Goal: Share content: Share content

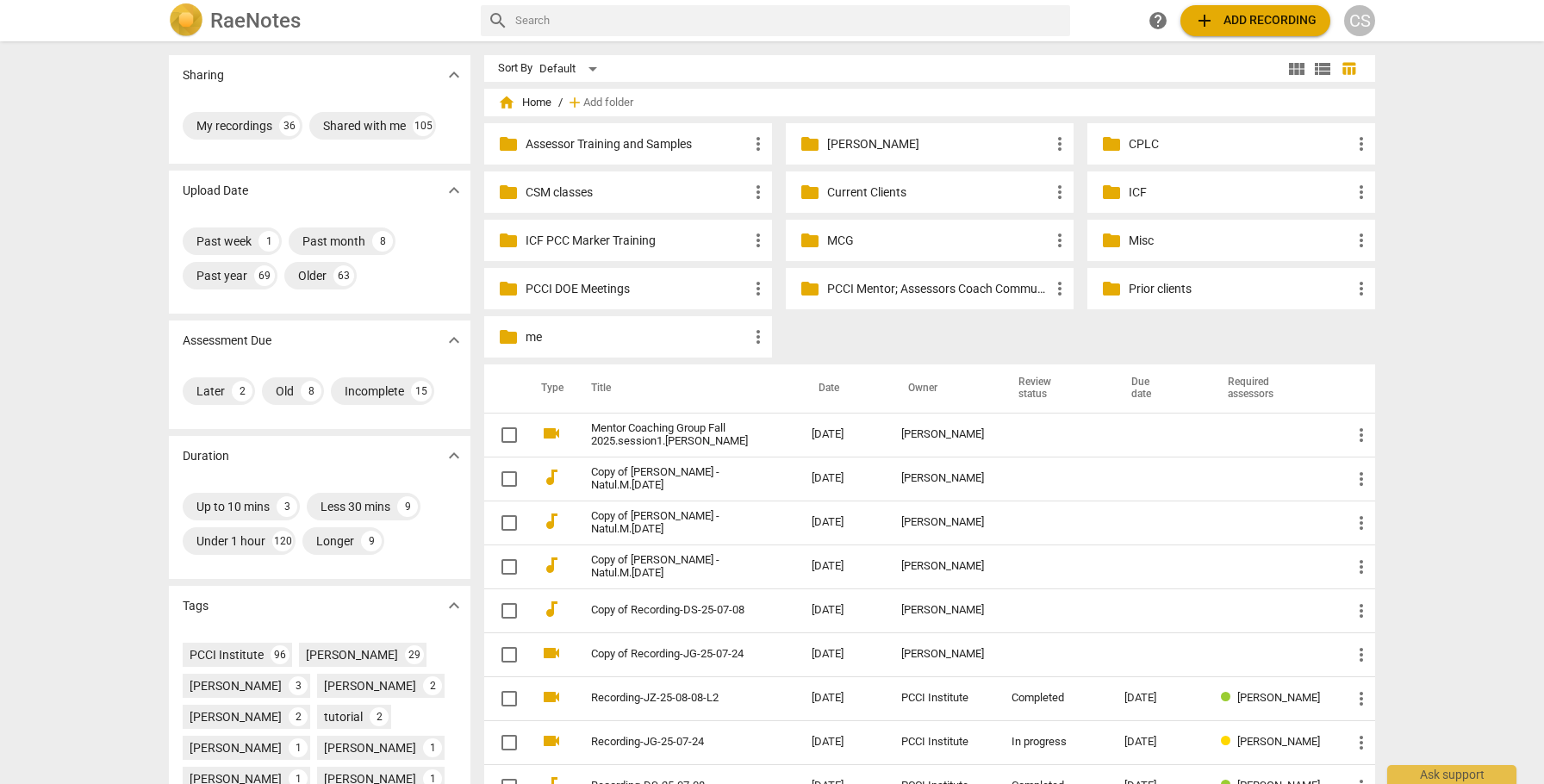
click at [855, 181] on div "folder Current Clients more_vert" at bounding box center [930, 192] width 287 height 41
click at [863, 191] on p "Current Clients" at bounding box center [938, 193] width 222 height 19
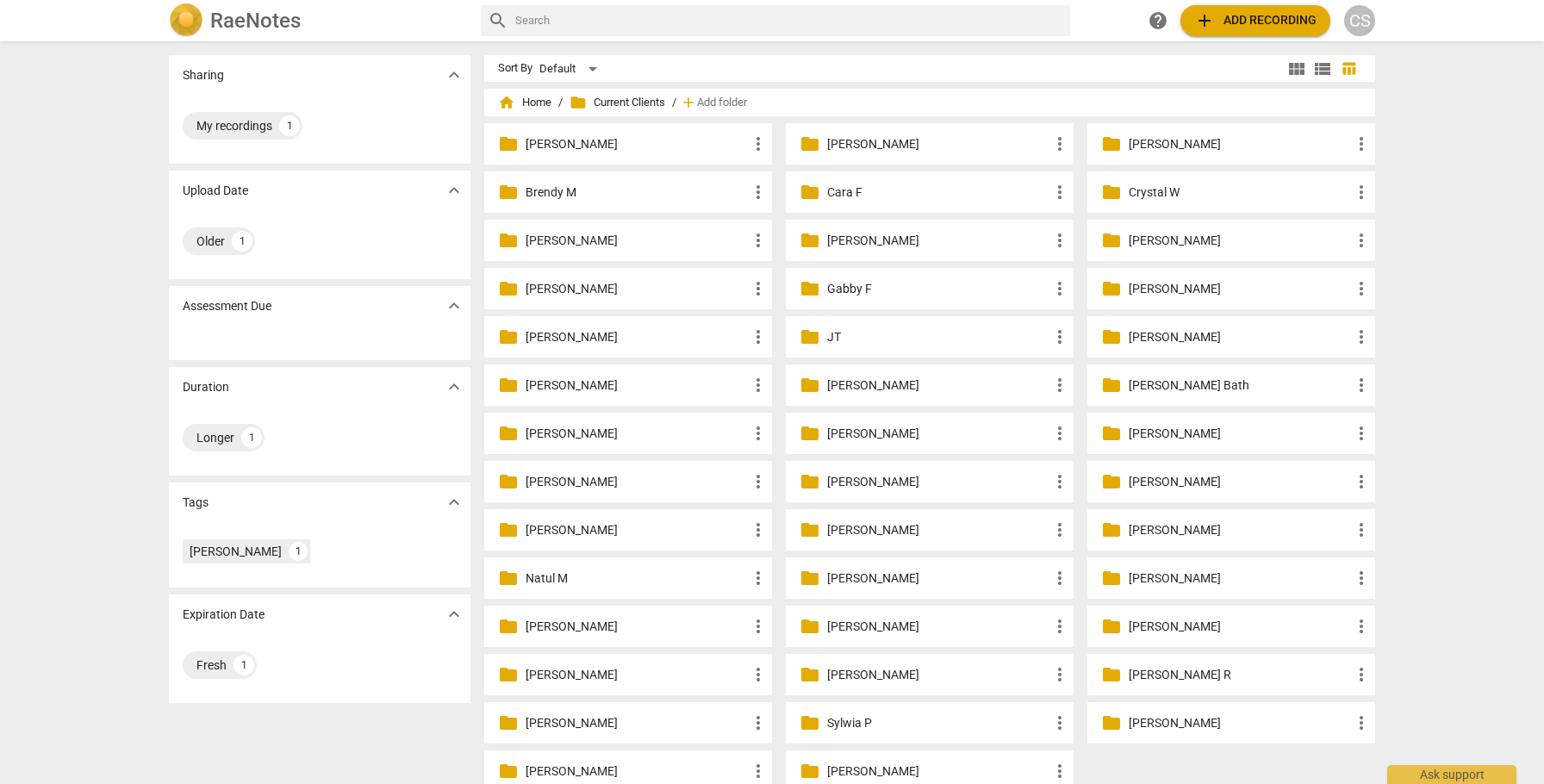
click at [1161, 189] on p "Crystal W" at bounding box center [1239, 193] width 222 height 19
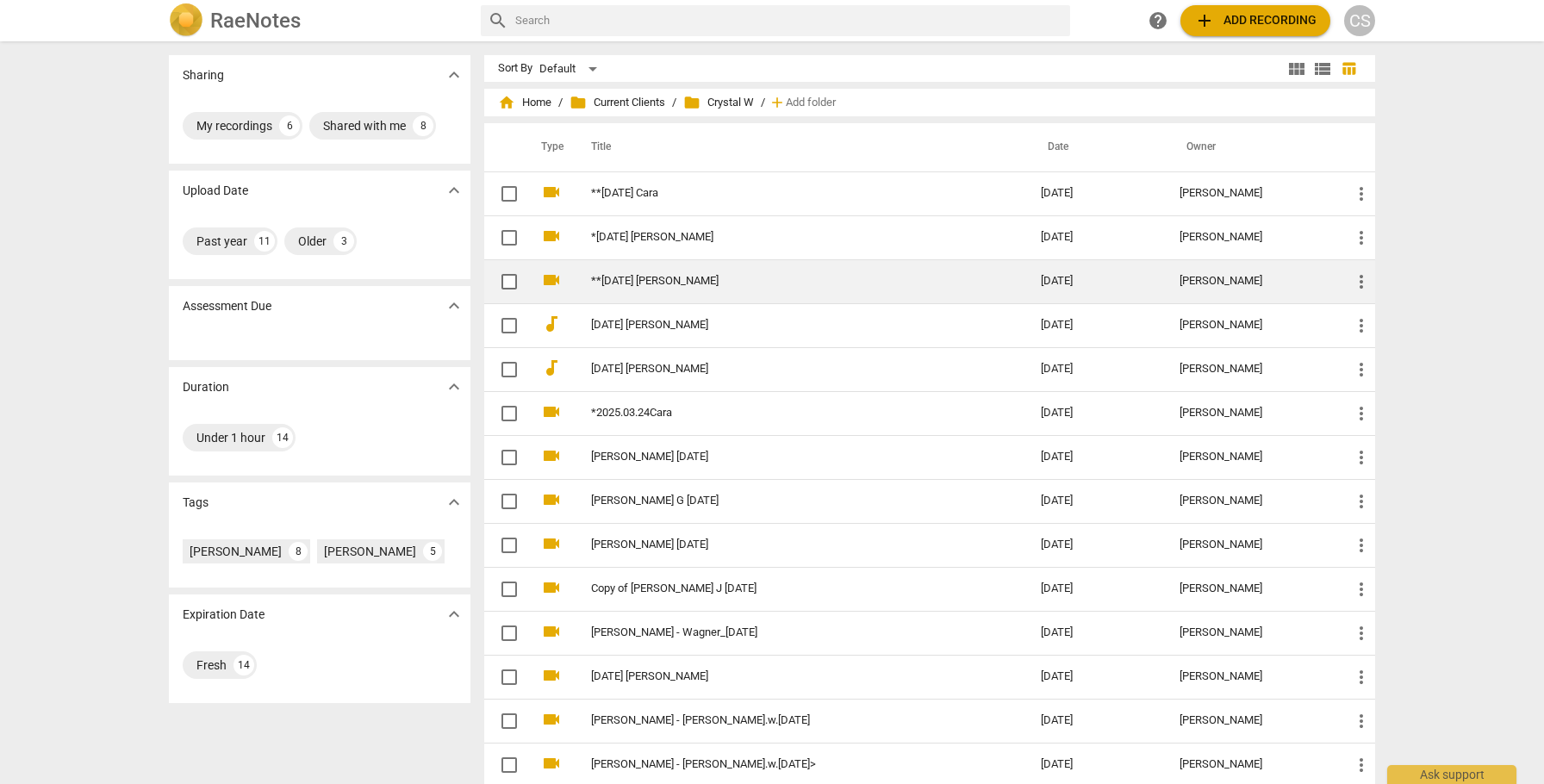
click at [775, 275] on link "**[DATE] [PERSON_NAME]" at bounding box center [784, 281] width 388 height 13
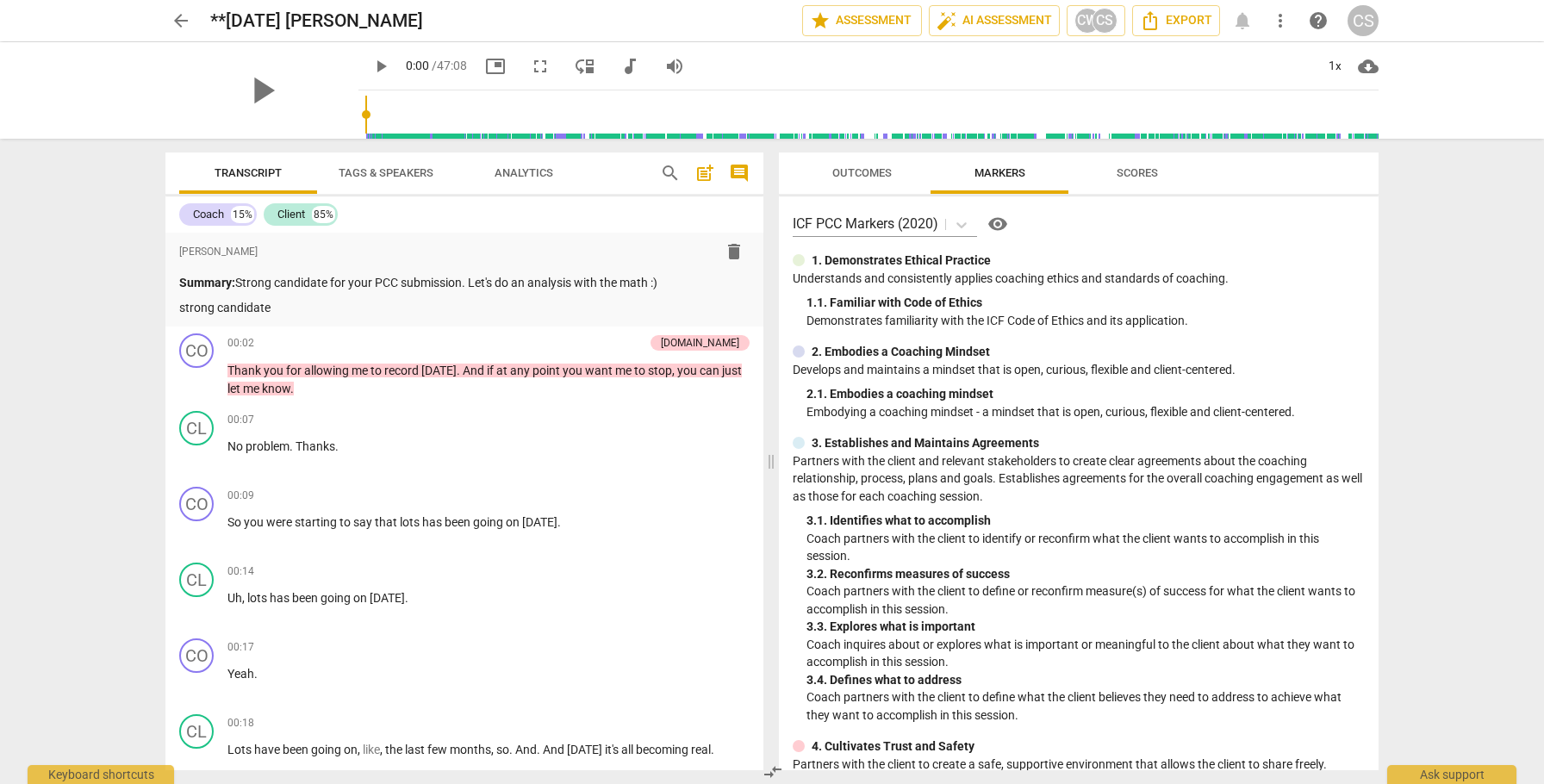
click at [872, 171] on span "Outcomes" at bounding box center [861, 172] width 60 height 13
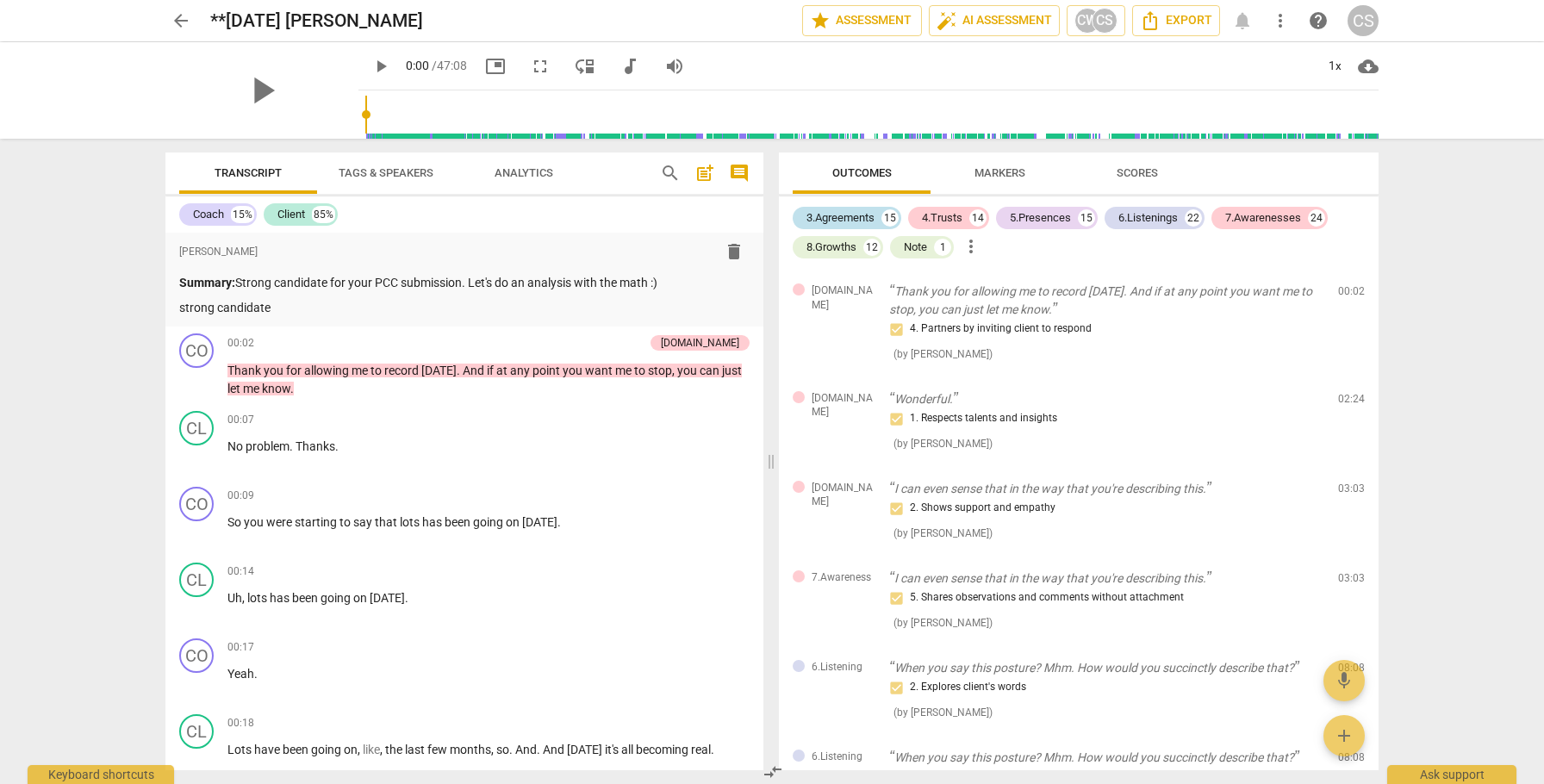
click at [859, 213] on div "3.Agreements" at bounding box center [841, 218] width 68 height 18
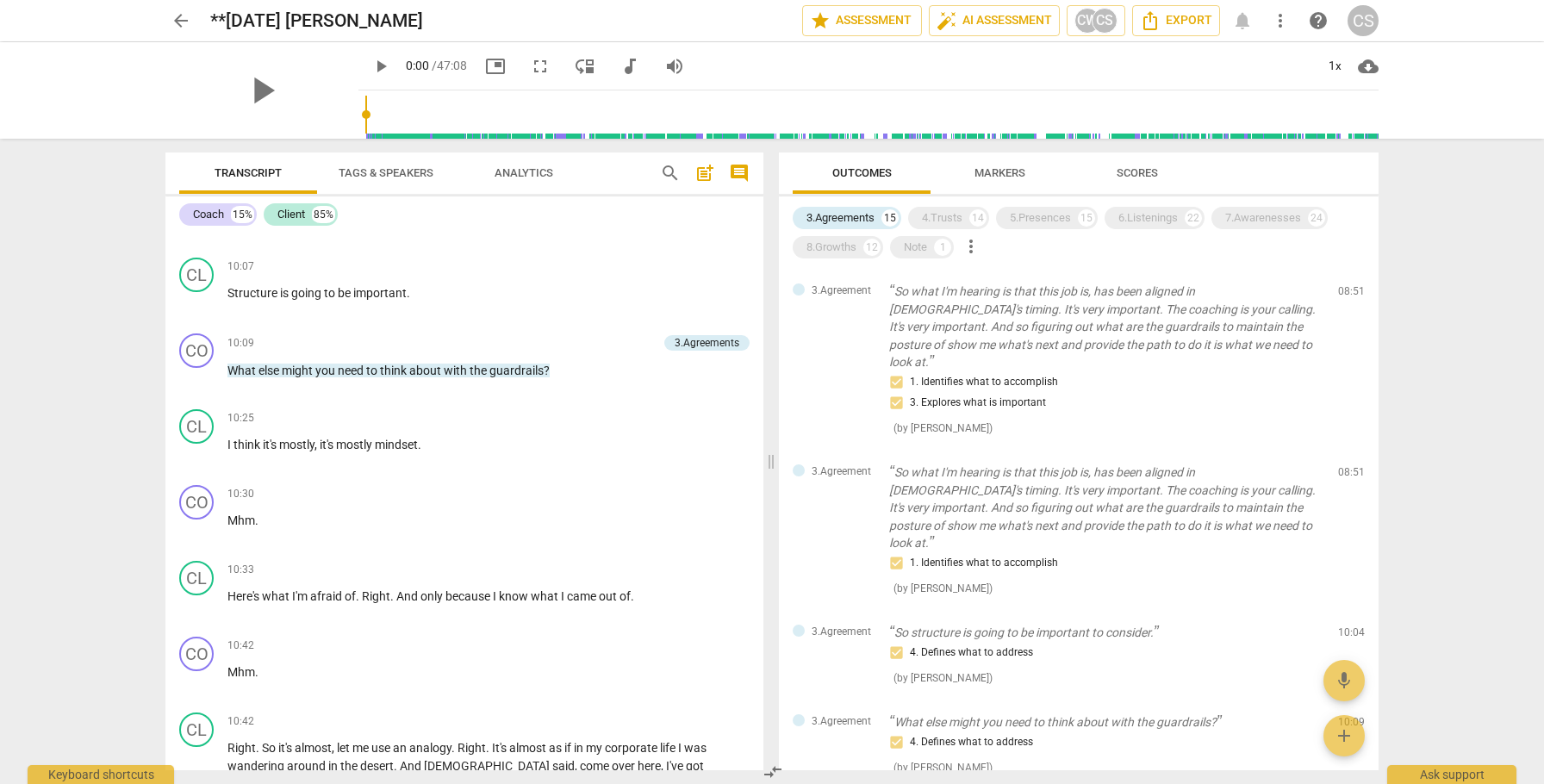
scroll to position [4805, 0]
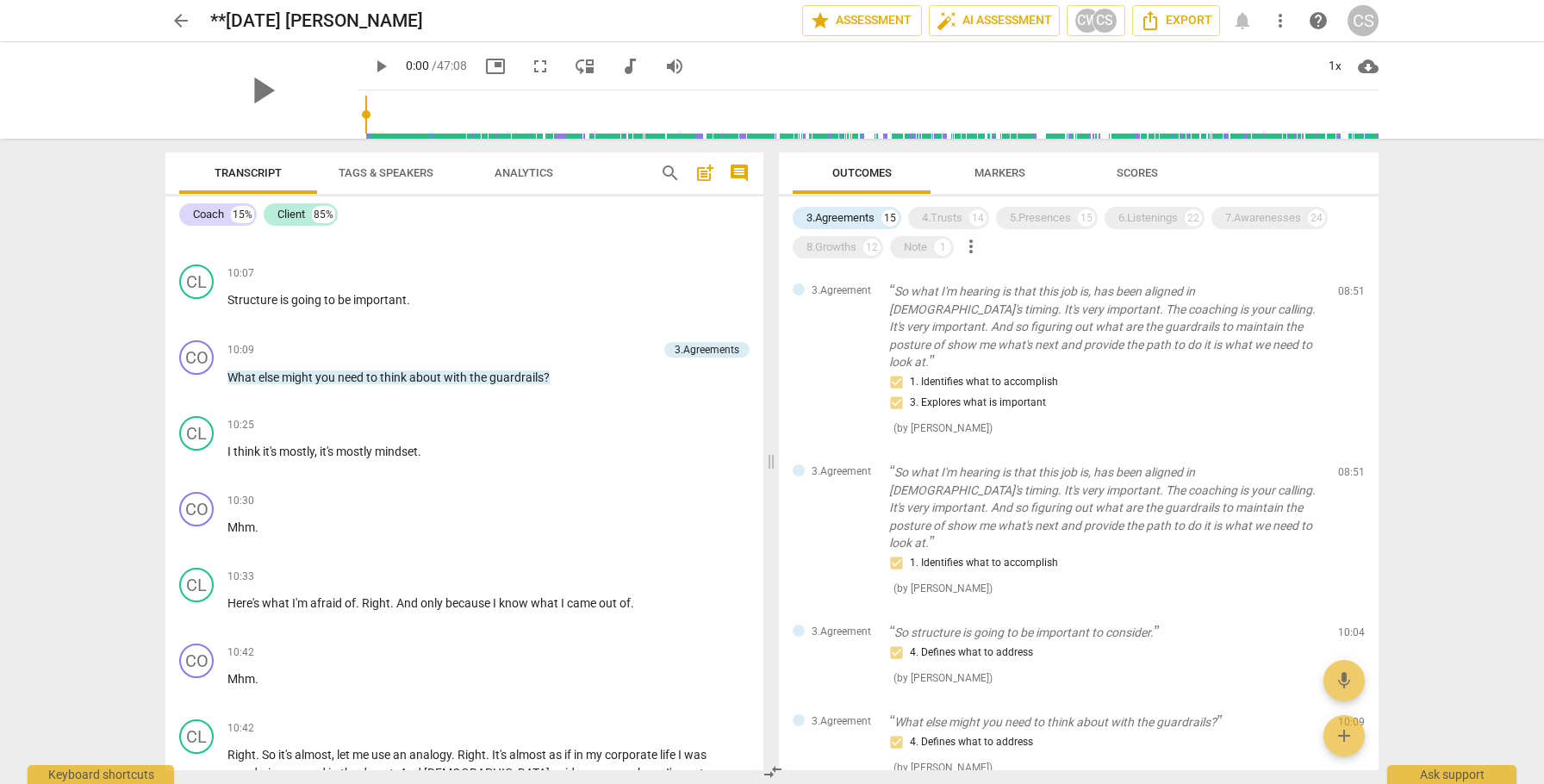
click at [666, 170] on span "search" at bounding box center [670, 173] width 21 height 21
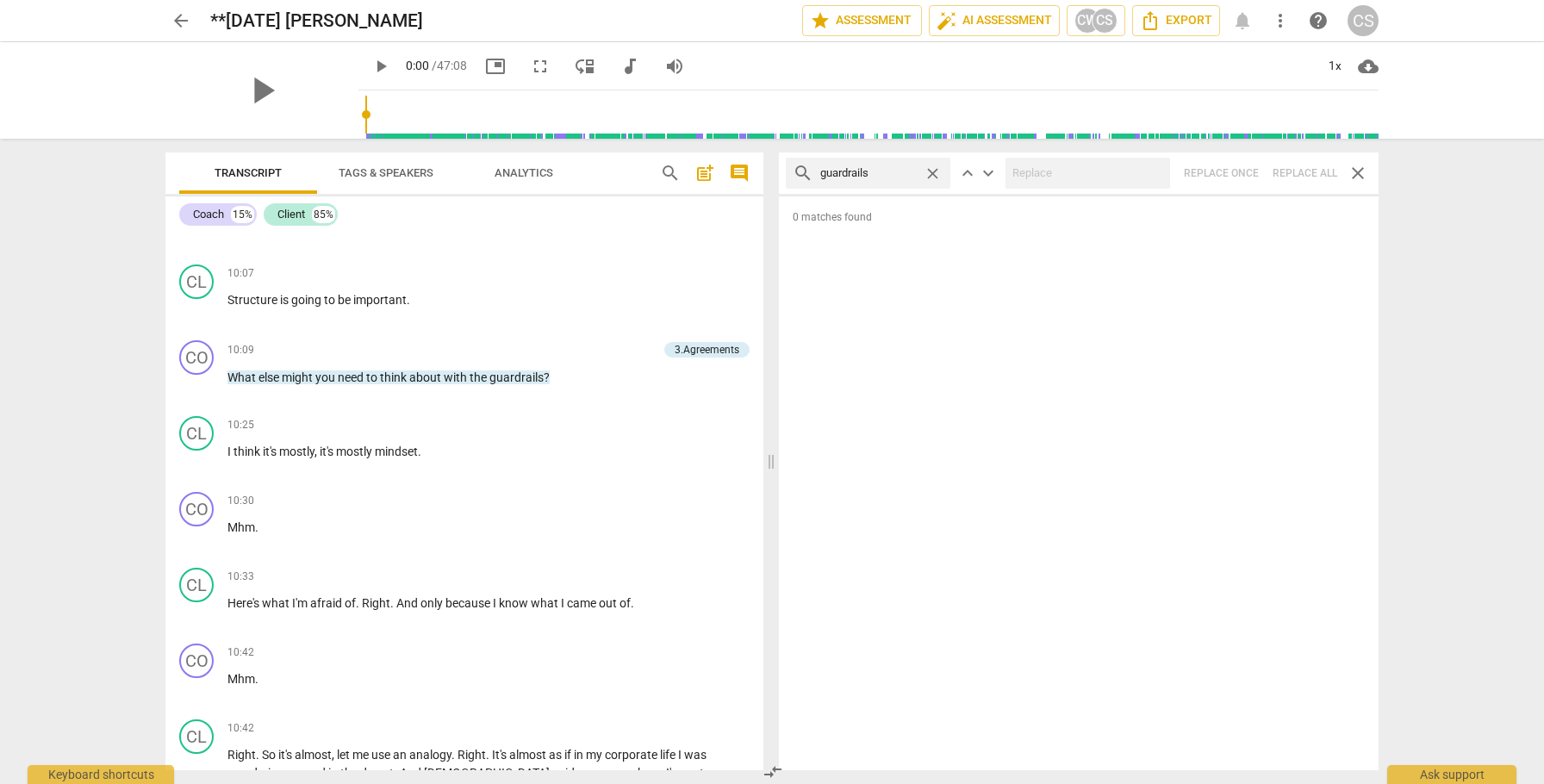
type input "guardrails"
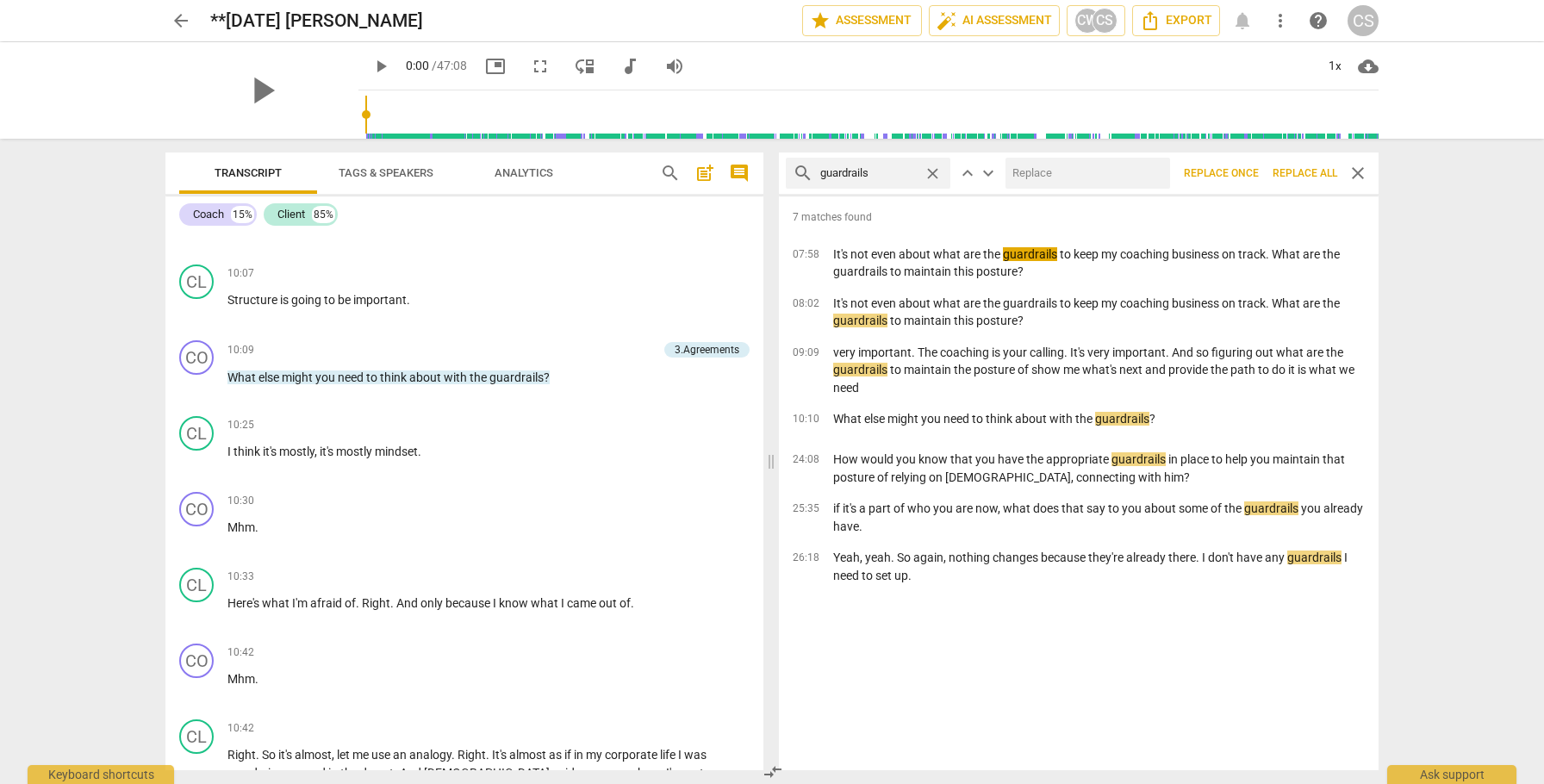
click at [1356, 171] on span "close" at bounding box center [1357, 173] width 21 height 21
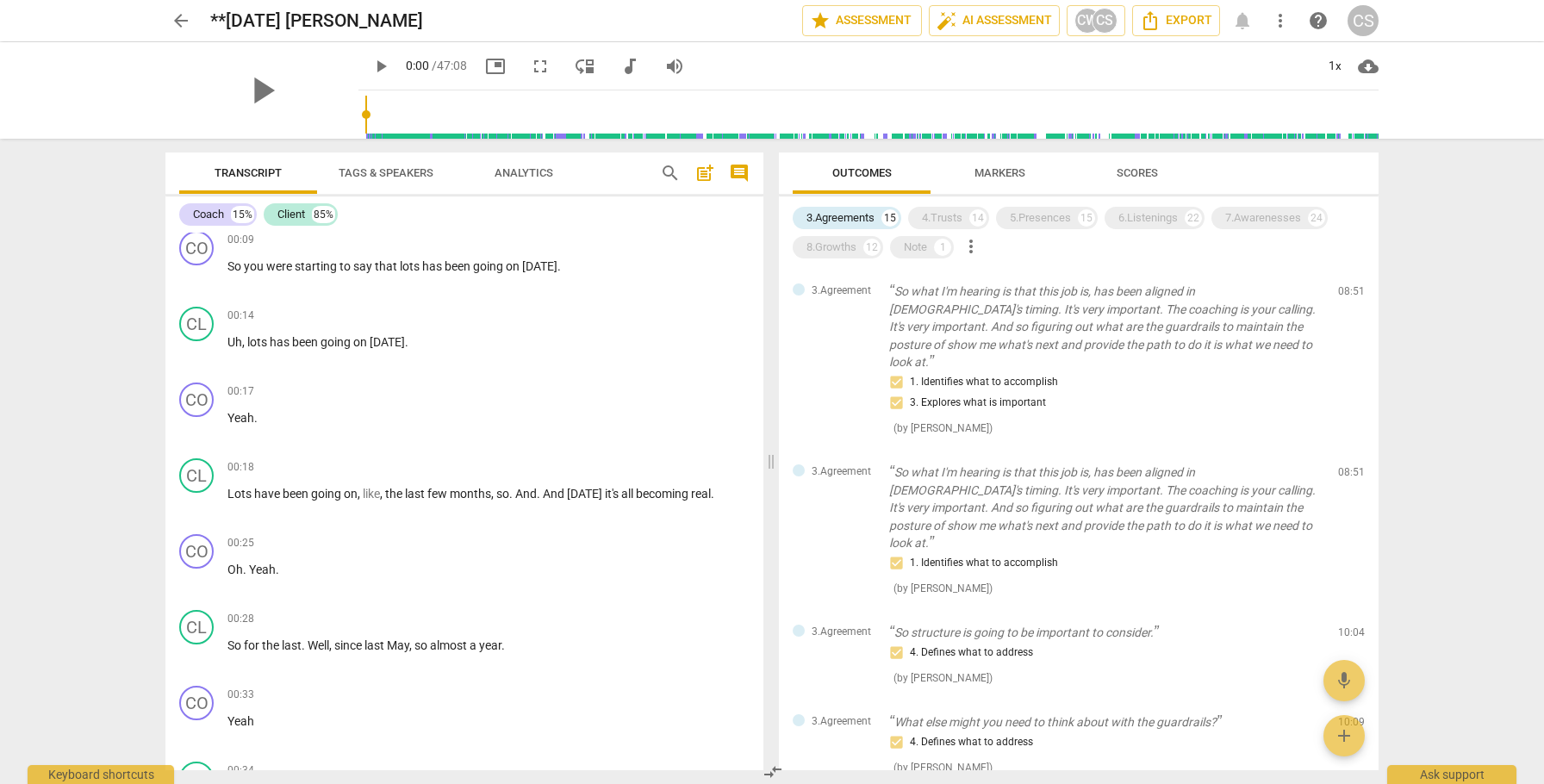
scroll to position [0, 0]
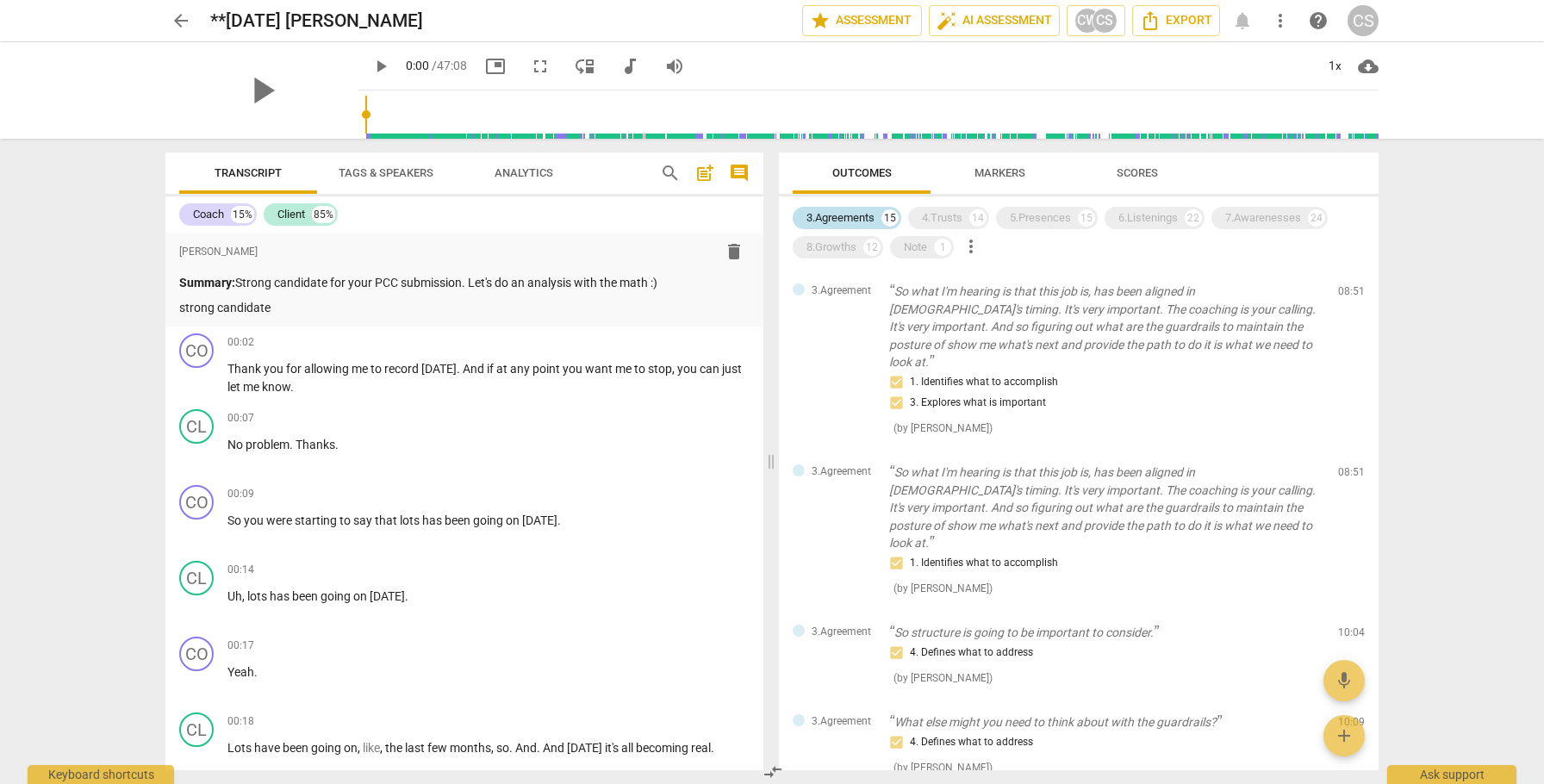
click at [835, 213] on div "3.Agreements" at bounding box center [841, 218] width 68 height 18
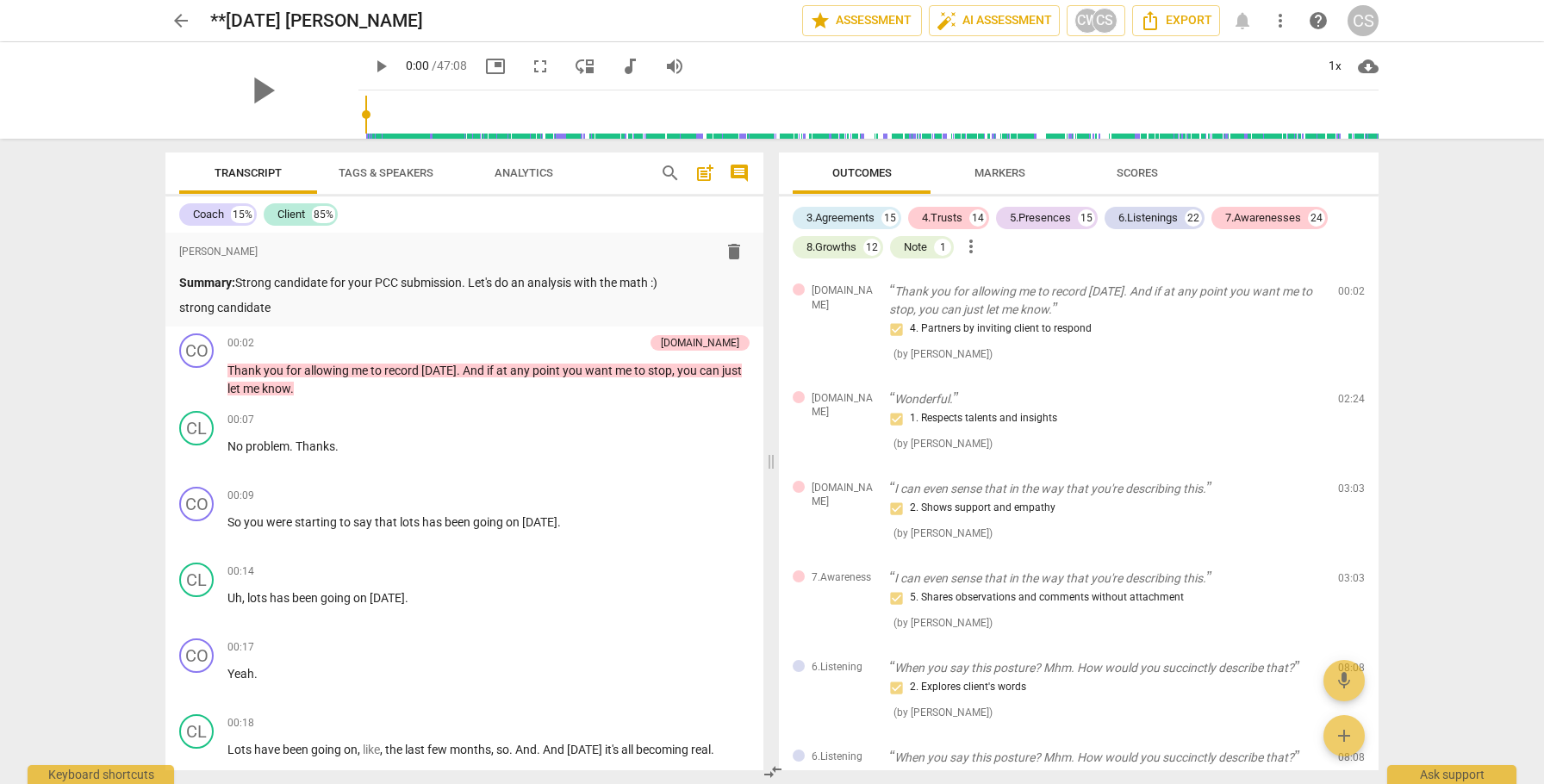
click at [1282, 18] on span "more_vert" at bounding box center [1280, 21] width 21 height 21
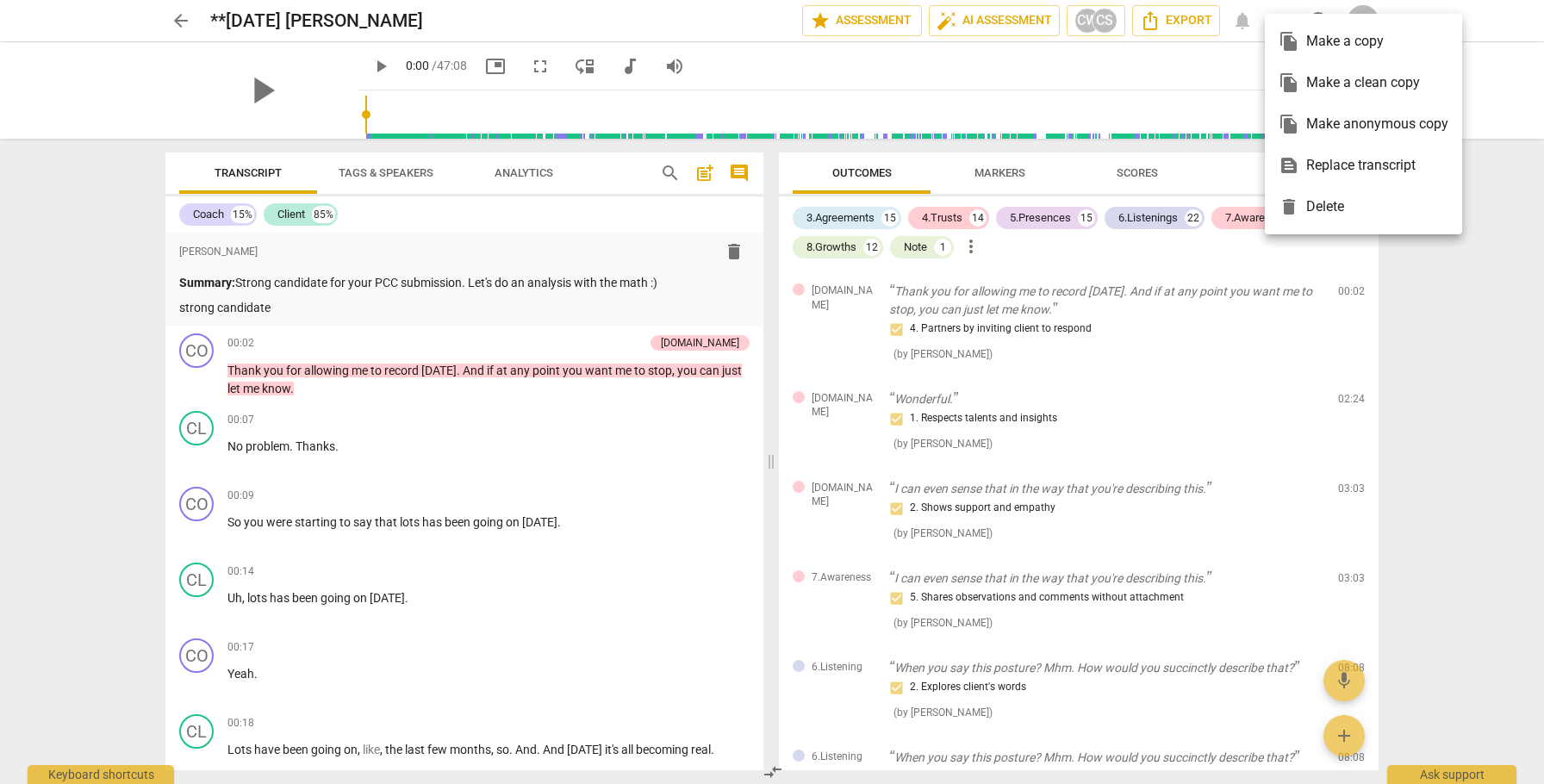
click at [1306, 78] on div "file_copy Make a clean copy" at bounding box center [1364, 82] width 170 height 41
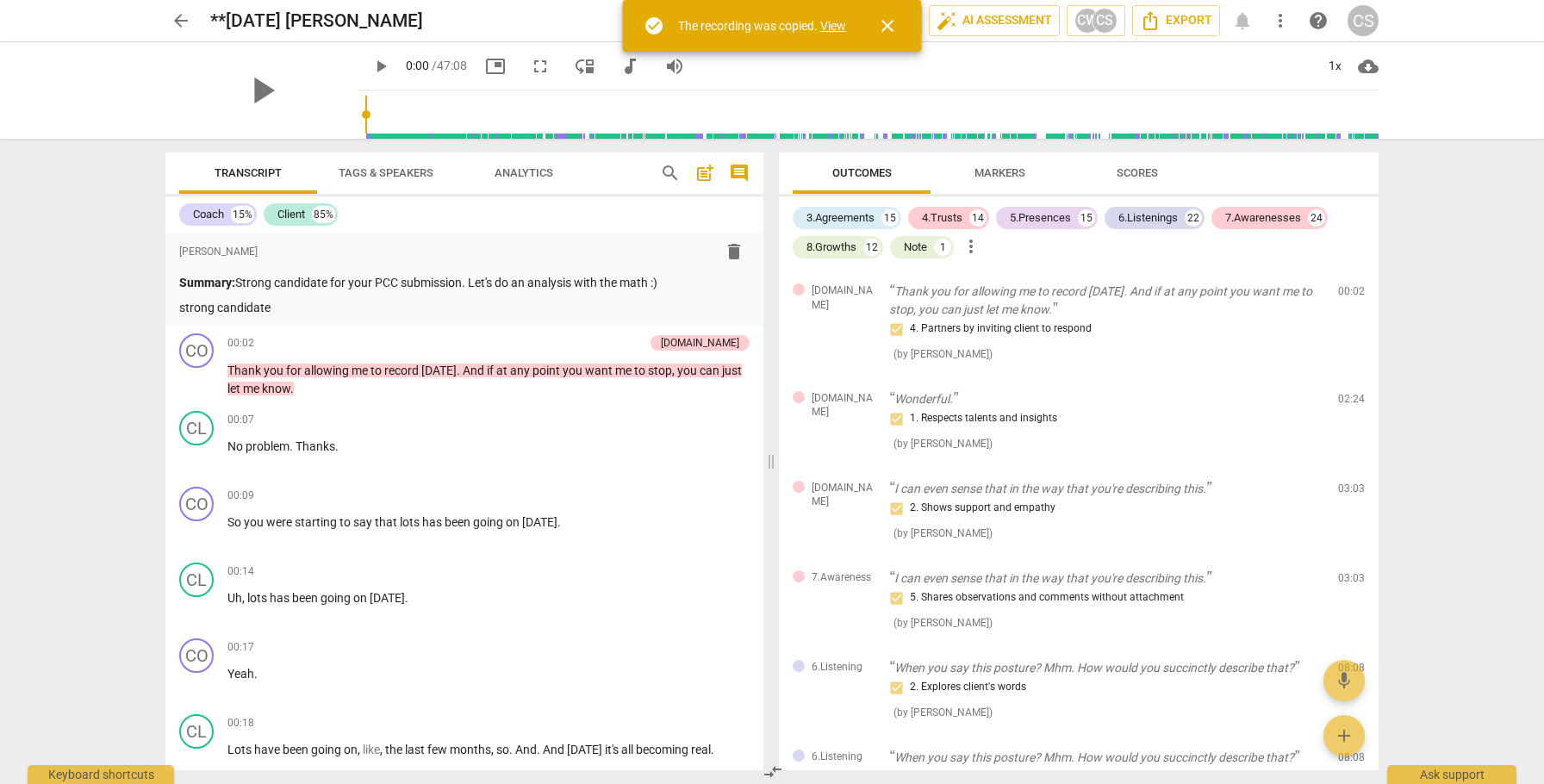
click at [832, 25] on link "View" at bounding box center [833, 25] width 25 height 14
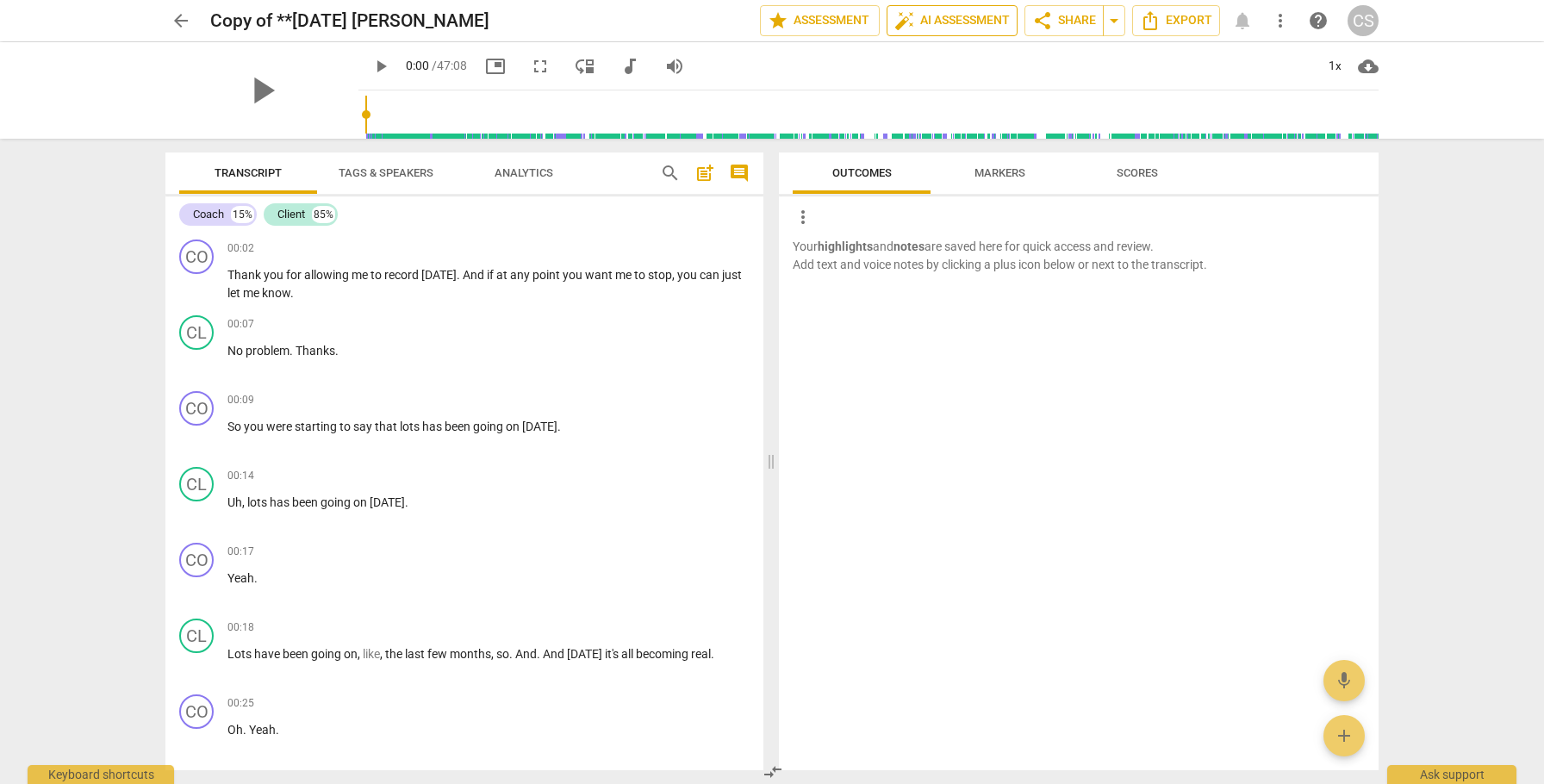
click at [939, 21] on span "auto_fix_high AI Assessment" at bounding box center [952, 21] width 115 height 21
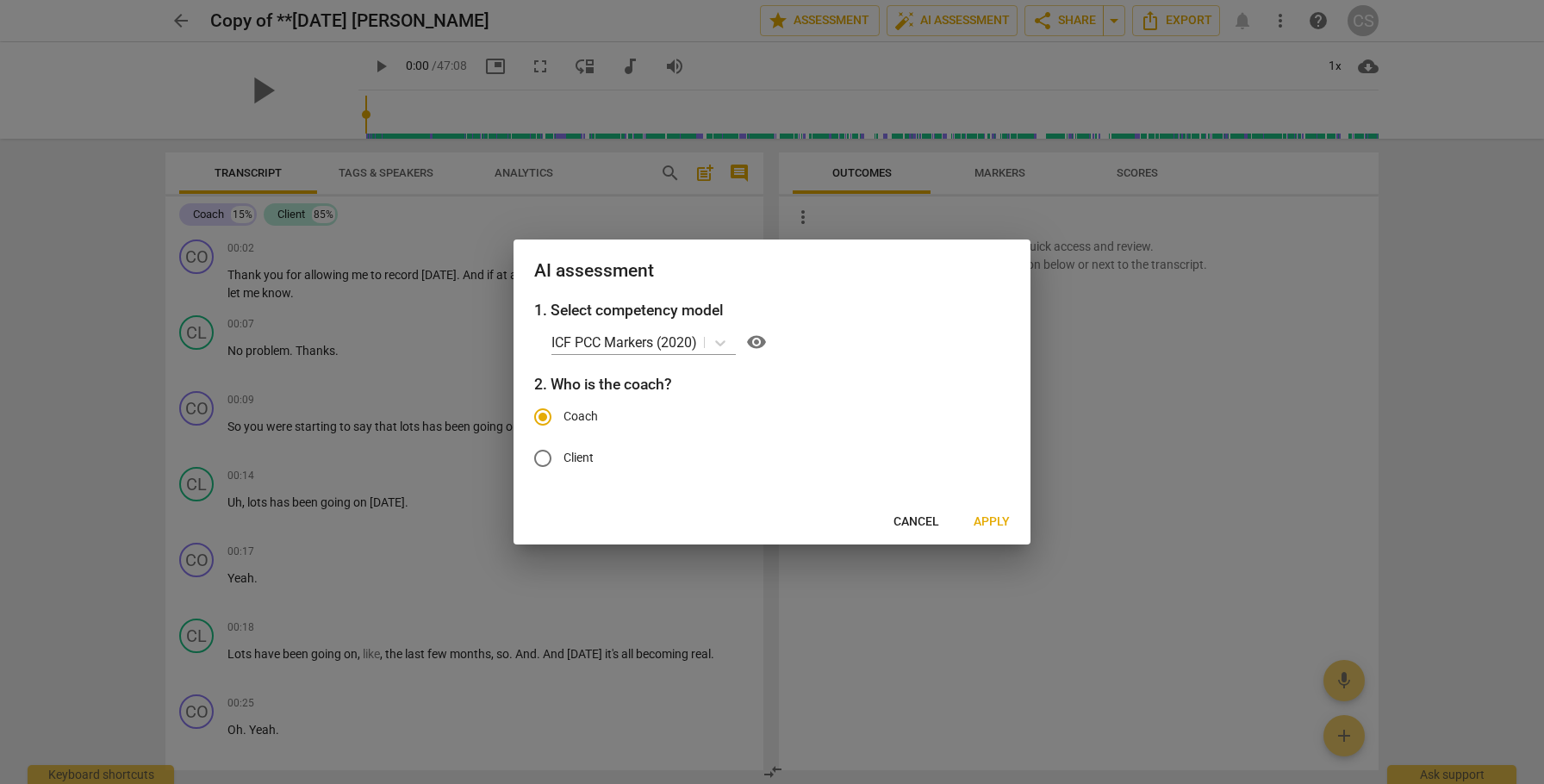
click at [990, 520] on span "Apply" at bounding box center [992, 522] width 36 height 18
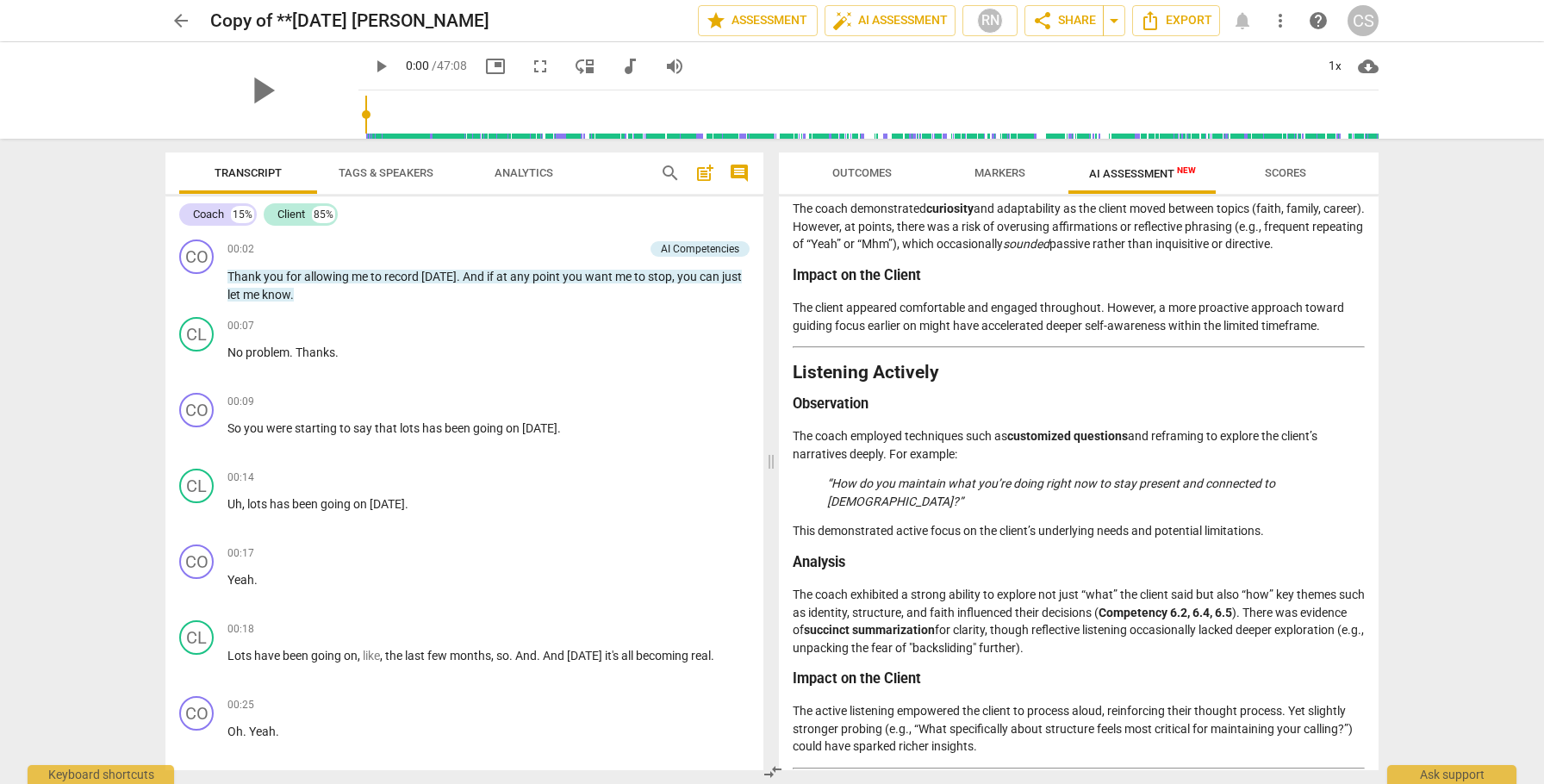
scroll to position [2112, 0]
click at [1113, 19] on span "arrow_drop_down" at bounding box center [1114, 21] width 21 height 21
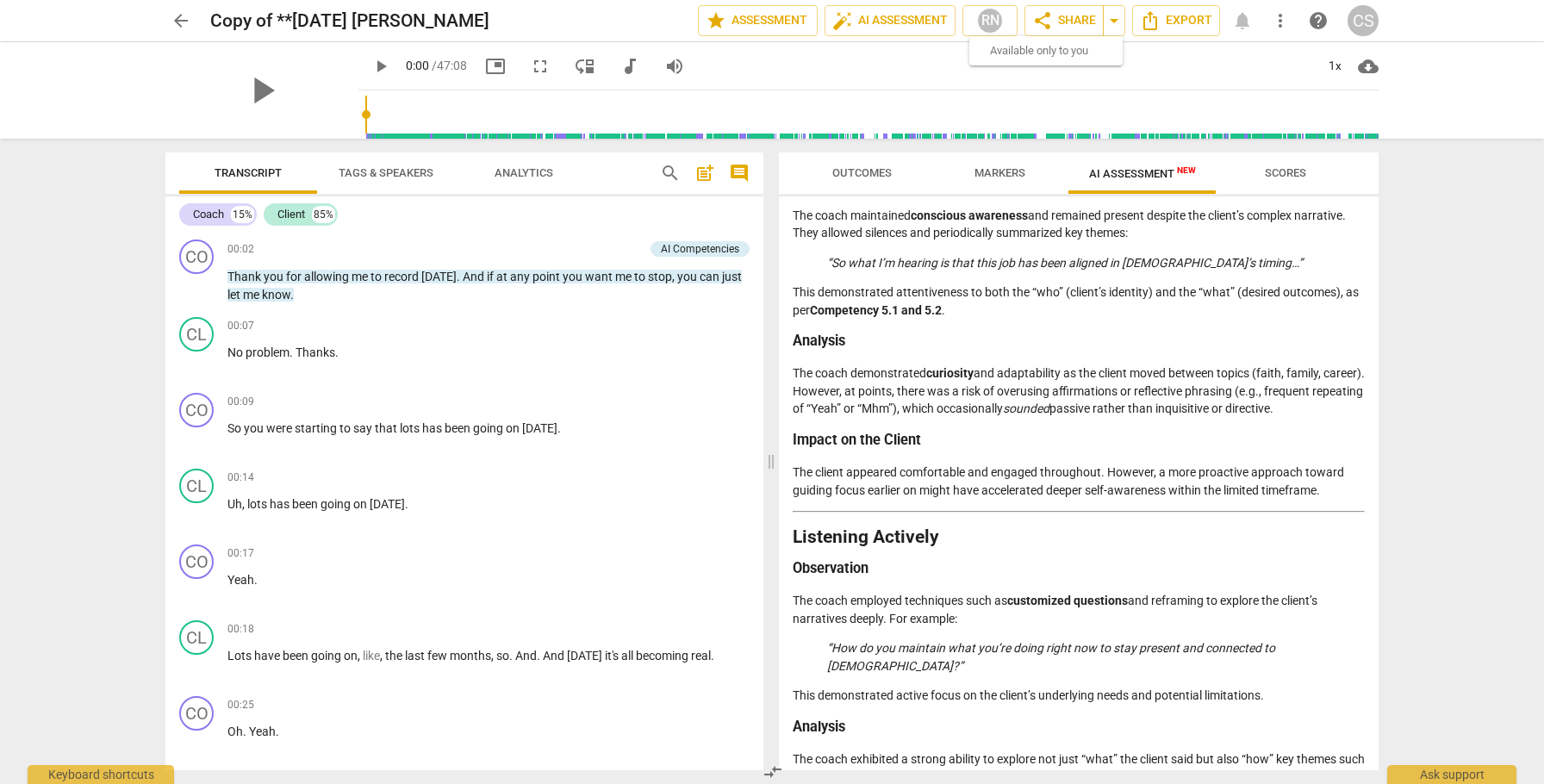
scroll to position [1946, 0]
click at [1112, 19] on span "arrow_drop_down" at bounding box center [1114, 21] width 21 height 21
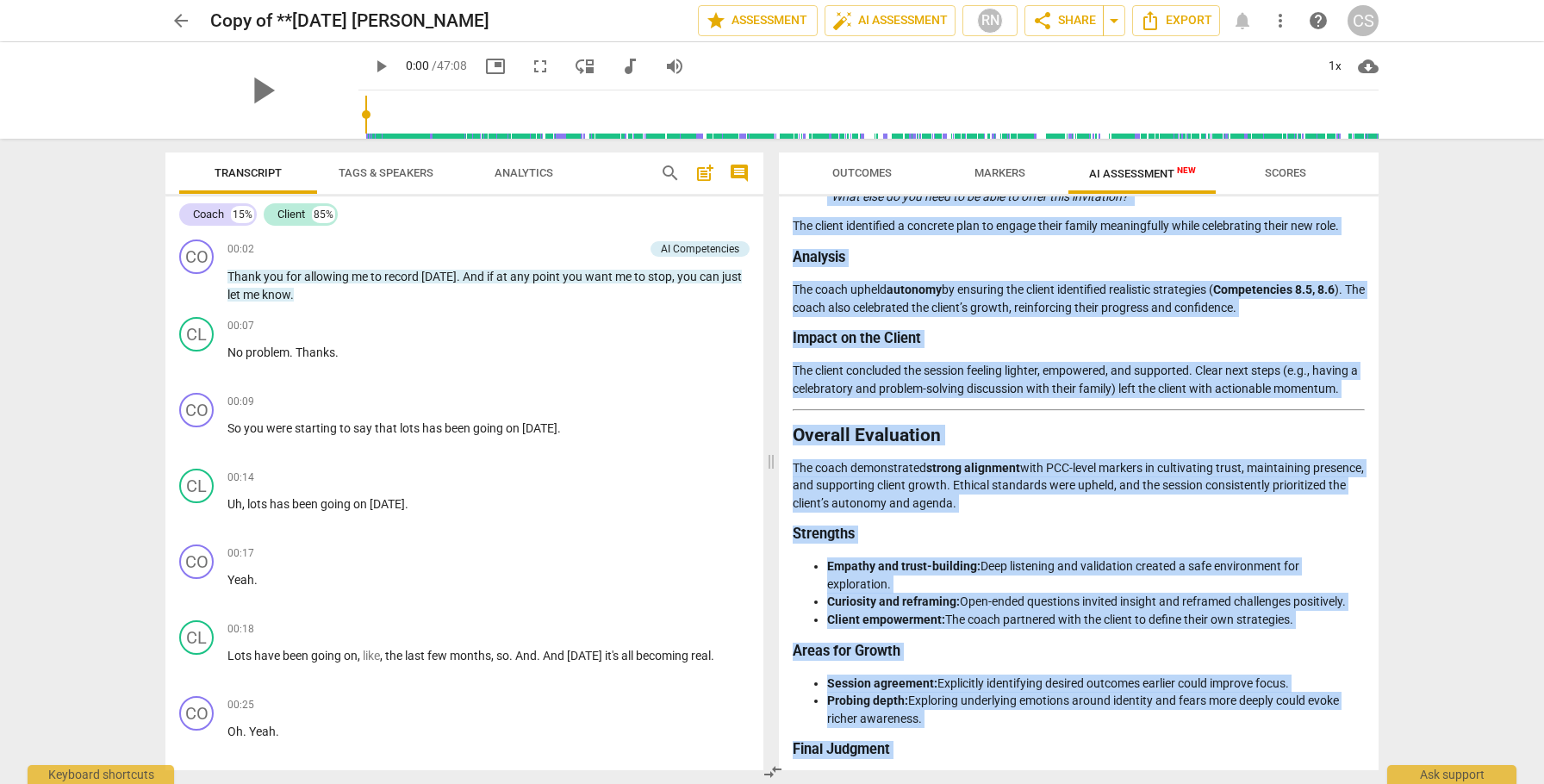
scroll to position [3278, 0]
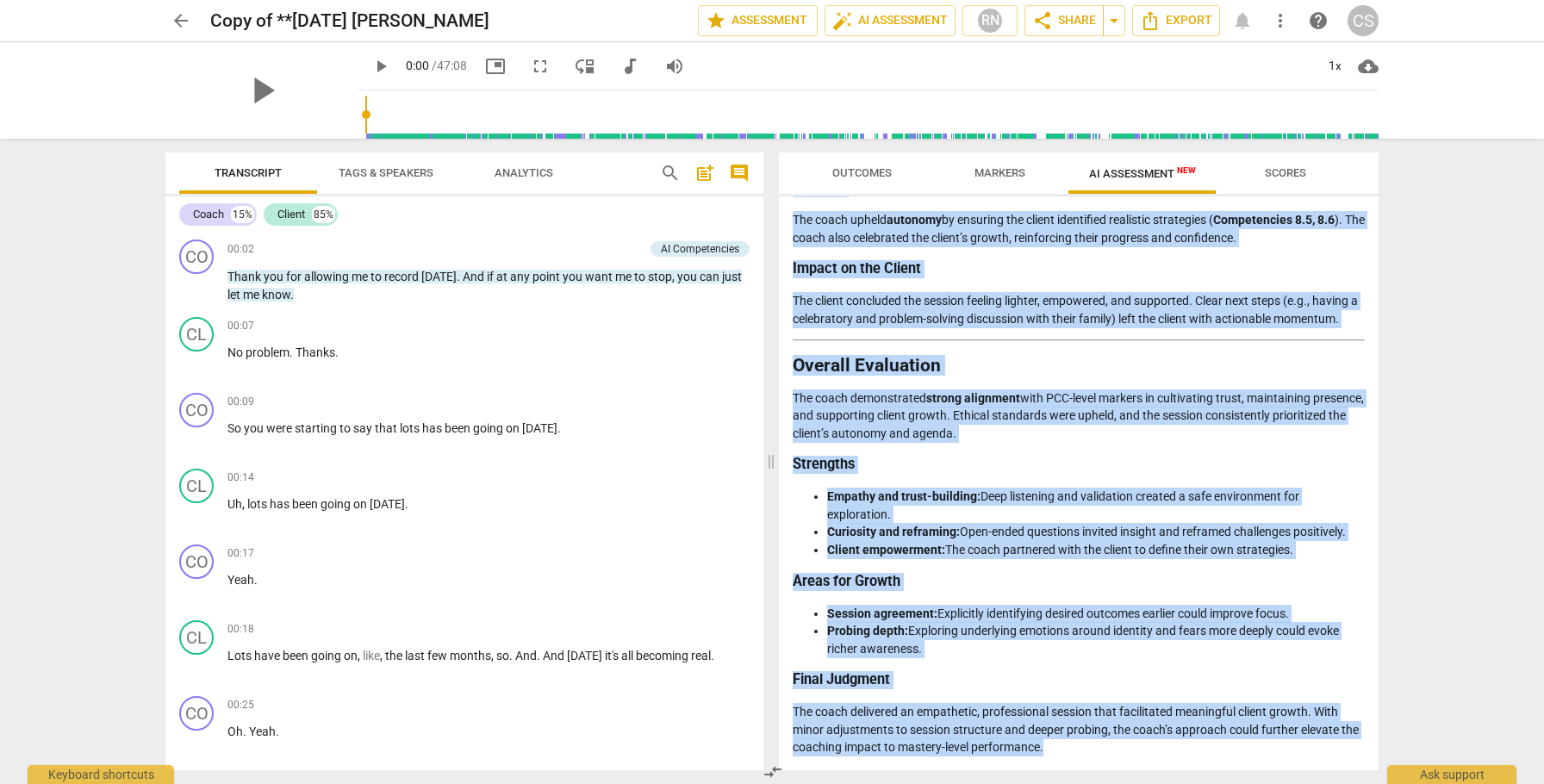
drag, startPoint x: 794, startPoint y: 250, endPoint x: 1289, endPoint y: 784, distance: 728.1
click at [1289, 783] on div "Outcomes Markers AI Assessment New Scores Disclaimer: AI can make mistakes. Con…" at bounding box center [1081, 461] width 620 height 645
copy div "Loremips Dolorsit am Conse’a Elitsedd ei tem Incididu Utlabor Etdoloremagn Ali …"
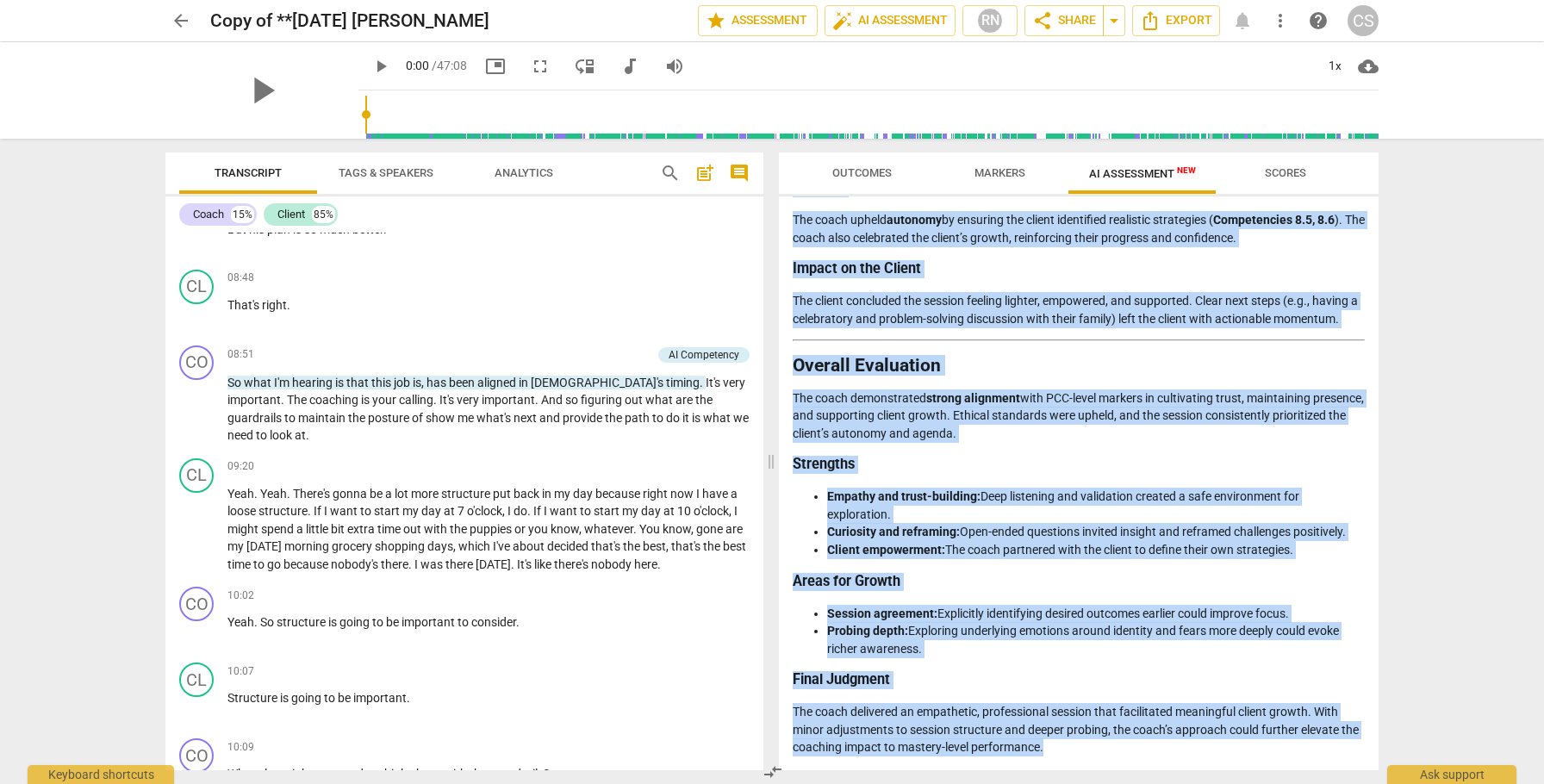
scroll to position [4316, 0]
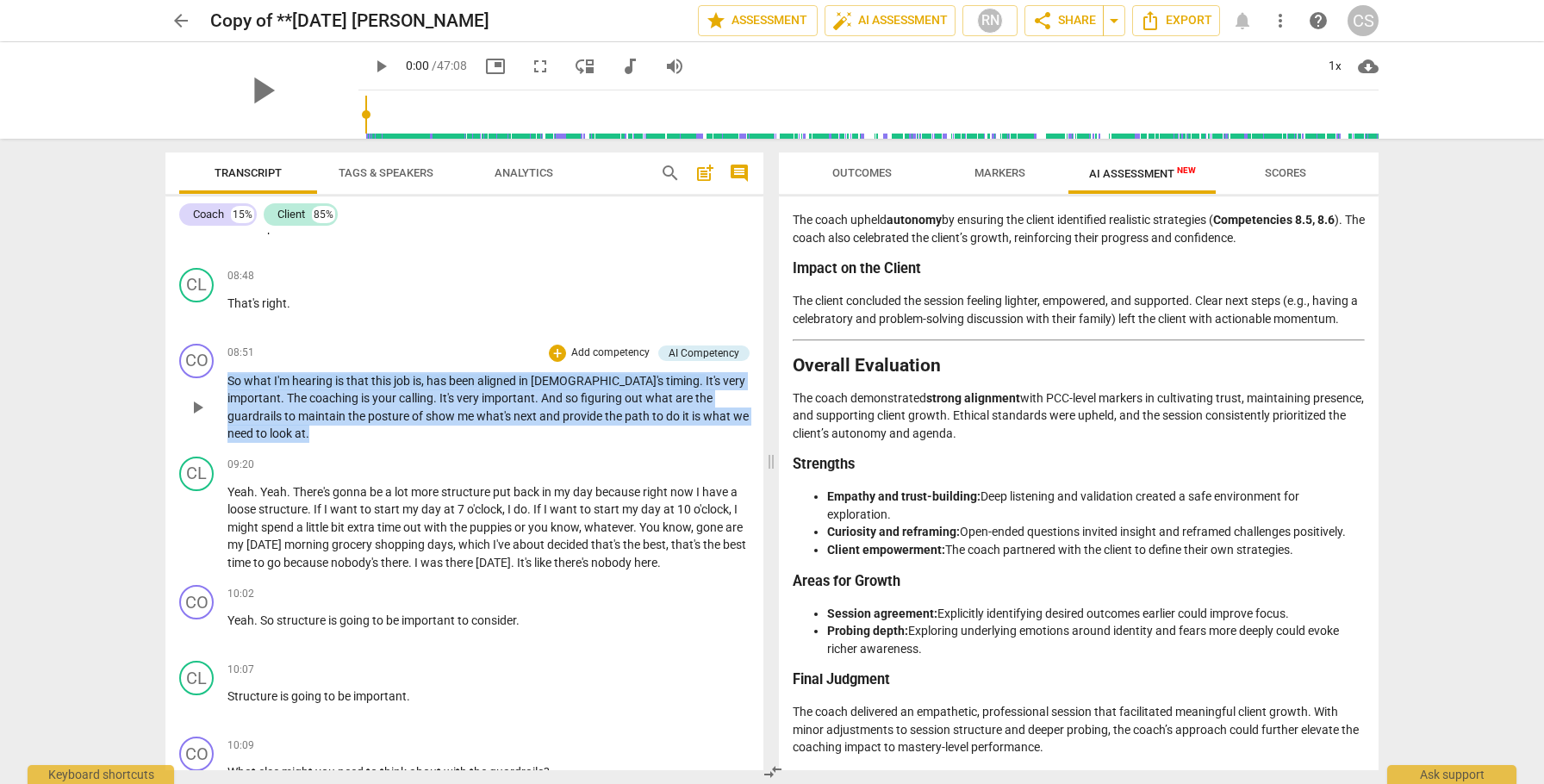
drag, startPoint x: 228, startPoint y: 375, endPoint x: 279, endPoint y: 430, distance: 75.0
click at [279, 430] on p "So what I'm hearing is that this job is , has been aligned in [DEMOGRAPHIC_DATA…" at bounding box center [489, 408] width 522 height 70
copy p "So what I'm hearing is that this job is , has been aligned in [DEMOGRAPHIC_DATA…"
click at [1278, 19] on span "more_vert" at bounding box center [1280, 21] width 21 height 21
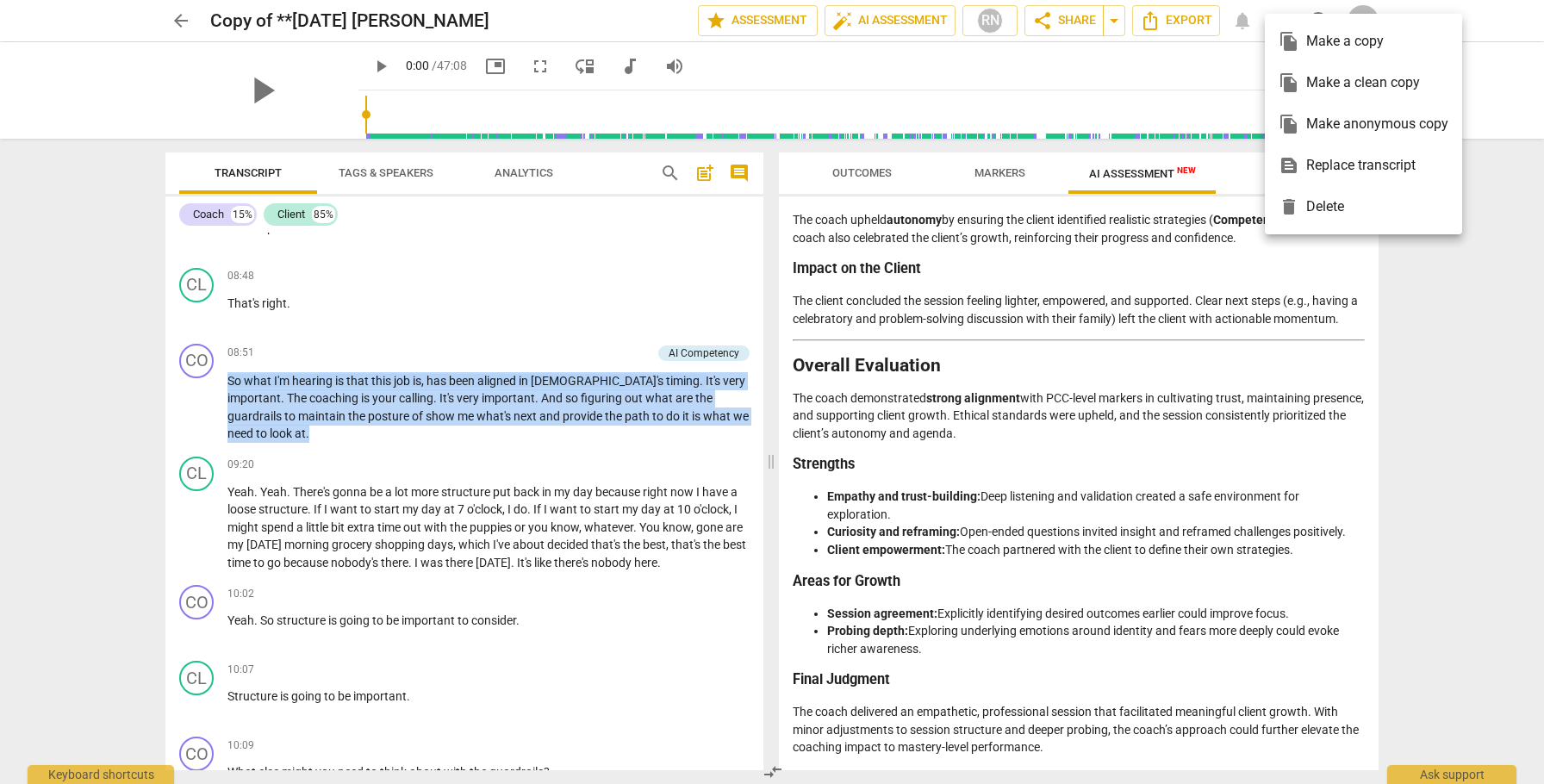
click at [1305, 83] on div "file_copy Make a clean copy" at bounding box center [1364, 82] width 170 height 41
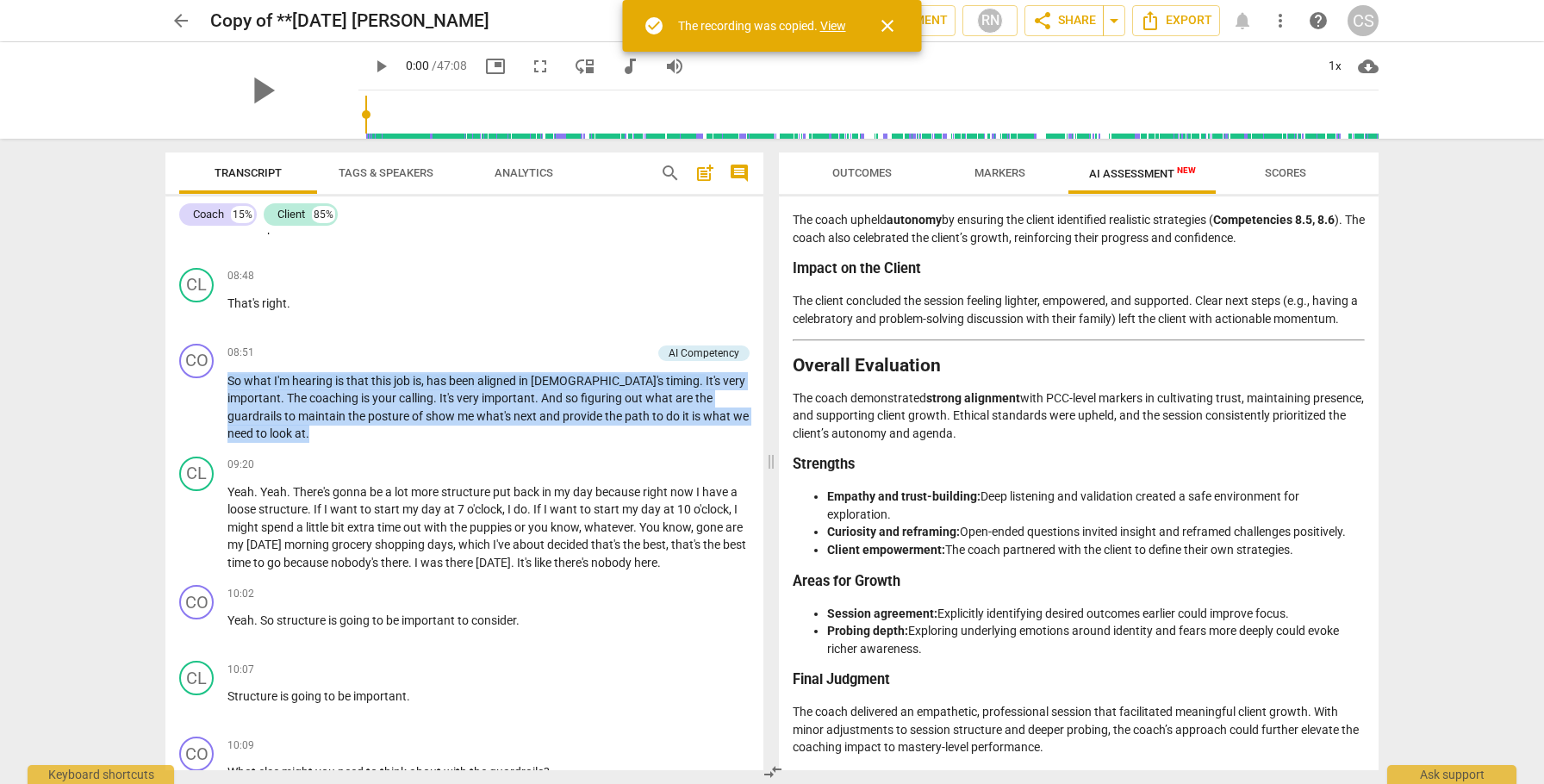
click at [834, 23] on link "View" at bounding box center [833, 25] width 25 height 14
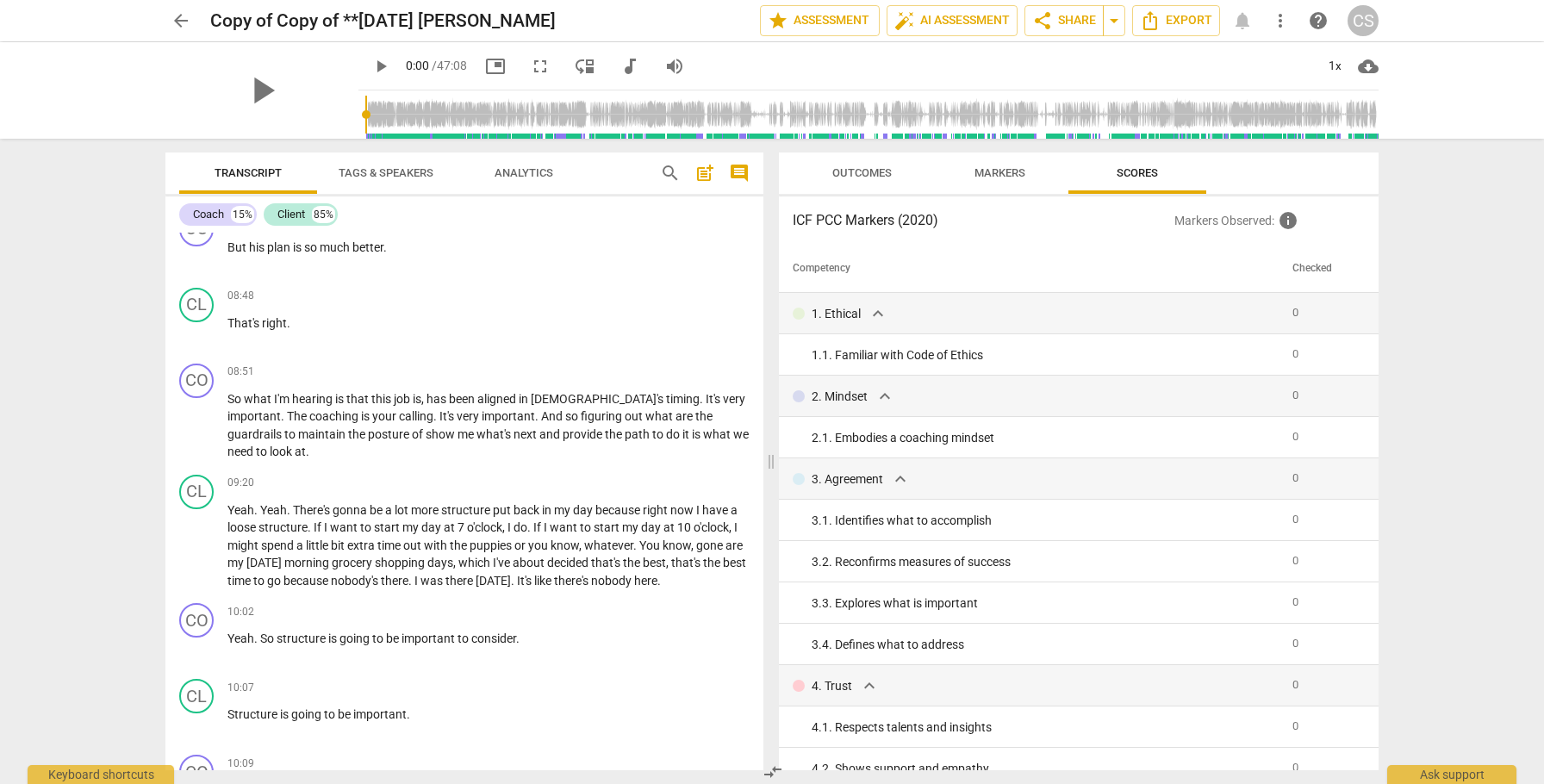
scroll to position [4307, 0]
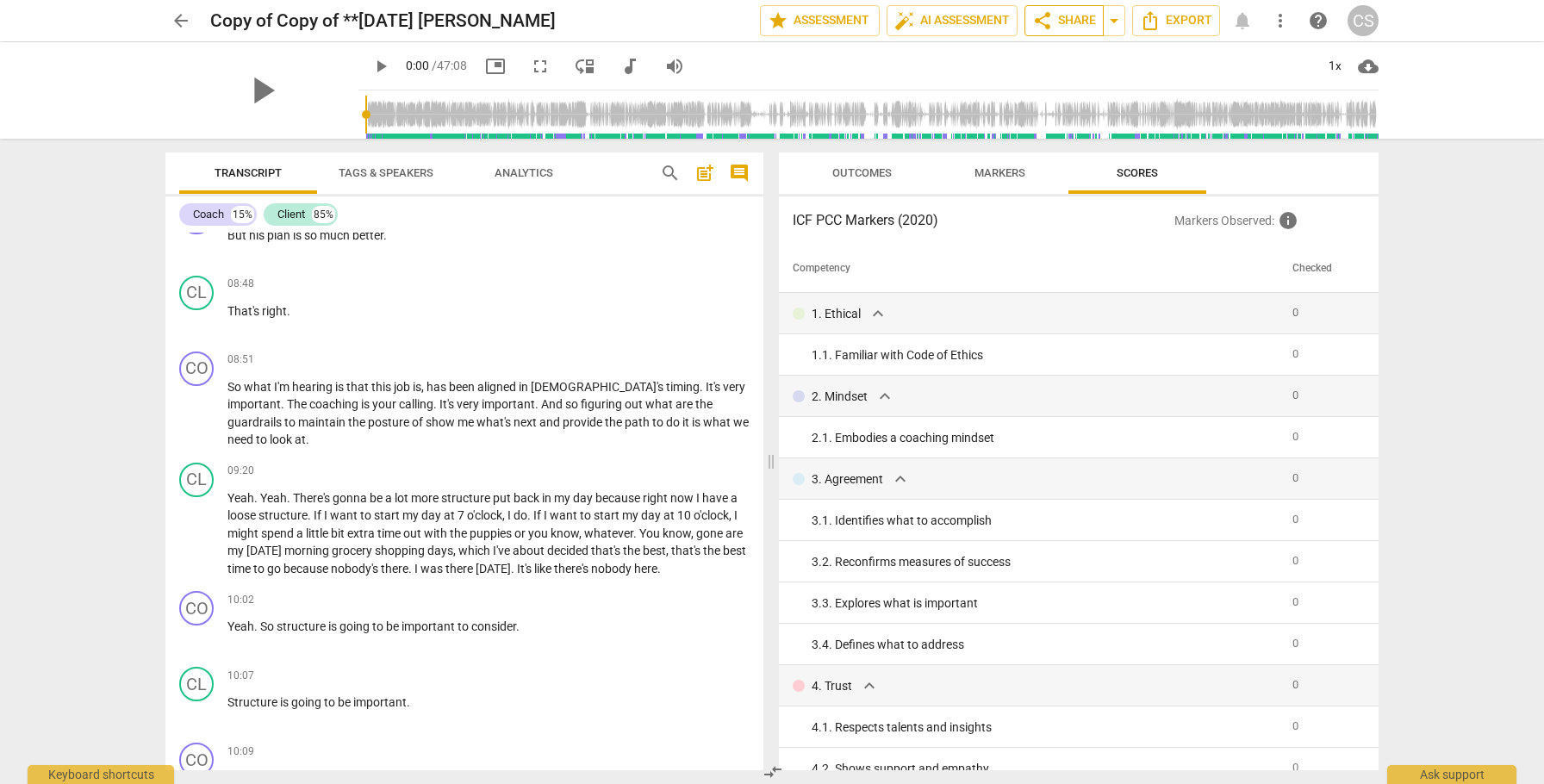
click at [1079, 17] on span "share Share" at bounding box center [1064, 21] width 64 height 21
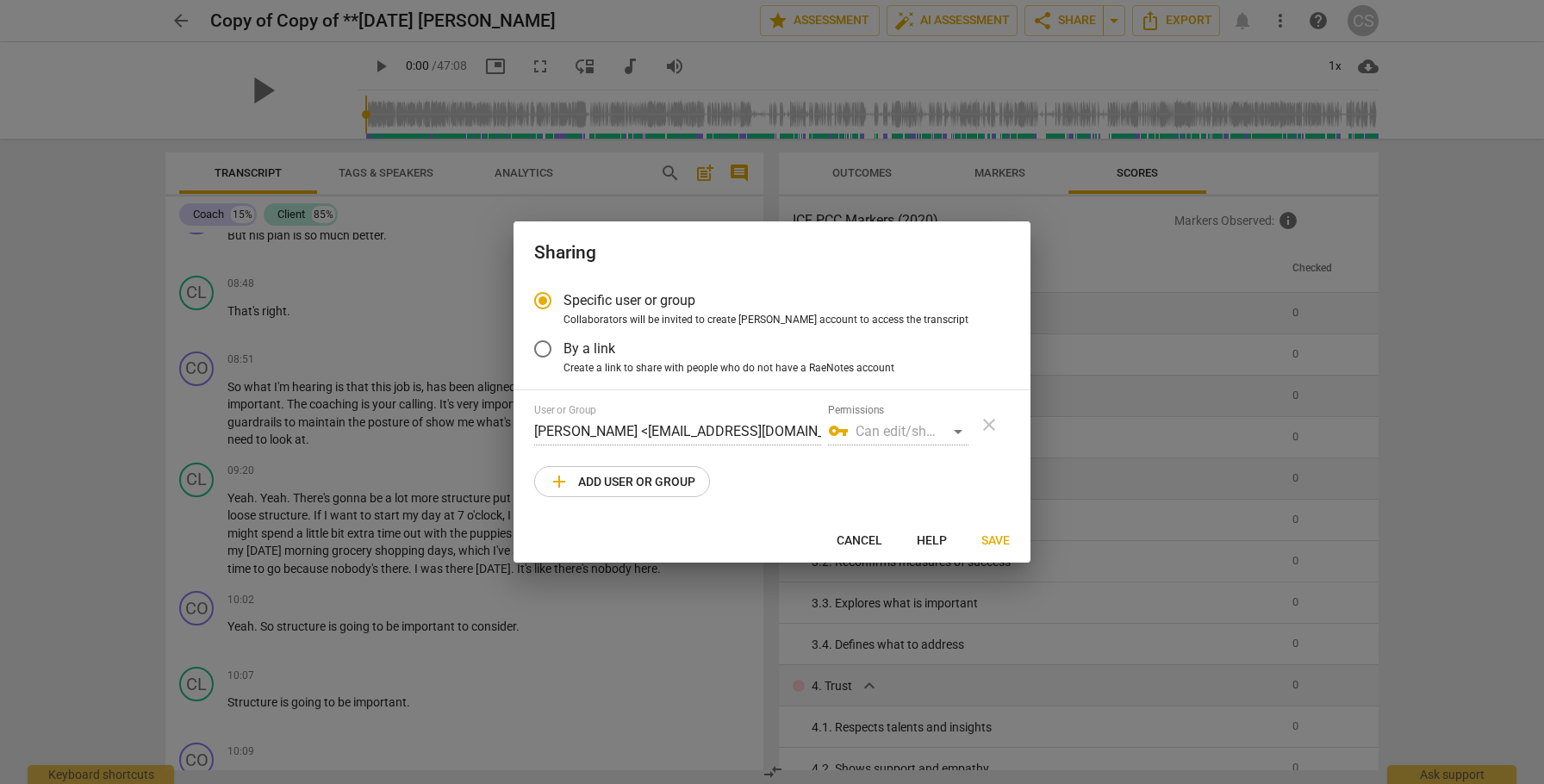
click at [641, 482] on span "add Add user or group" at bounding box center [622, 481] width 147 height 21
radio input "false"
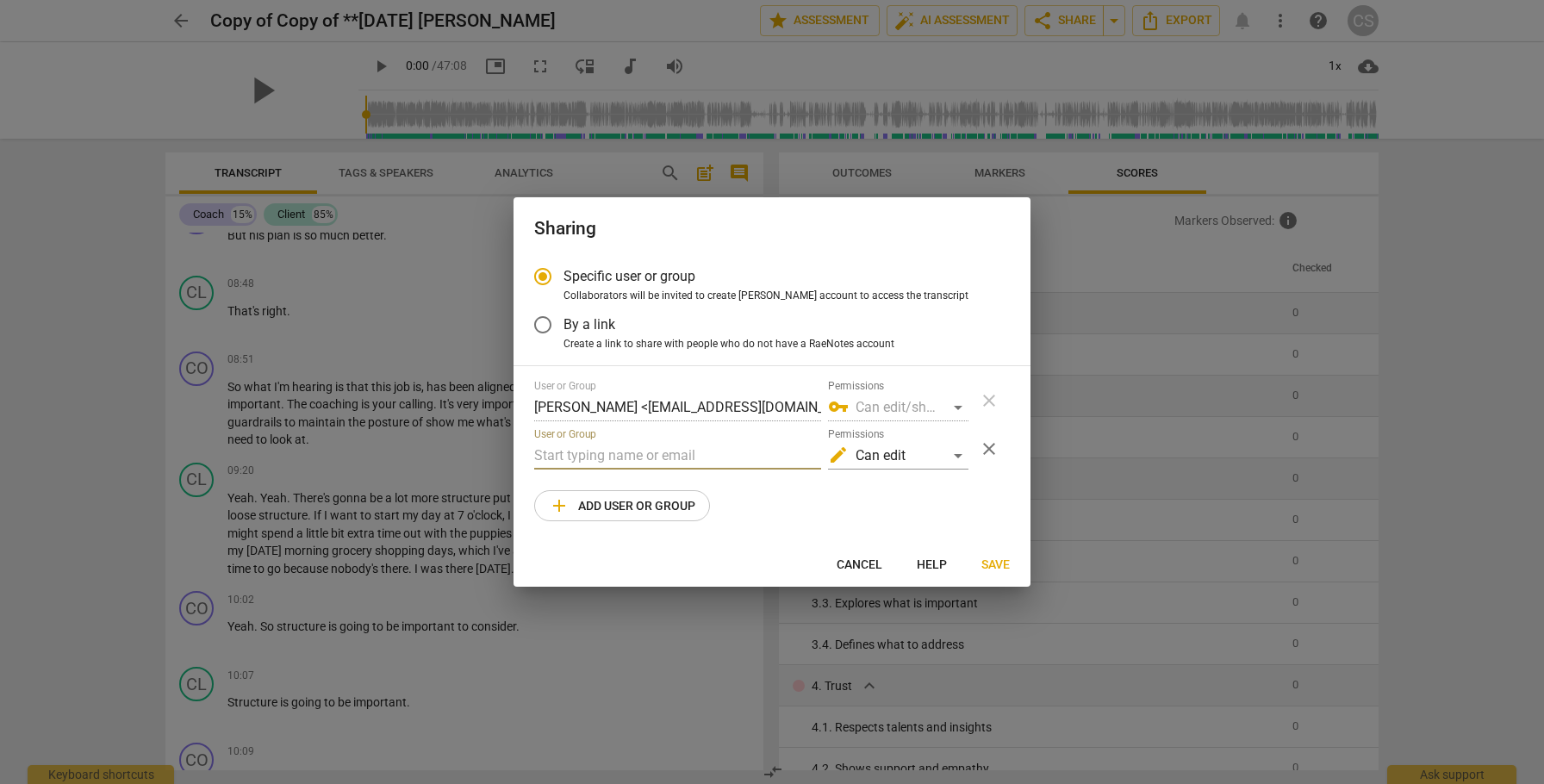
click at [653, 457] on input "text" at bounding box center [677, 456] width 287 height 27
click at [871, 511] on div "User or Group [PERSON_NAME] <[EMAIL_ADDRESS][DOMAIN_NAME]> Permissions vpn_key …" at bounding box center [772, 451] width 475 height 142
click at [669, 457] on input "[PERSON_NAME]" at bounding box center [677, 456] width 287 height 27
type input "C"
click at [541, 326] on input "By a link" at bounding box center [543, 325] width 41 height 41
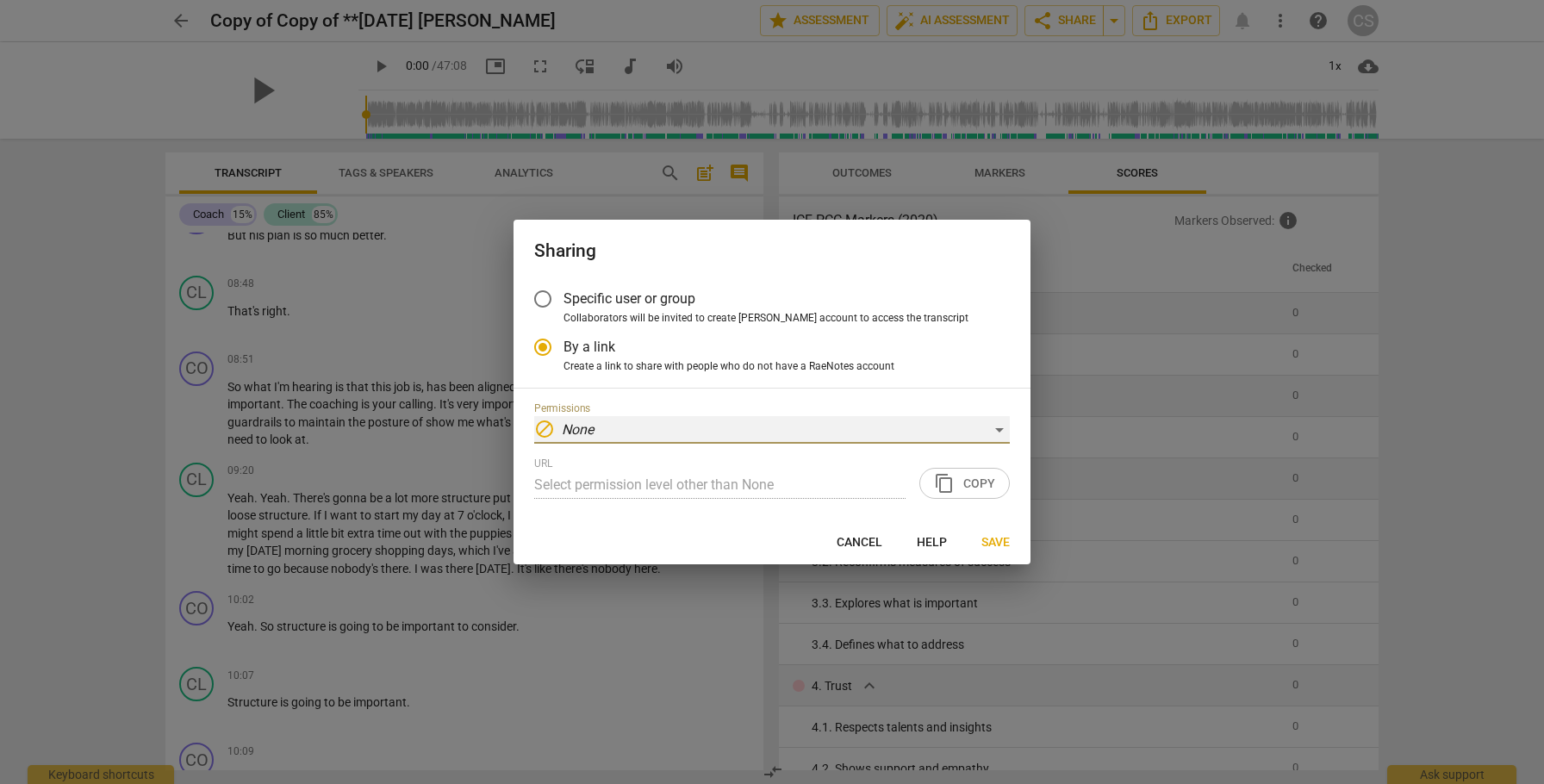
click at [999, 427] on div "block None" at bounding box center [772, 430] width 475 height 27
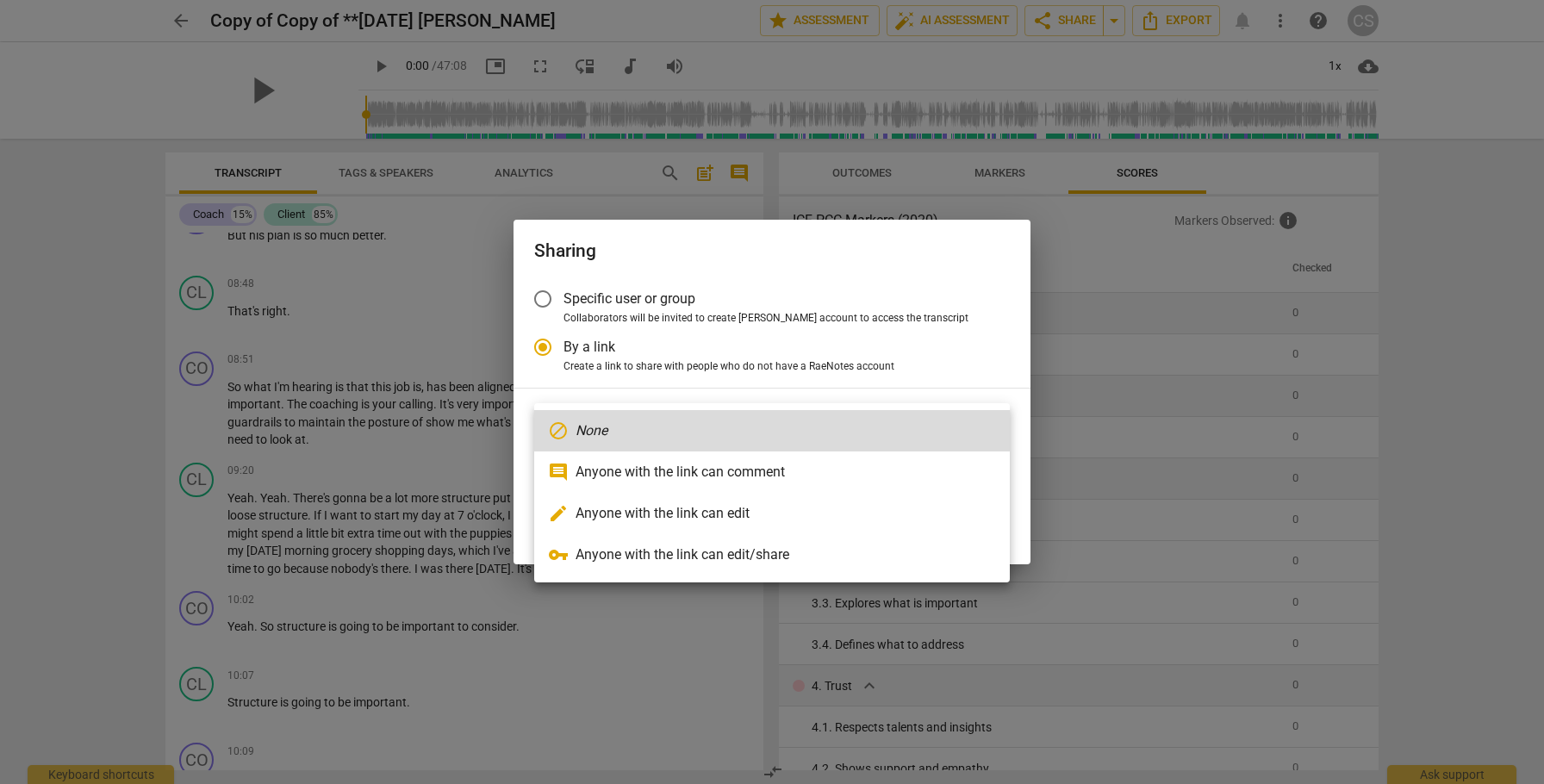
click at [917, 510] on li "edit Anyone with the link can edit" at bounding box center [772, 513] width 475 height 41
radio input "false"
type input "[URL][DOMAIN_NAME]"
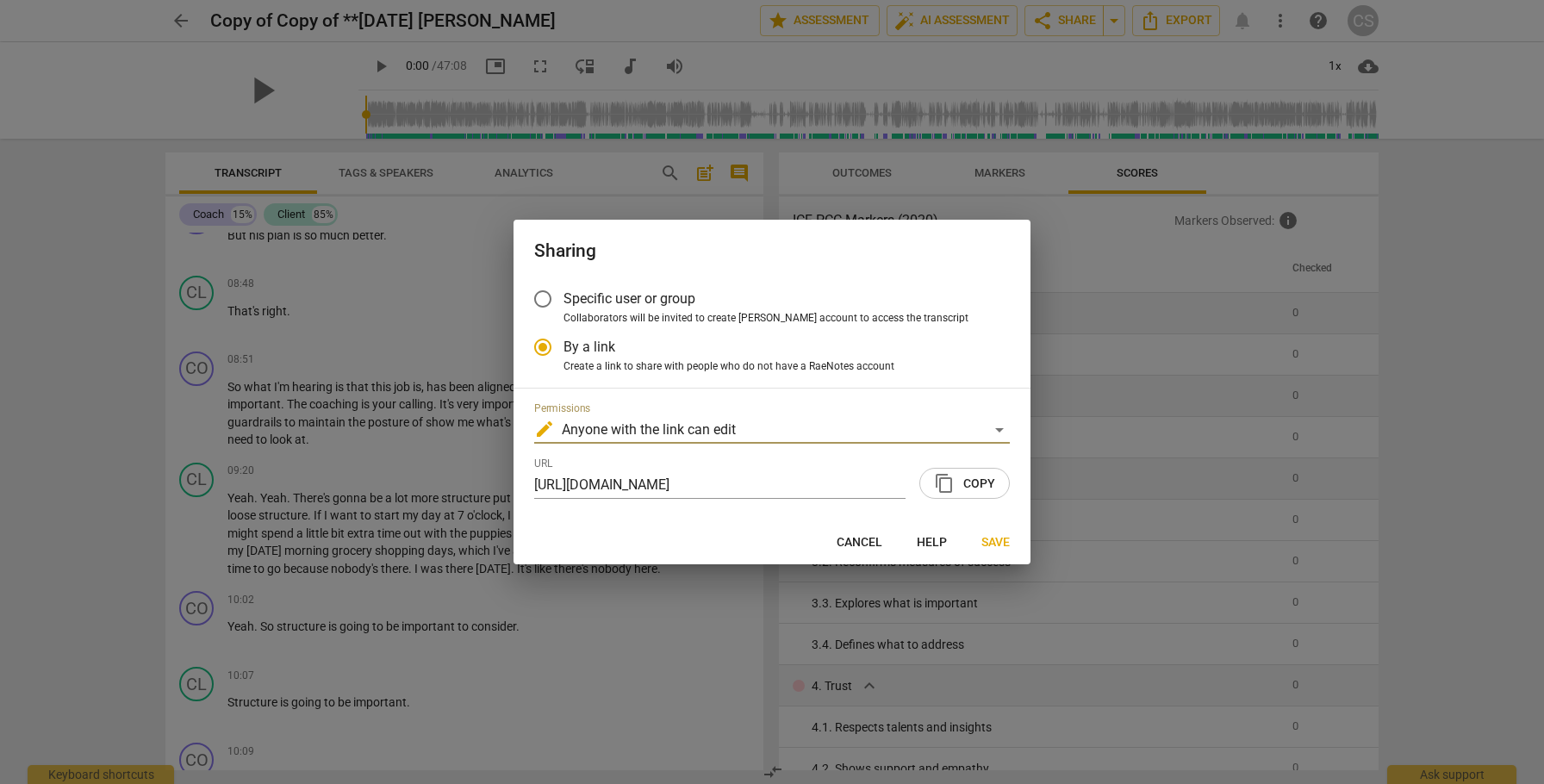
click at [978, 482] on span "content_copy Copy" at bounding box center [964, 483] width 62 height 21
click at [1001, 537] on span "Save" at bounding box center [995, 543] width 28 height 18
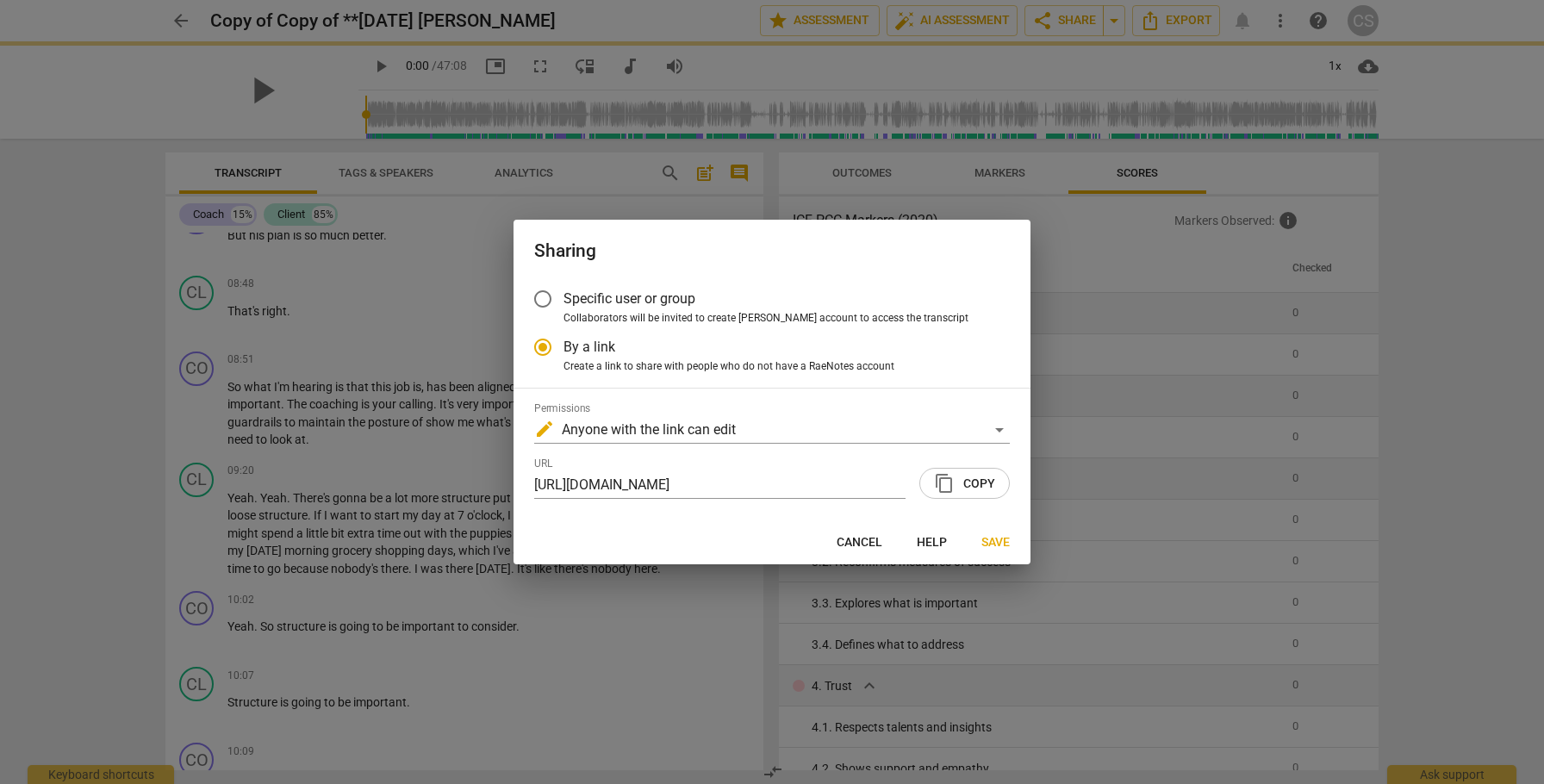
radio input "false"
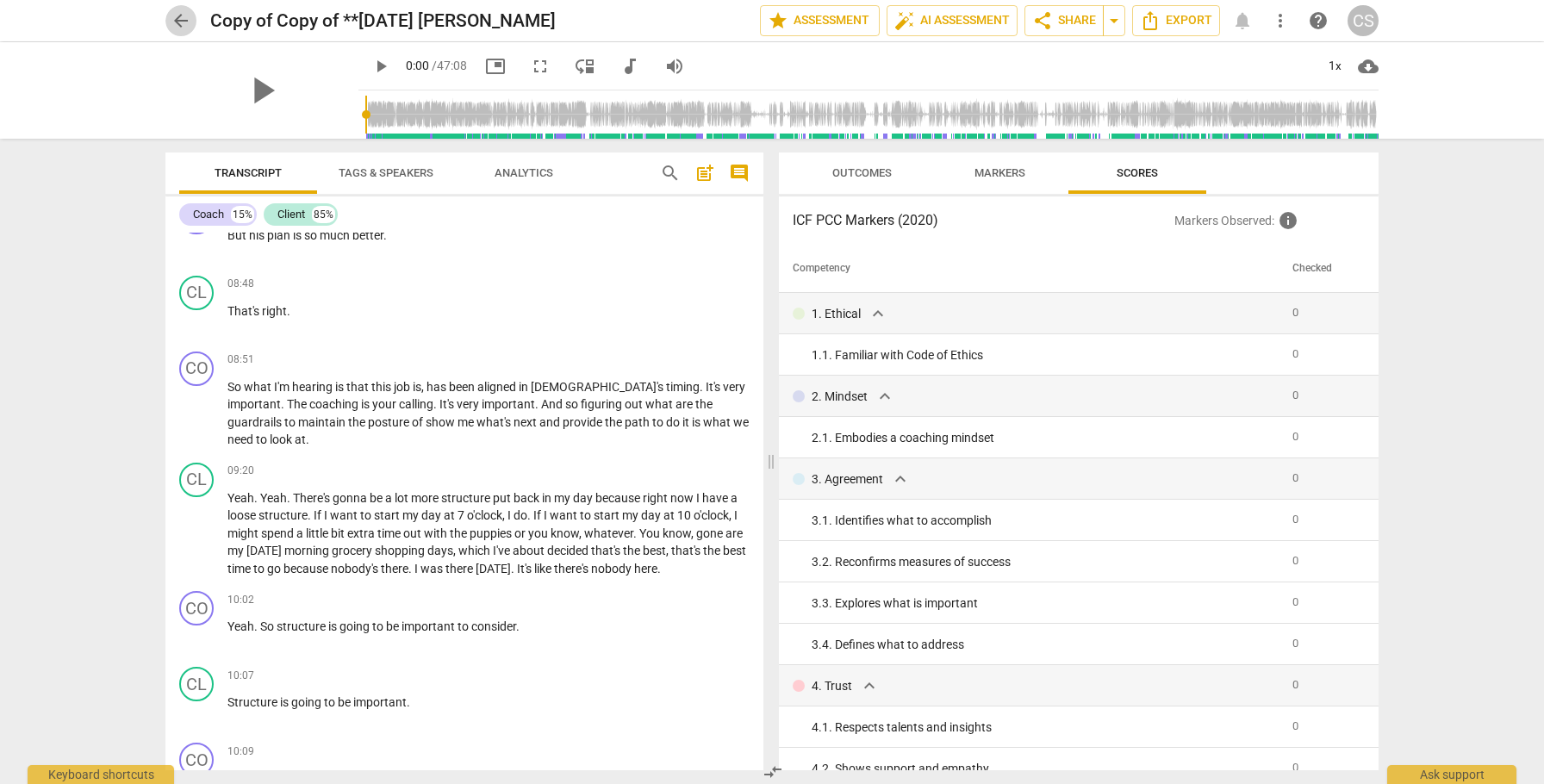
click at [184, 20] on span "arrow_back" at bounding box center [180, 21] width 21 height 21
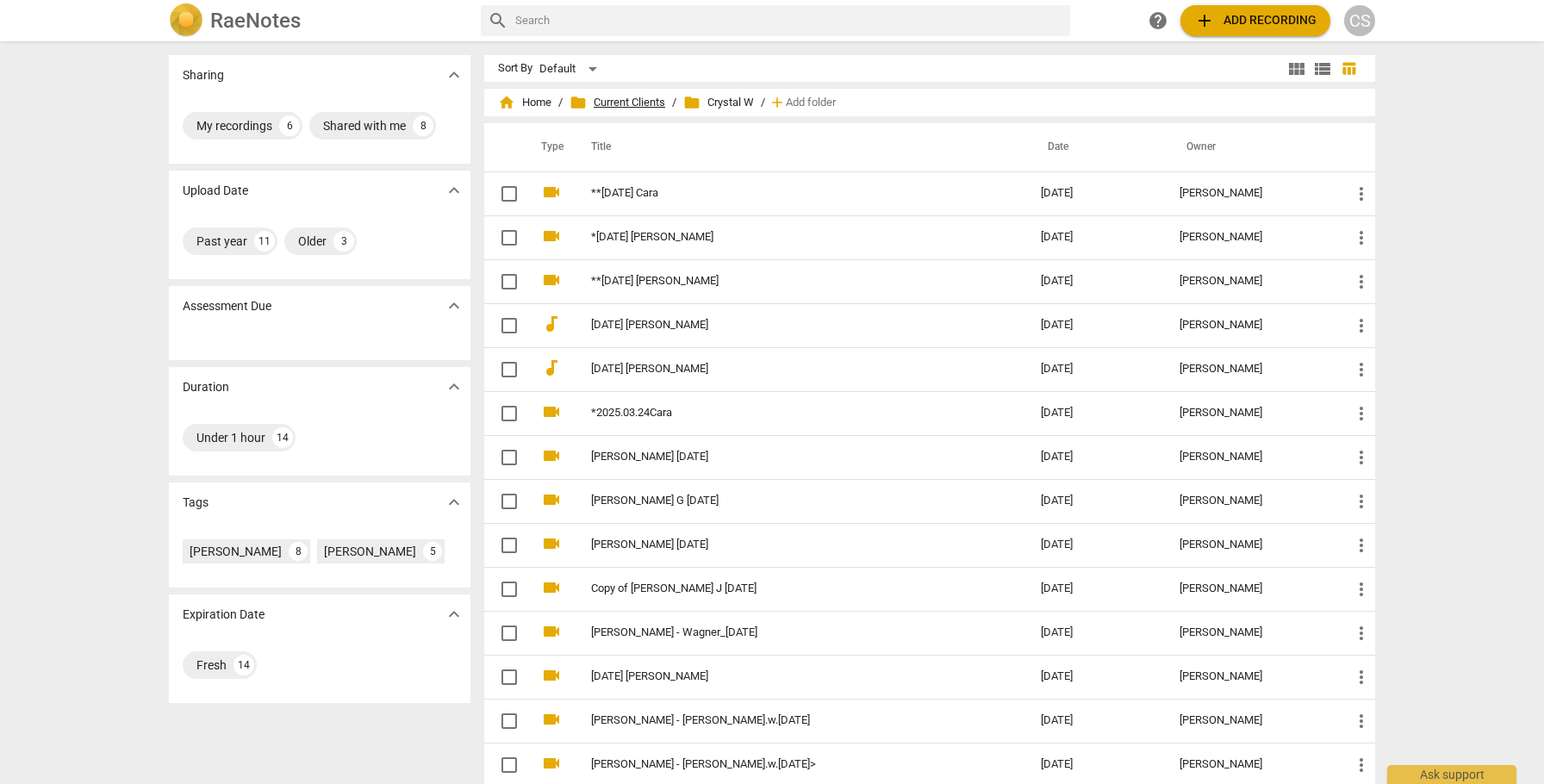
click at [620, 102] on span "folder Current Clients" at bounding box center [617, 103] width 96 height 18
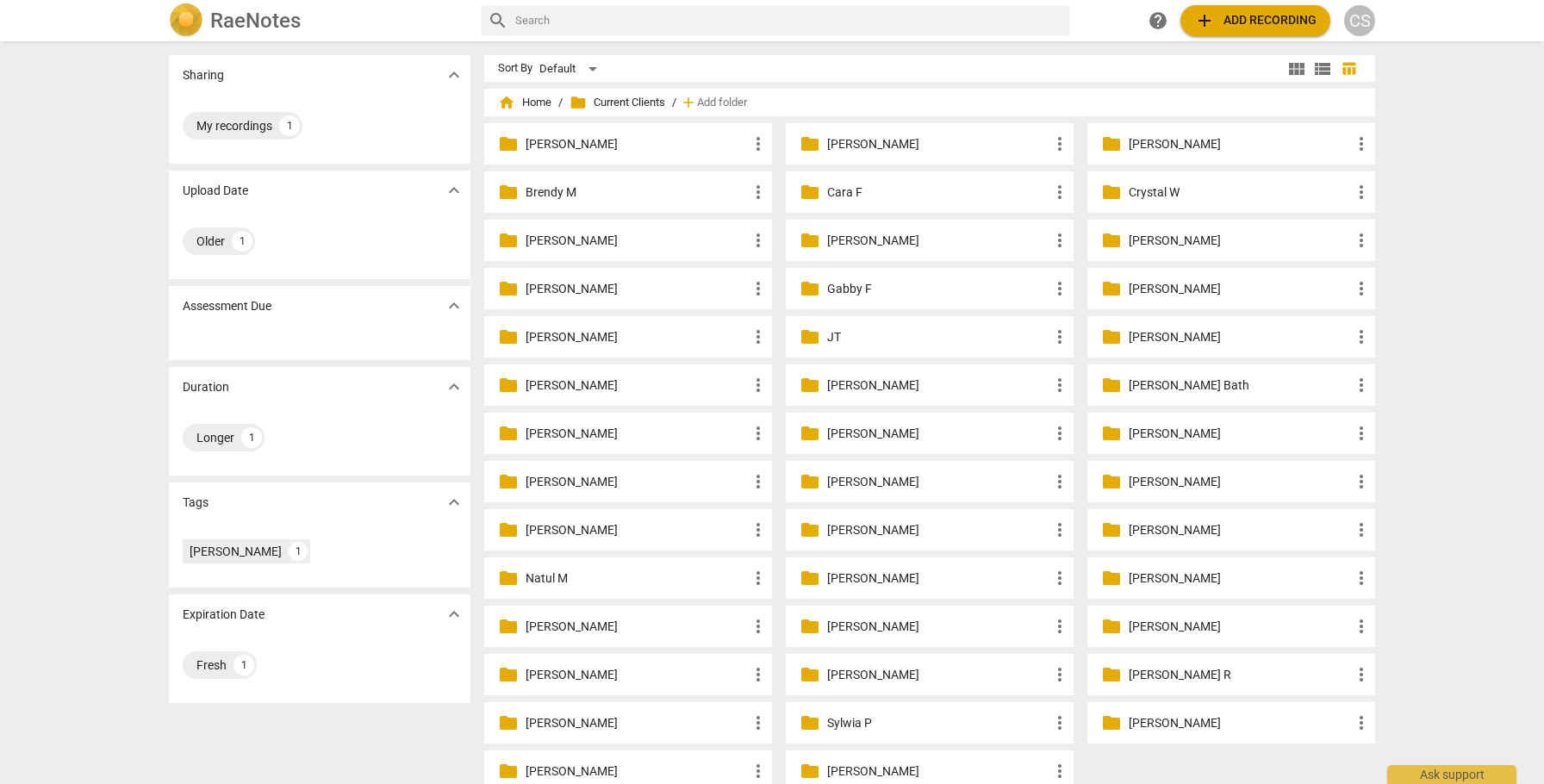
click at [1139, 187] on p "Crystal W" at bounding box center [1239, 193] width 222 height 19
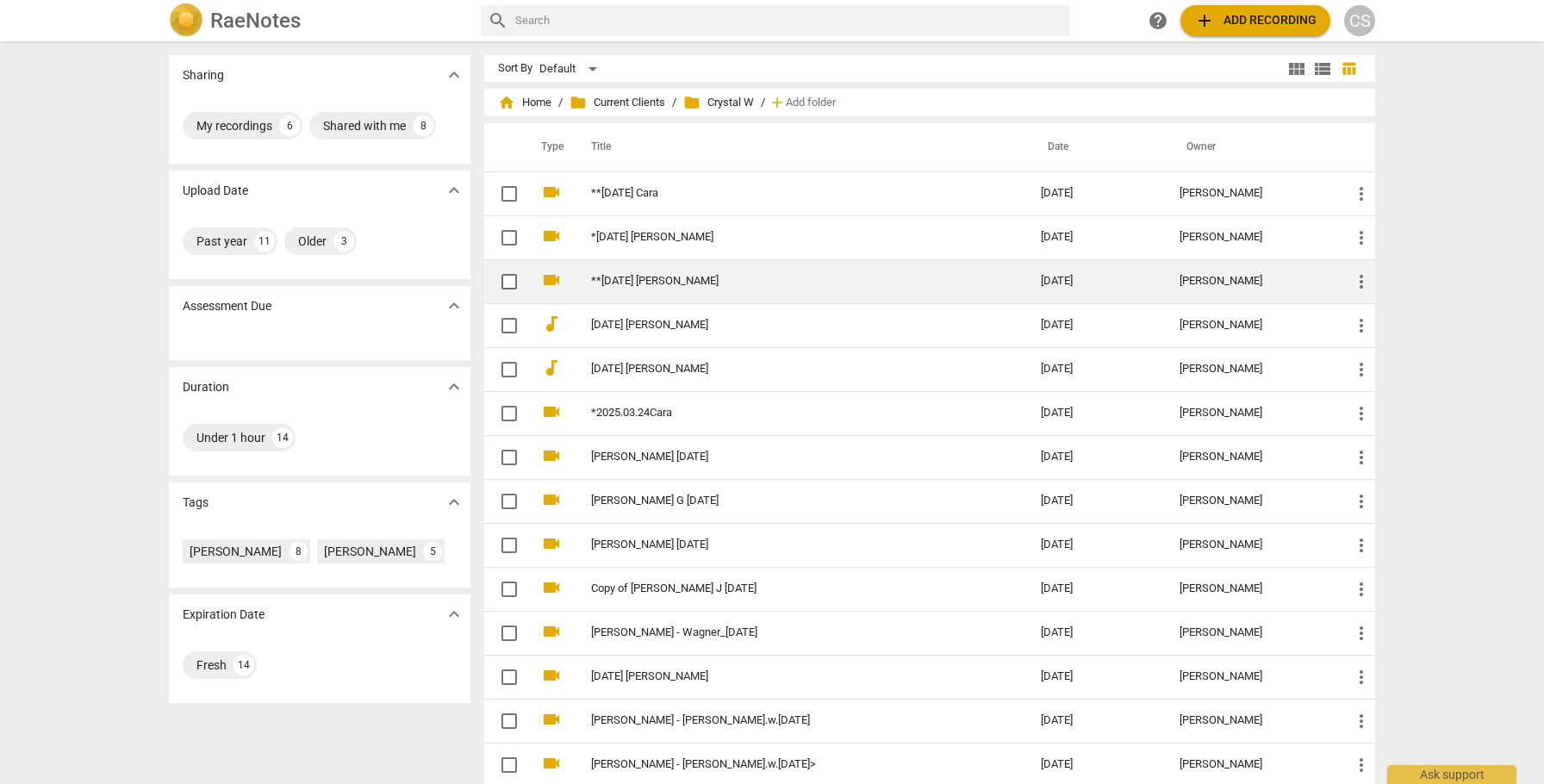
click at [639, 280] on link "**[DATE] [PERSON_NAME]" at bounding box center [784, 281] width 388 height 13
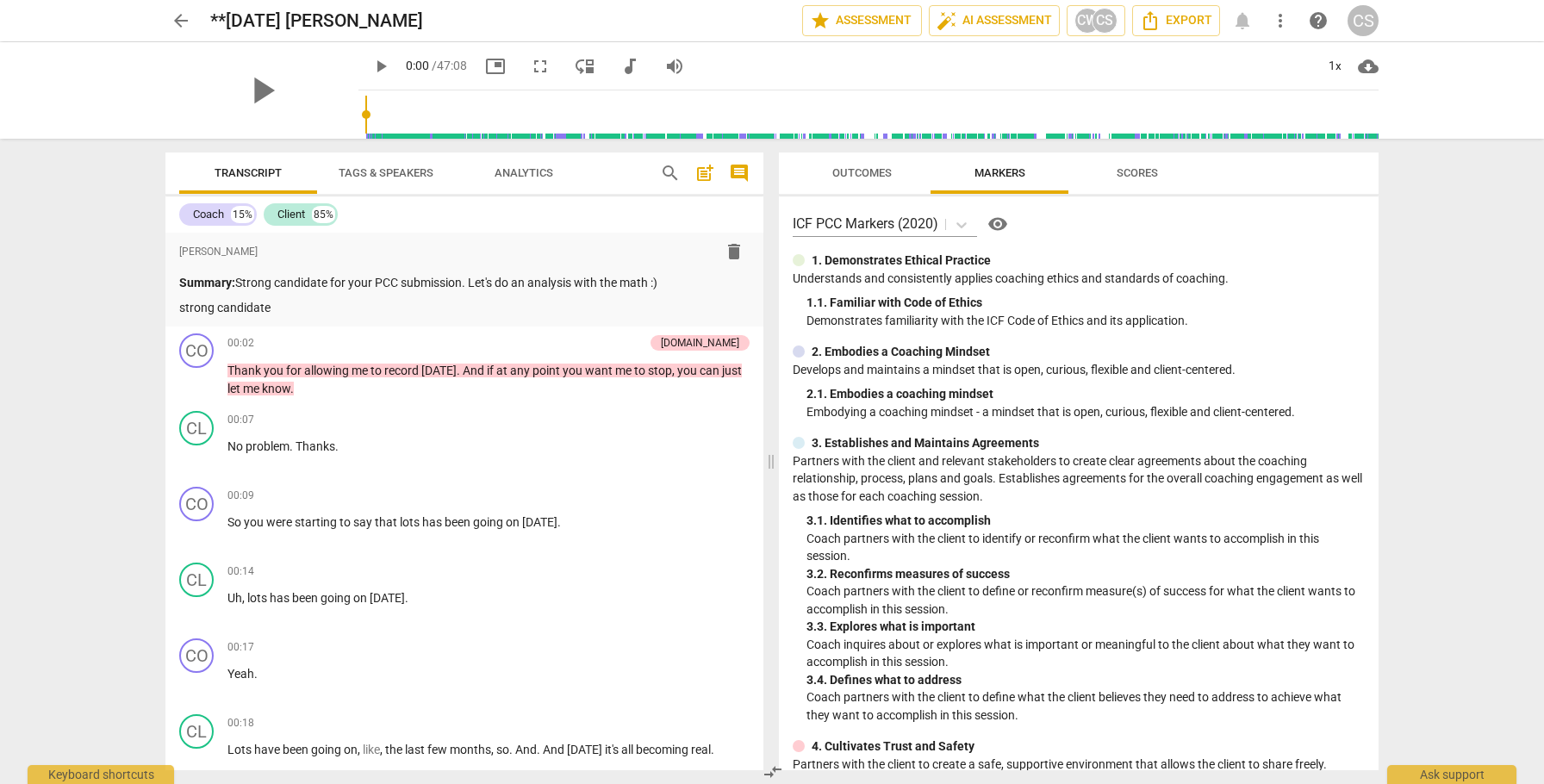
click at [863, 171] on span "Outcomes" at bounding box center [861, 172] width 60 height 13
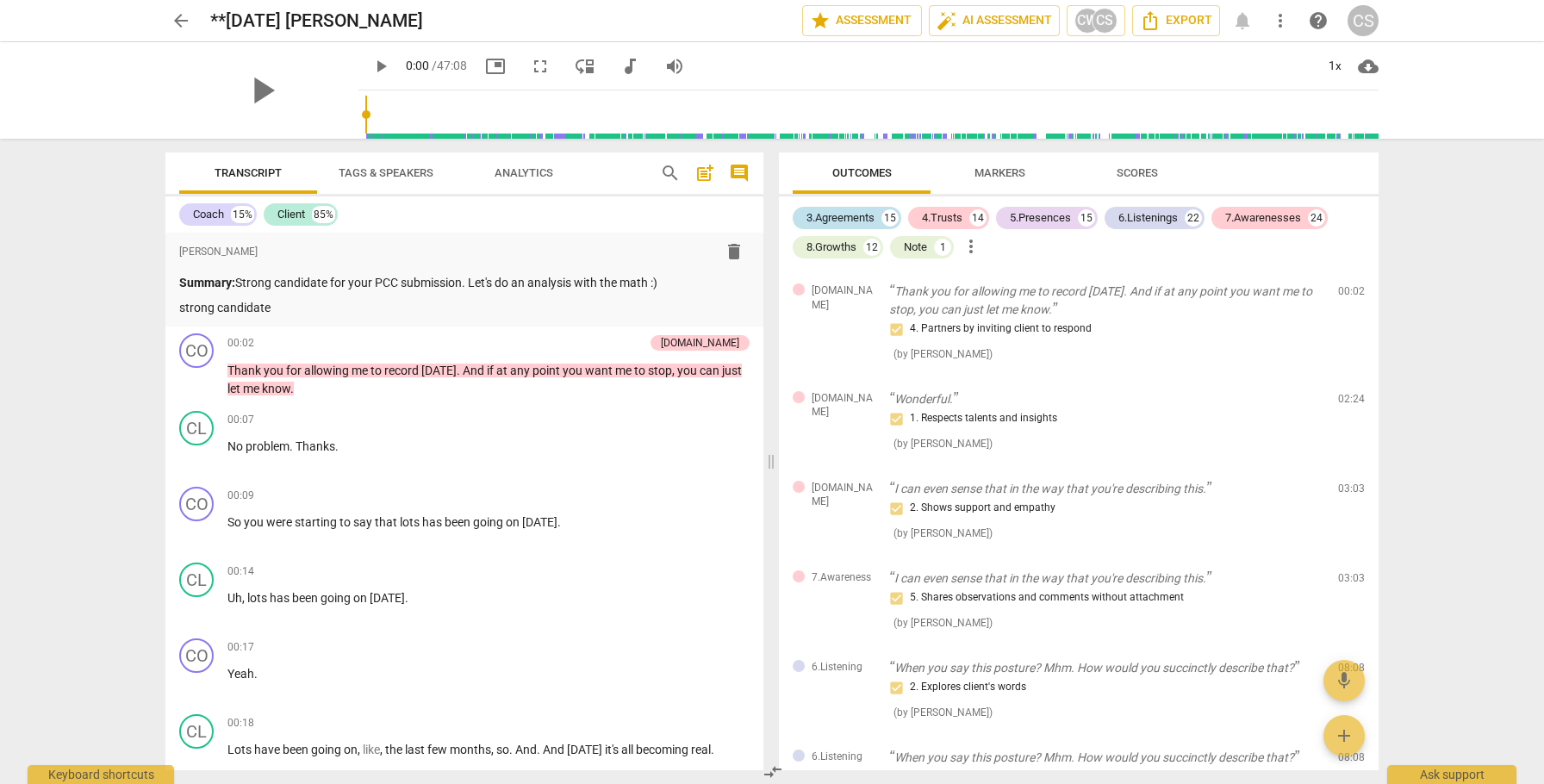
click at [853, 214] on div "3.Agreements" at bounding box center [841, 218] width 68 height 18
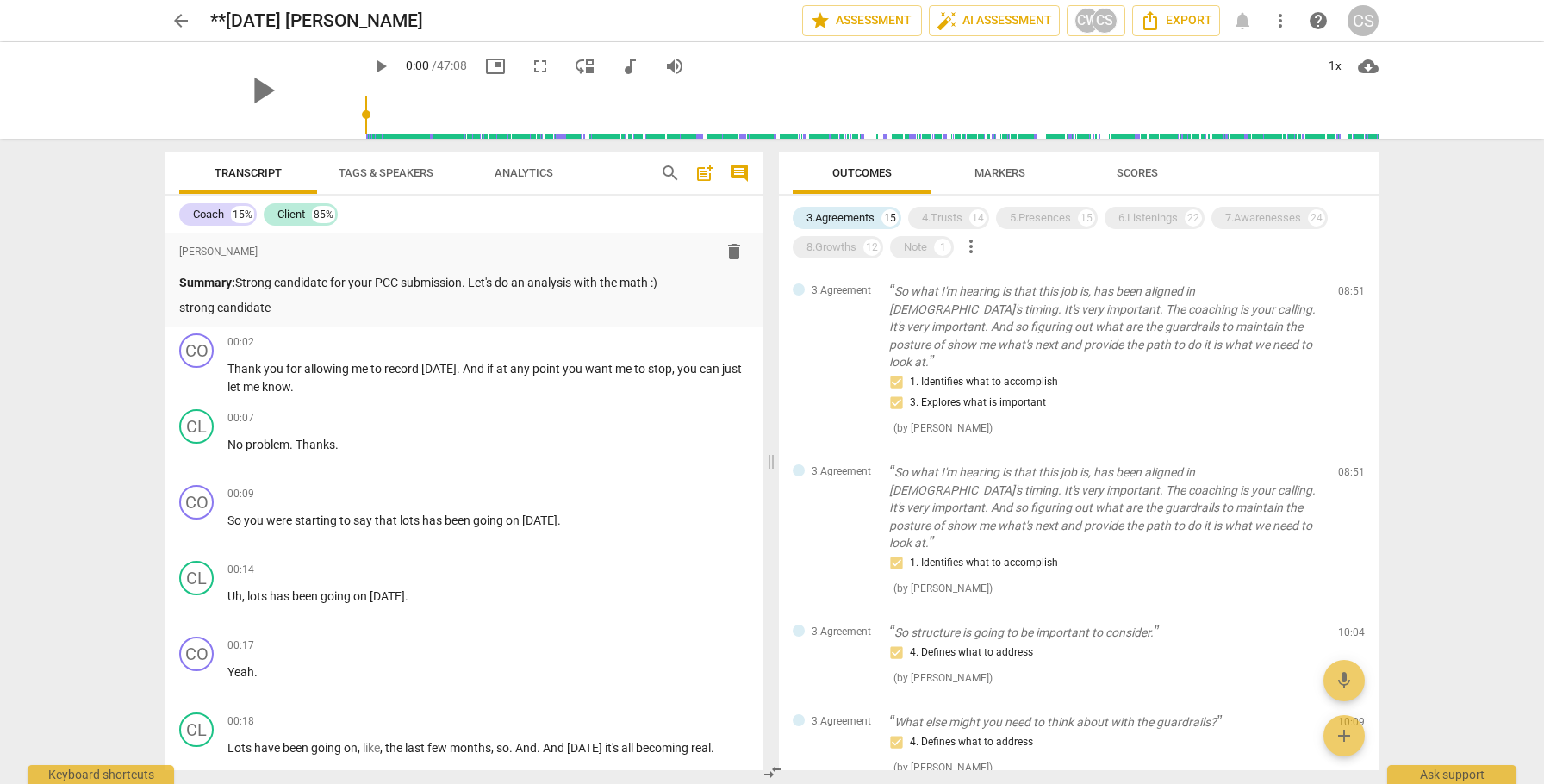
click at [1137, 170] on span "Scores" at bounding box center [1137, 172] width 41 height 13
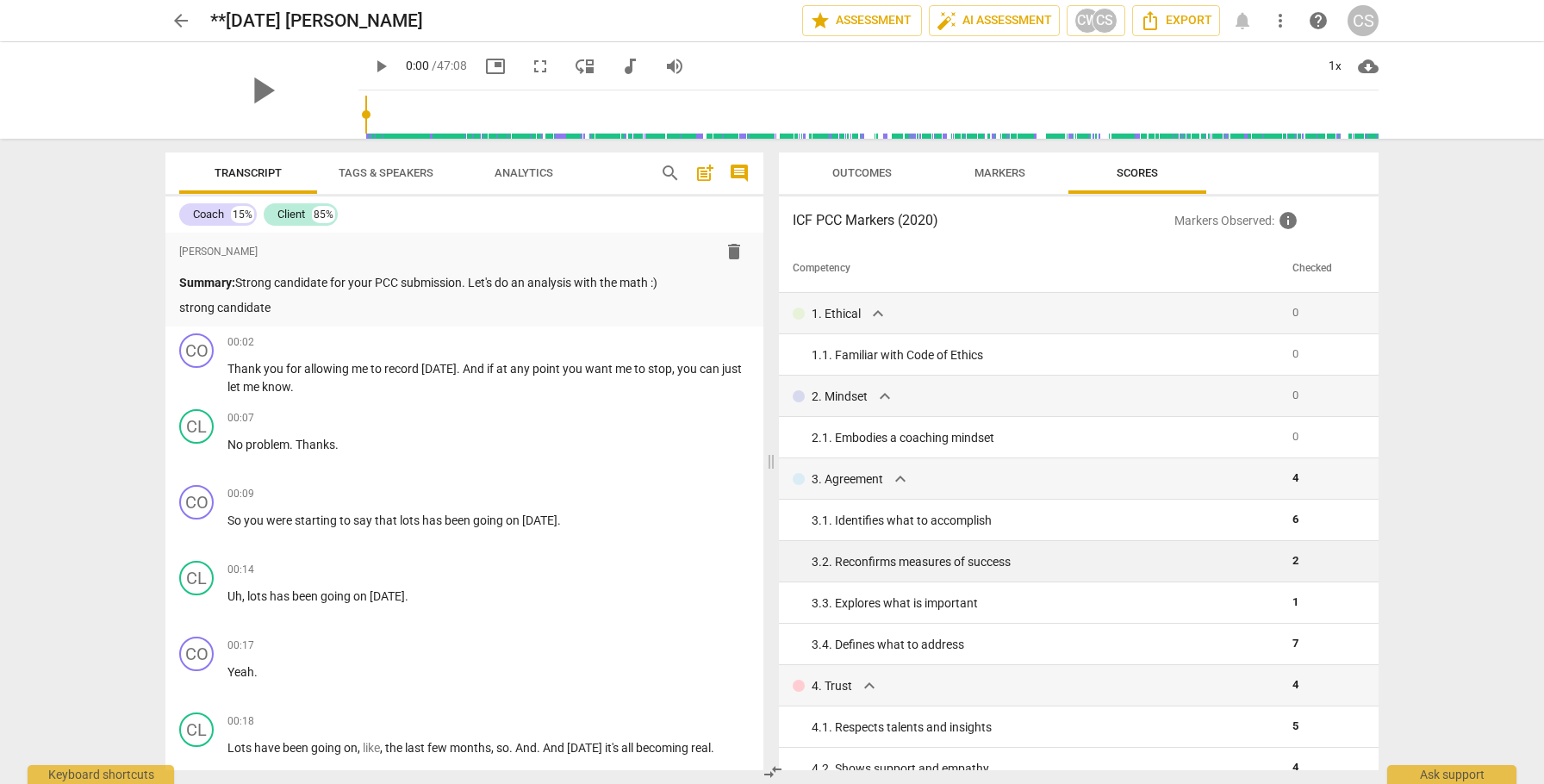
click at [966, 564] on div "3. 2. Reconfirms measures of success" at bounding box center [1045, 562] width 467 height 19
click at [1293, 559] on span "2" at bounding box center [1296, 560] width 6 height 13
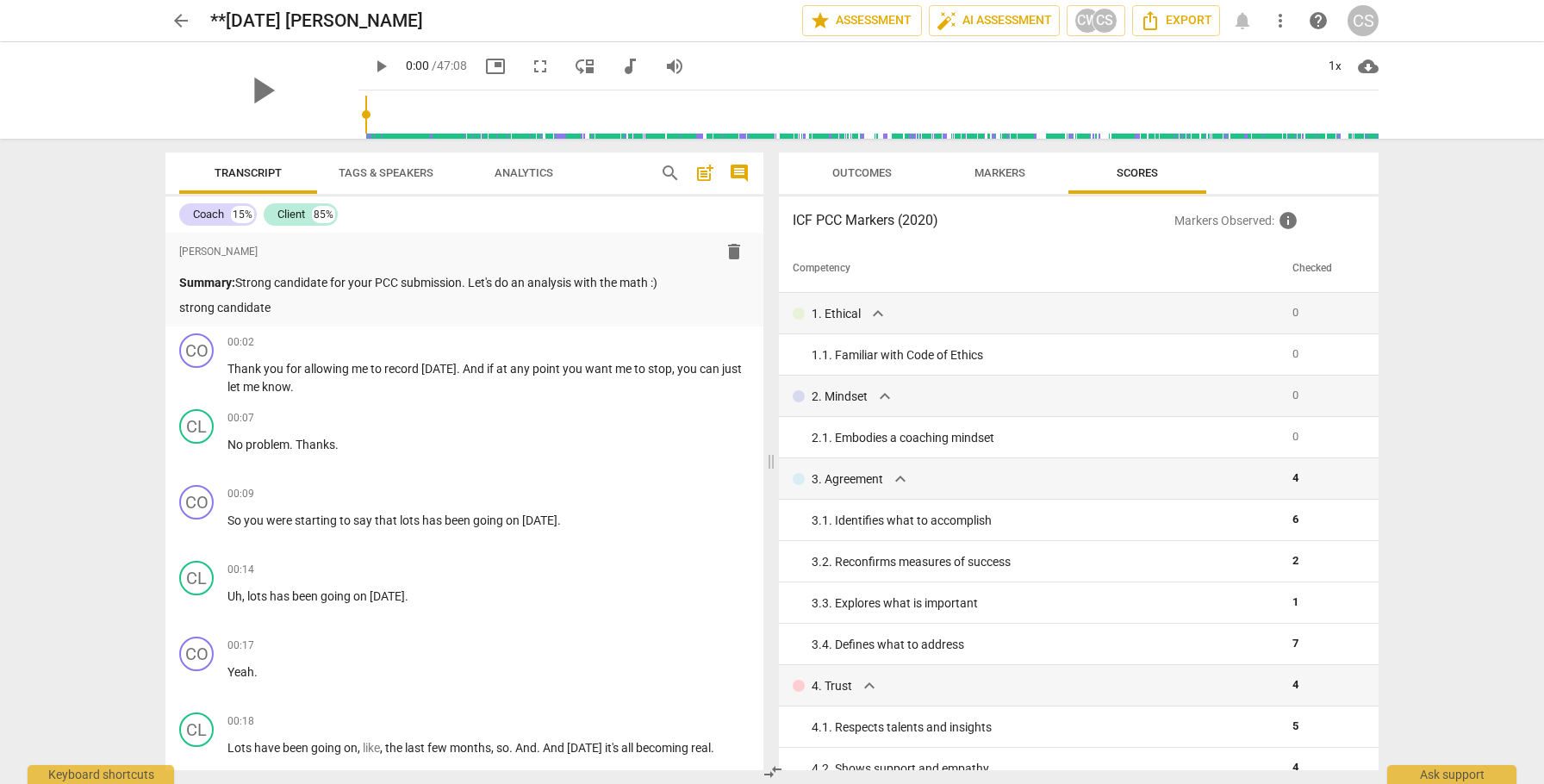
click at [1001, 177] on span "Markers" at bounding box center [1000, 172] width 51 height 13
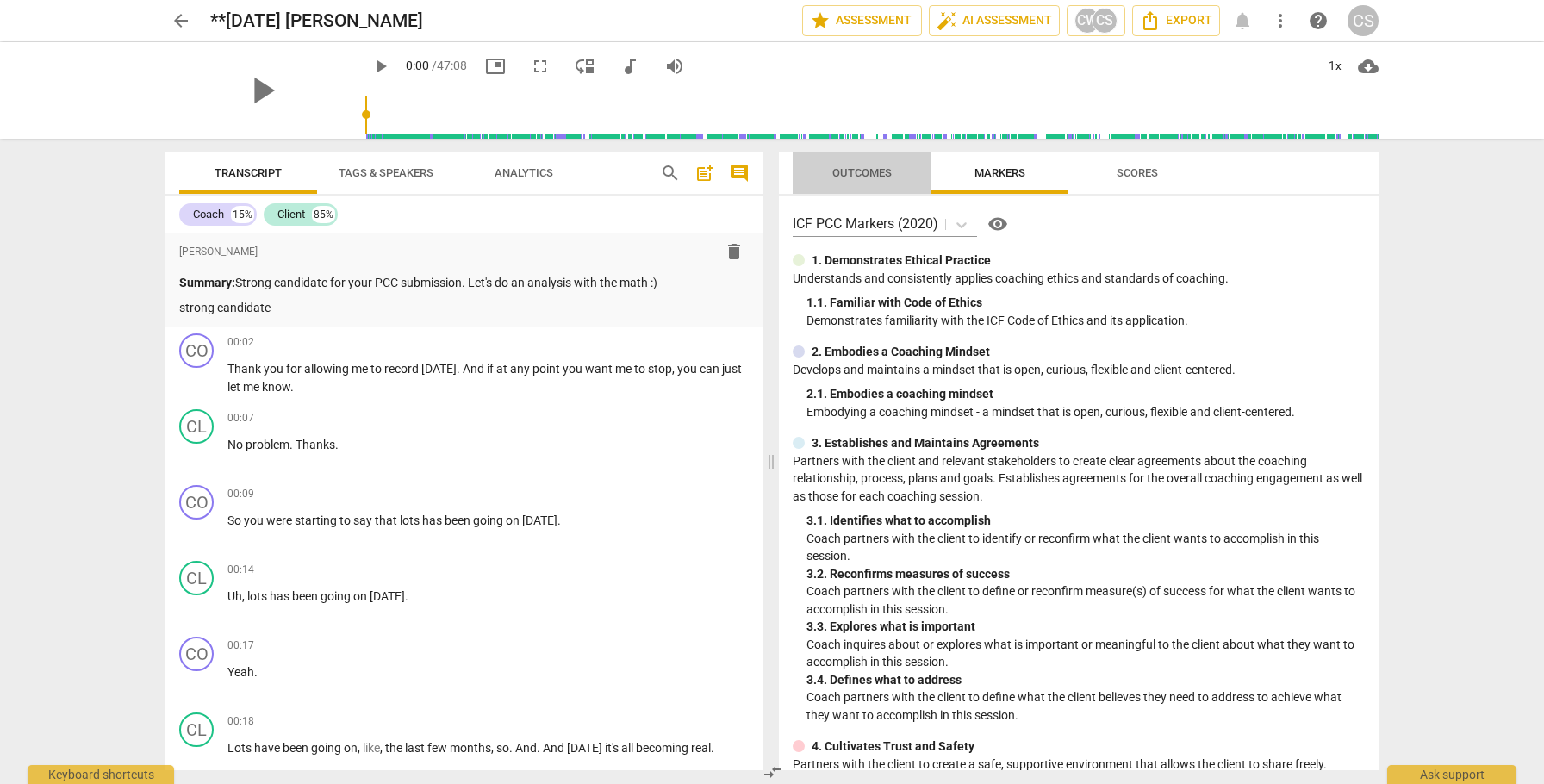
click at [876, 167] on span "Outcomes" at bounding box center [861, 172] width 60 height 13
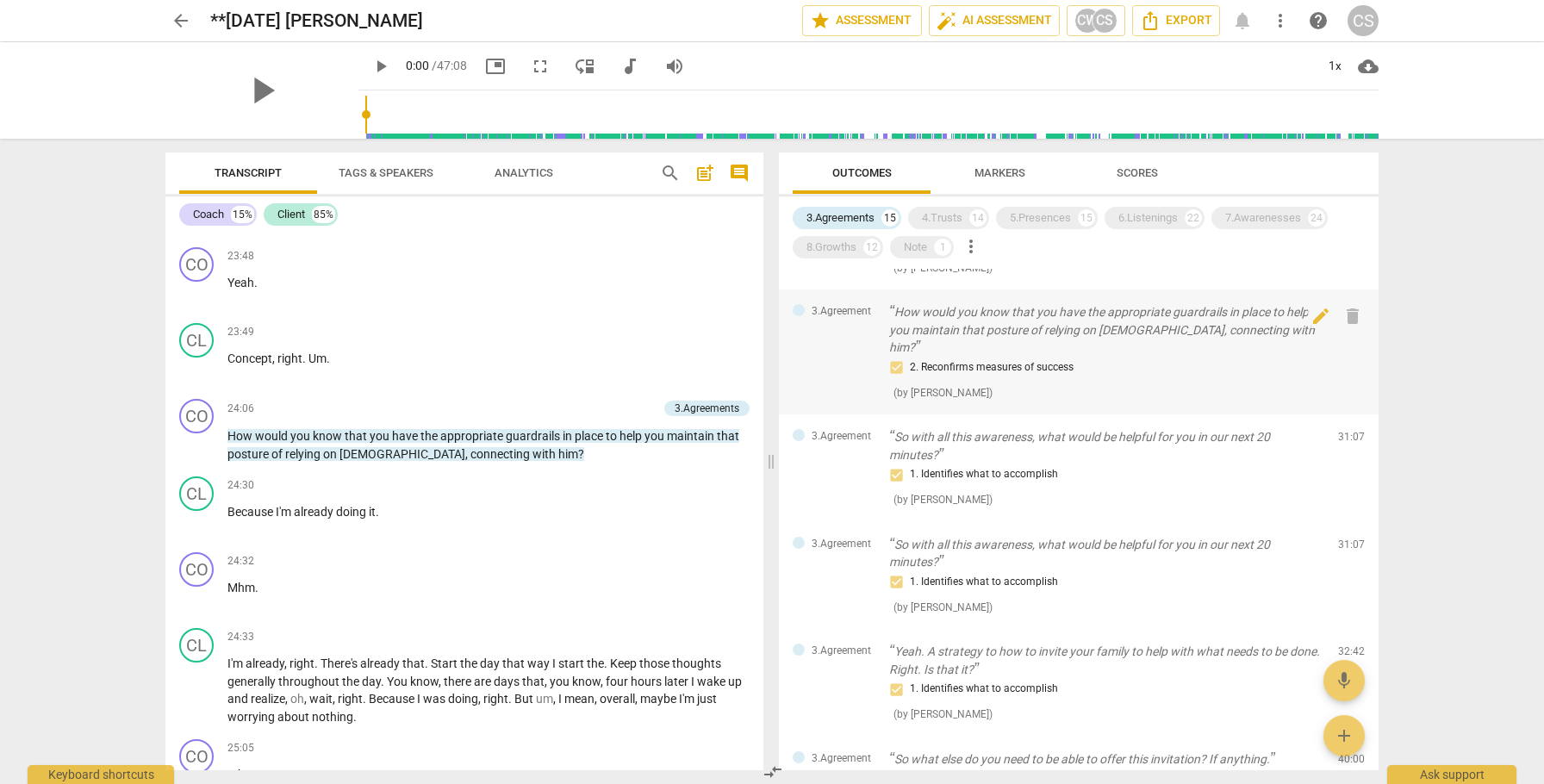
scroll to position [1178, 0]
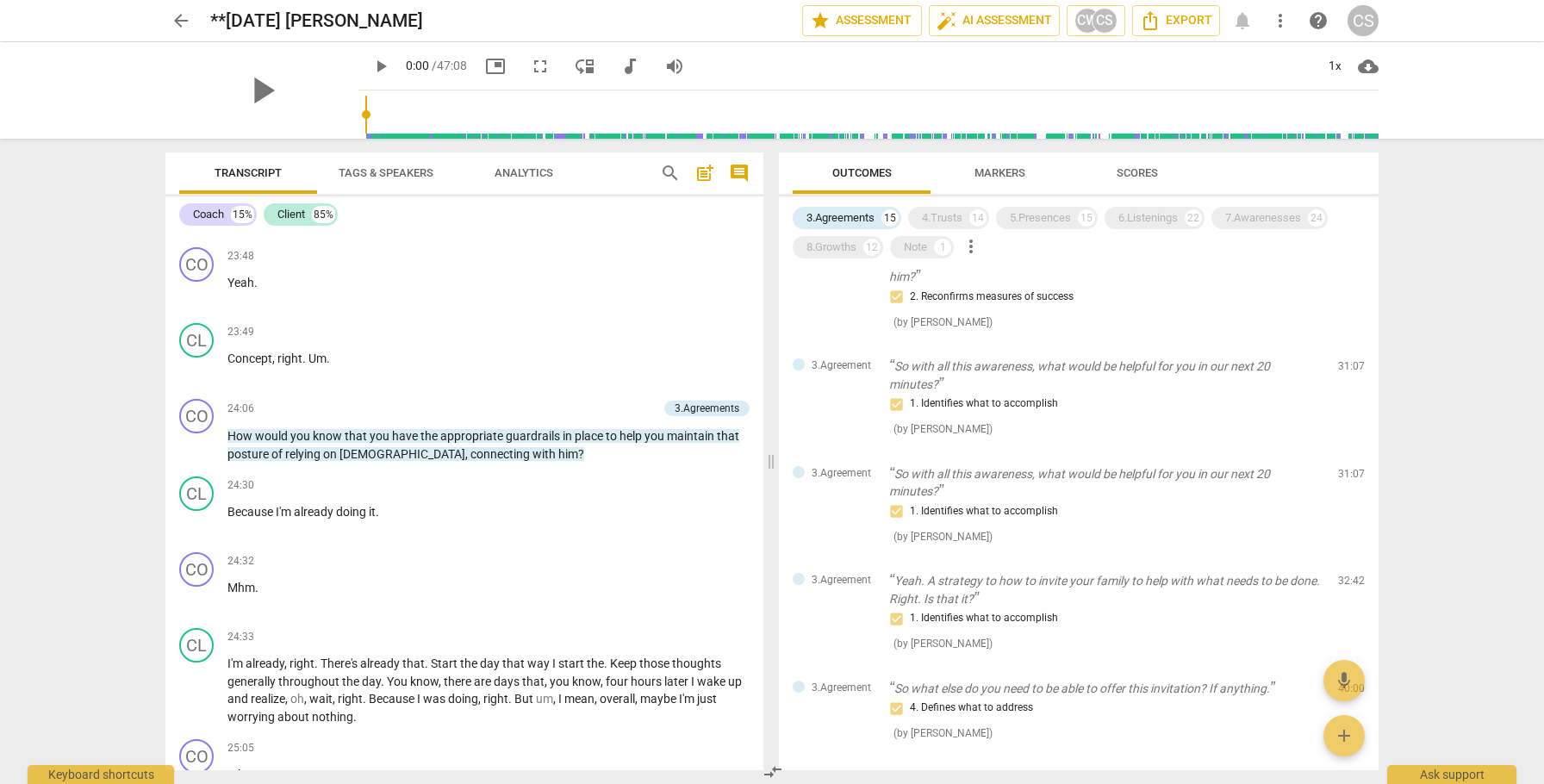
click at [182, 22] on span "arrow_back" at bounding box center [180, 21] width 21 height 21
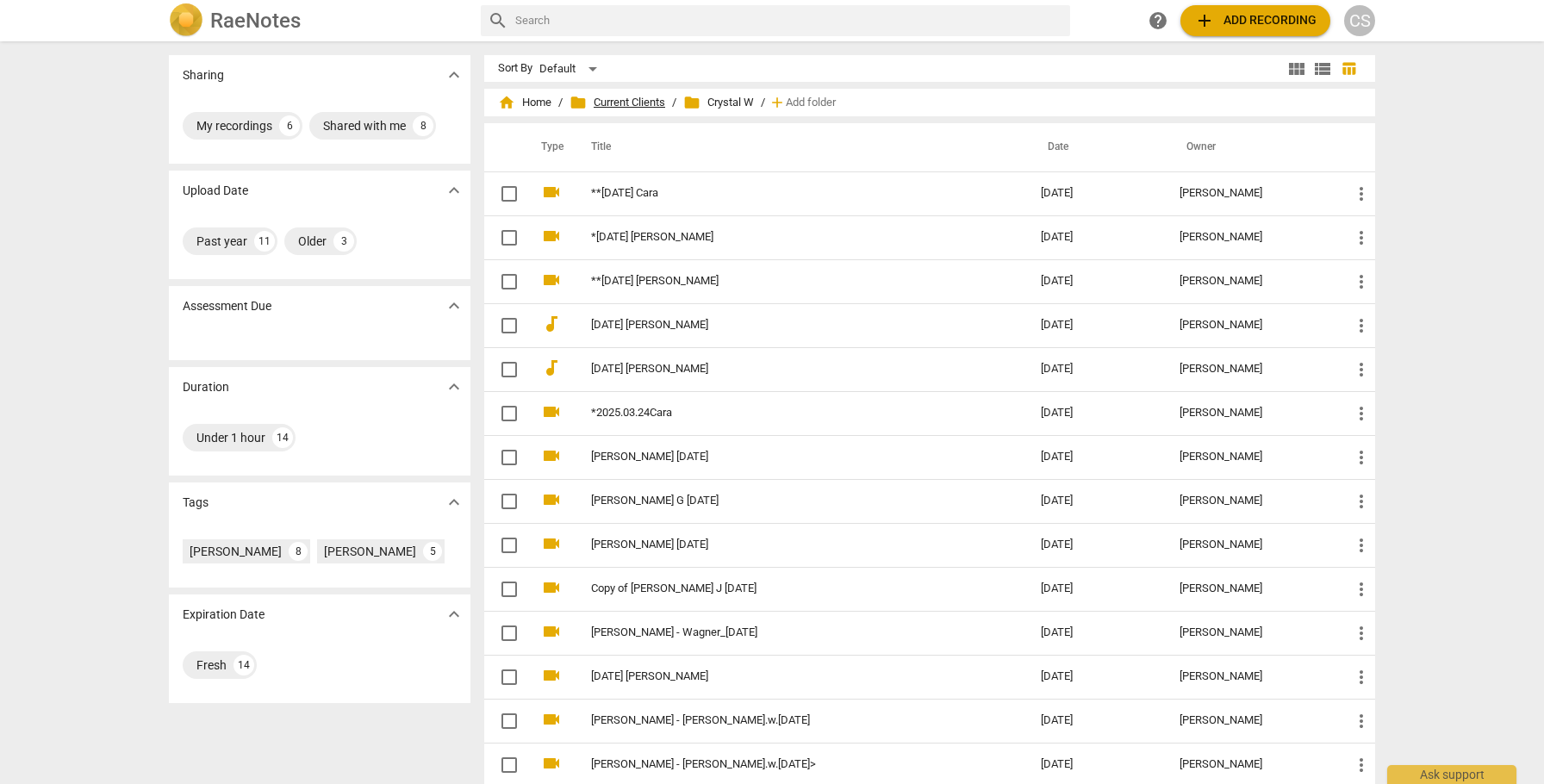
click at [624, 105] on span "folder Current Clients" at bounding box center [617, 103] width 96 height 18
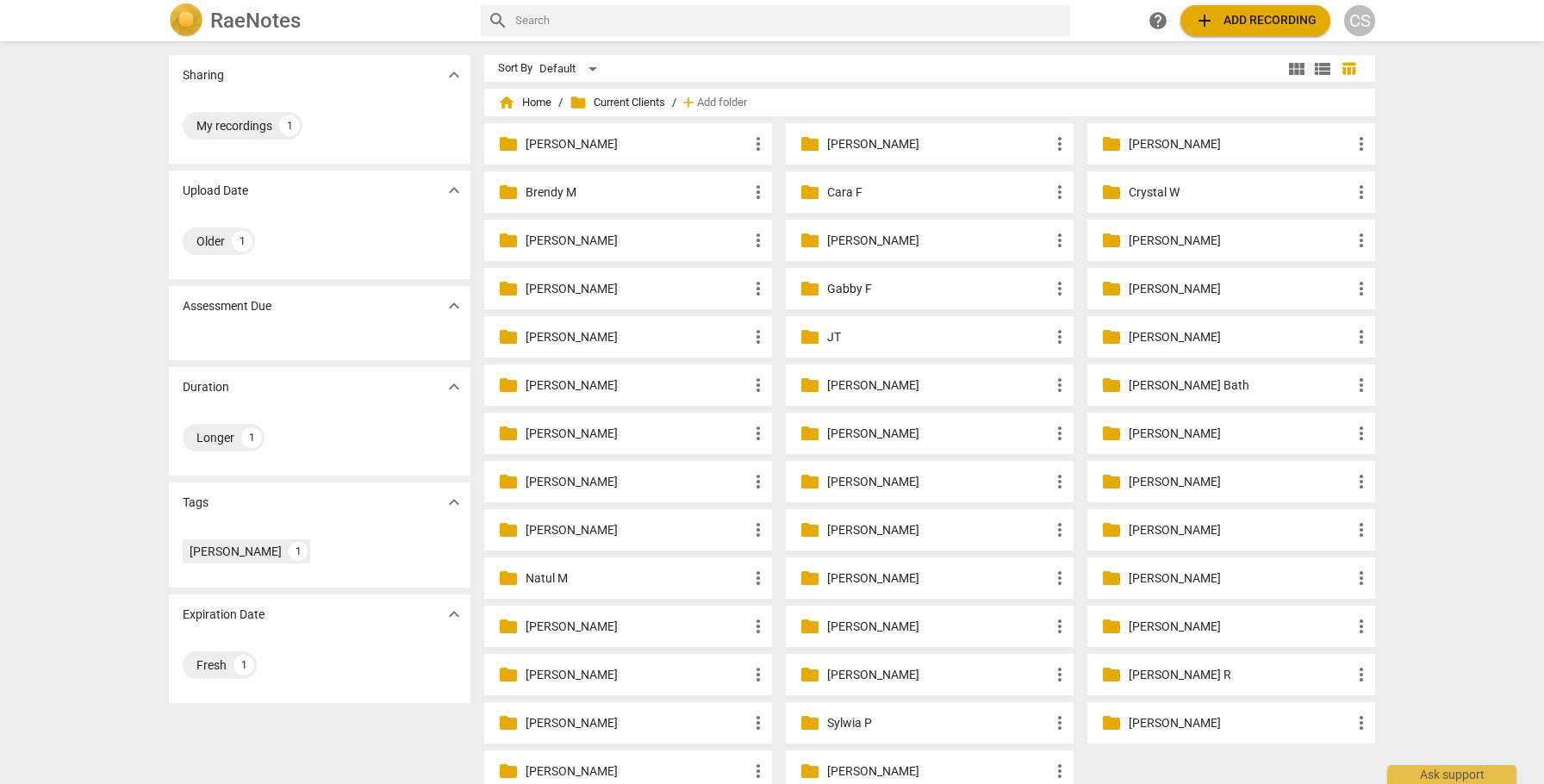
click at [542, 576] on p "Natul M" at bounding box center [636, 578] width 222 height 19
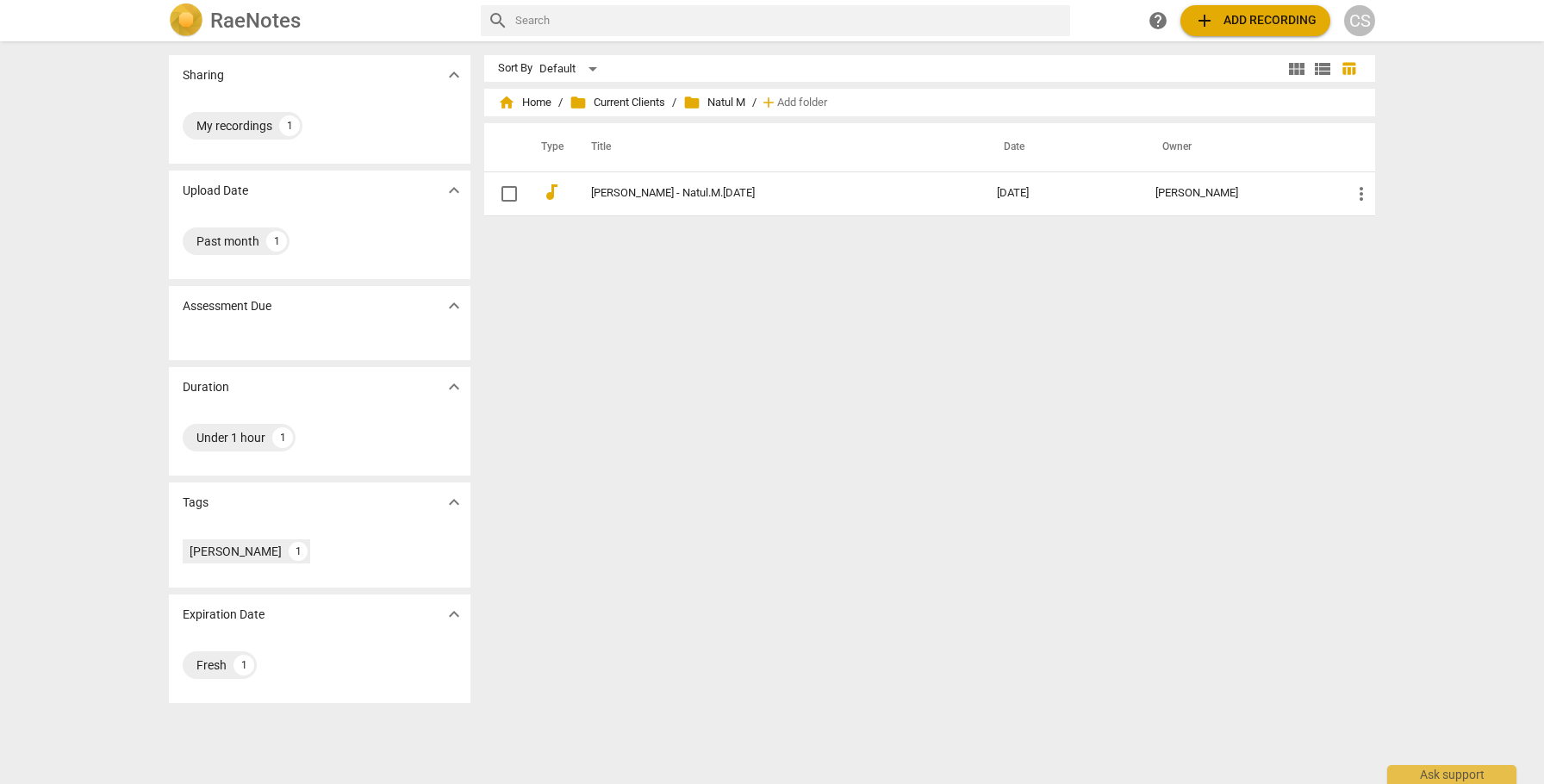
click at [1268, 19] on span "add Add recording" at bounding box center [1255, 21] width 122 height 21
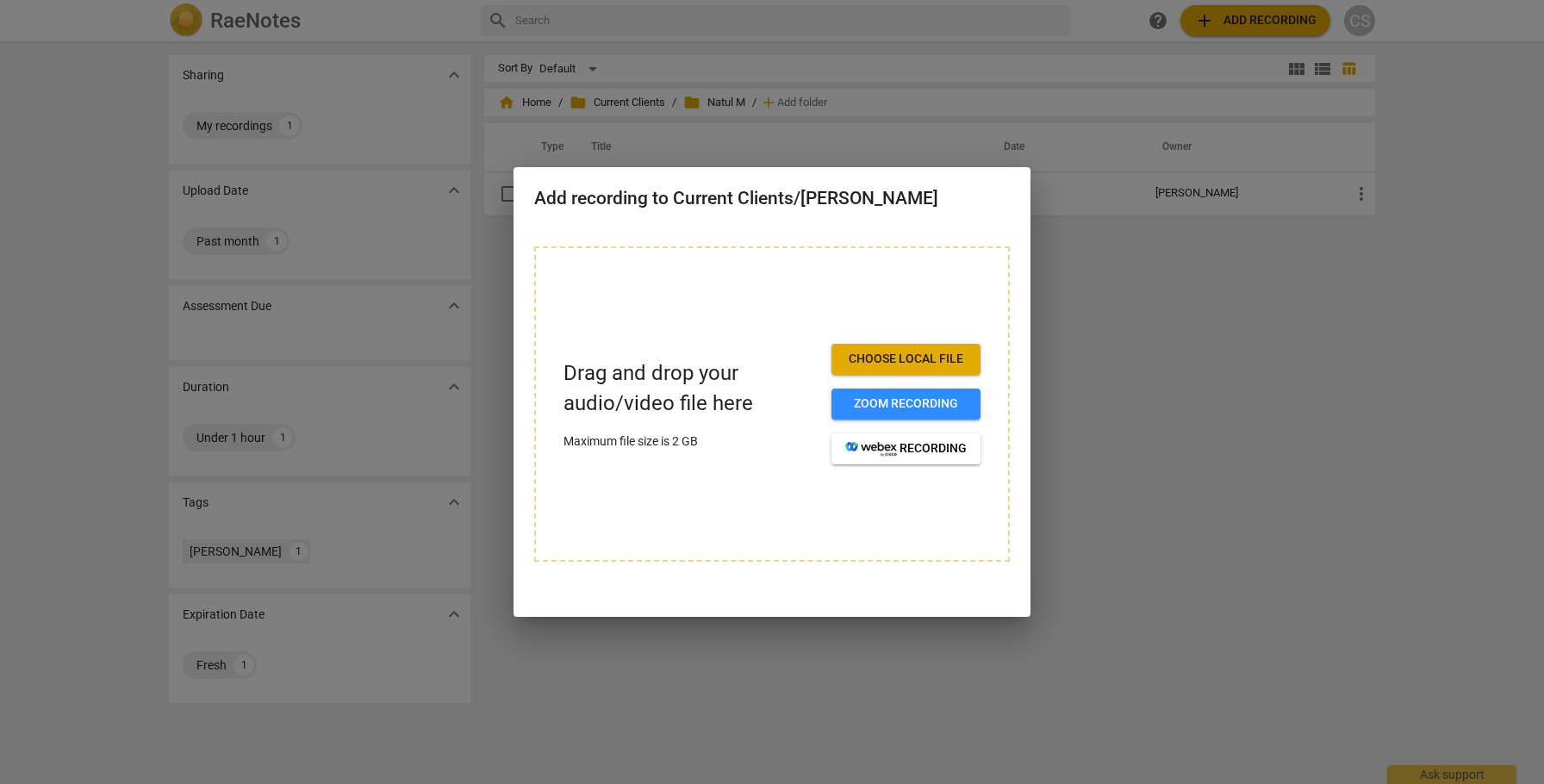
click at [940, 359] on span "Choose local file" at bounding box center [905, 360] width 121 height 18
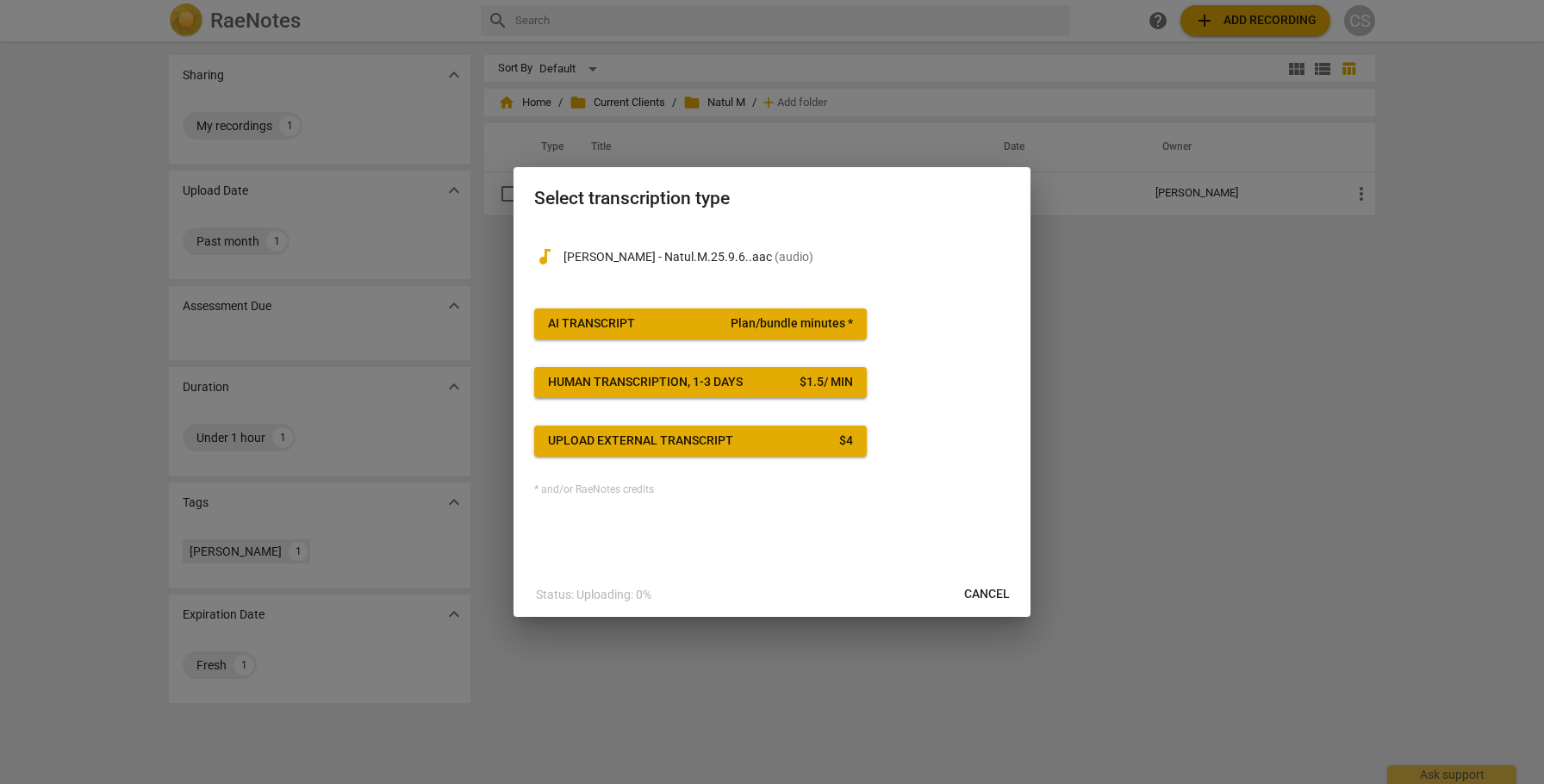
click at [793, 322] on span "Plan/bundle minutes *" at bounding box center [791, 324] width 122 height 18
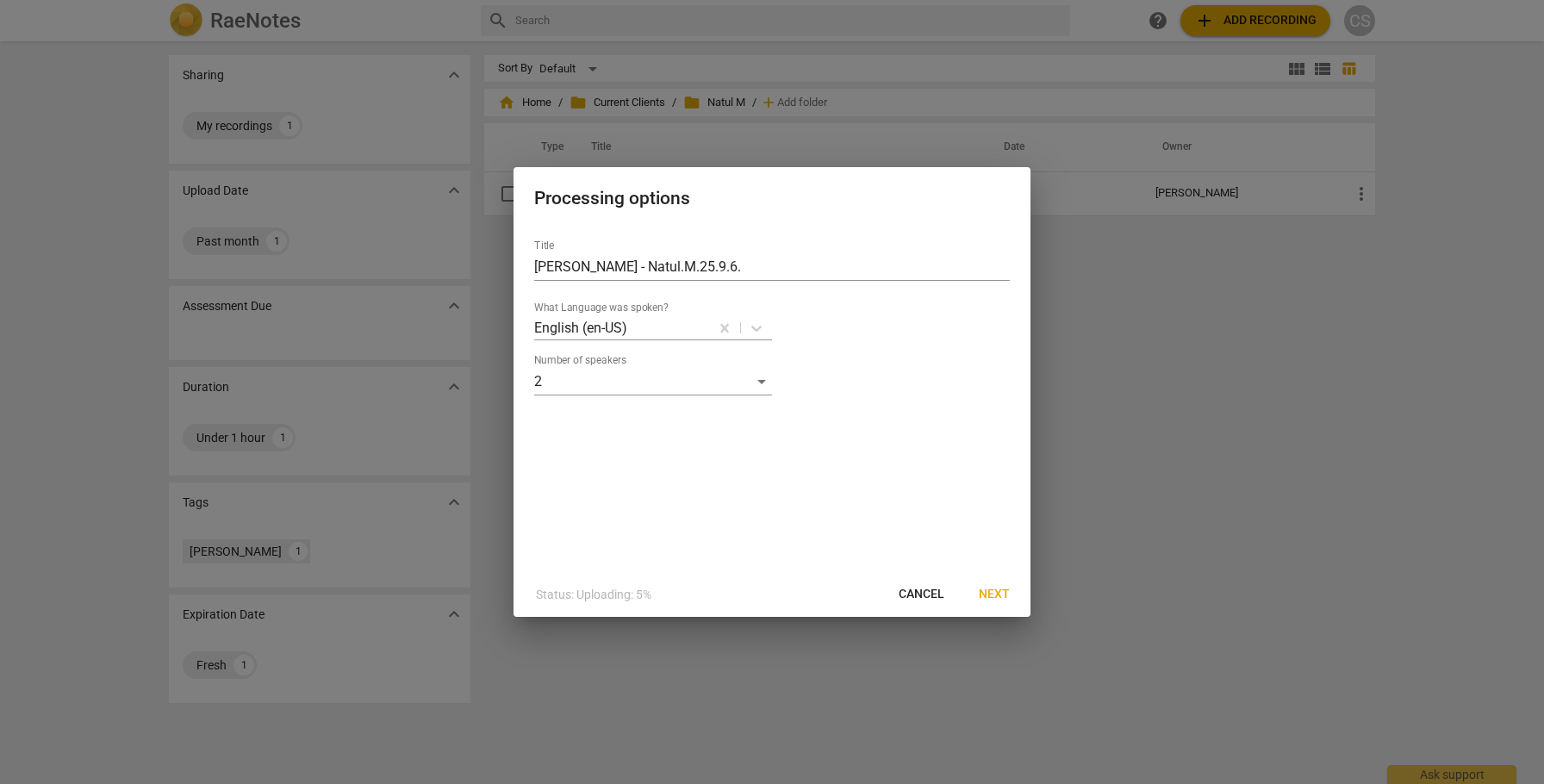
click at [998, 591] on span "Next" at bounding box center [994, 594] width 31 height 18
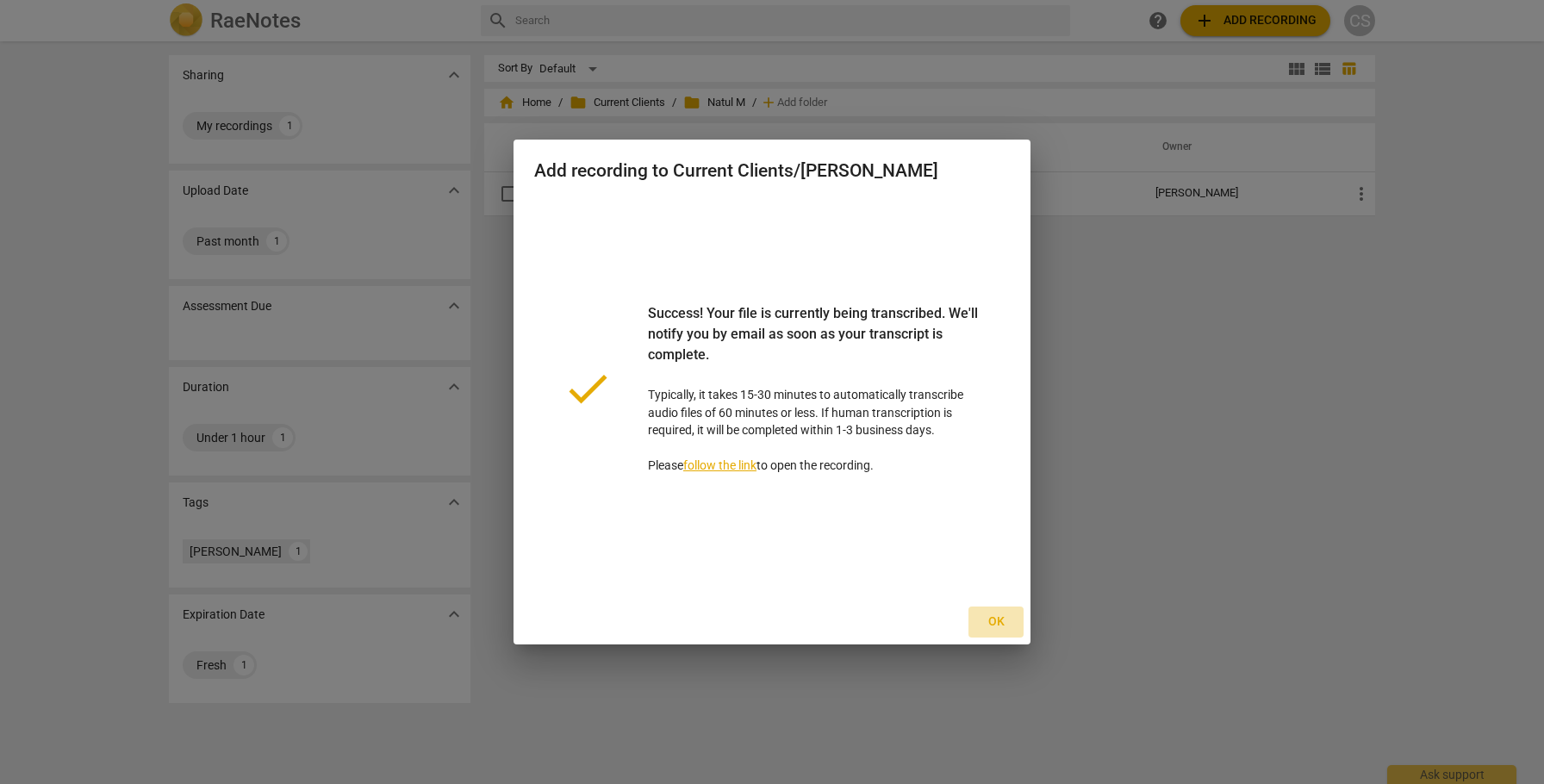
click at [993, 620] on span "Ok" at bounding box center [995, 622] width 27 height 18
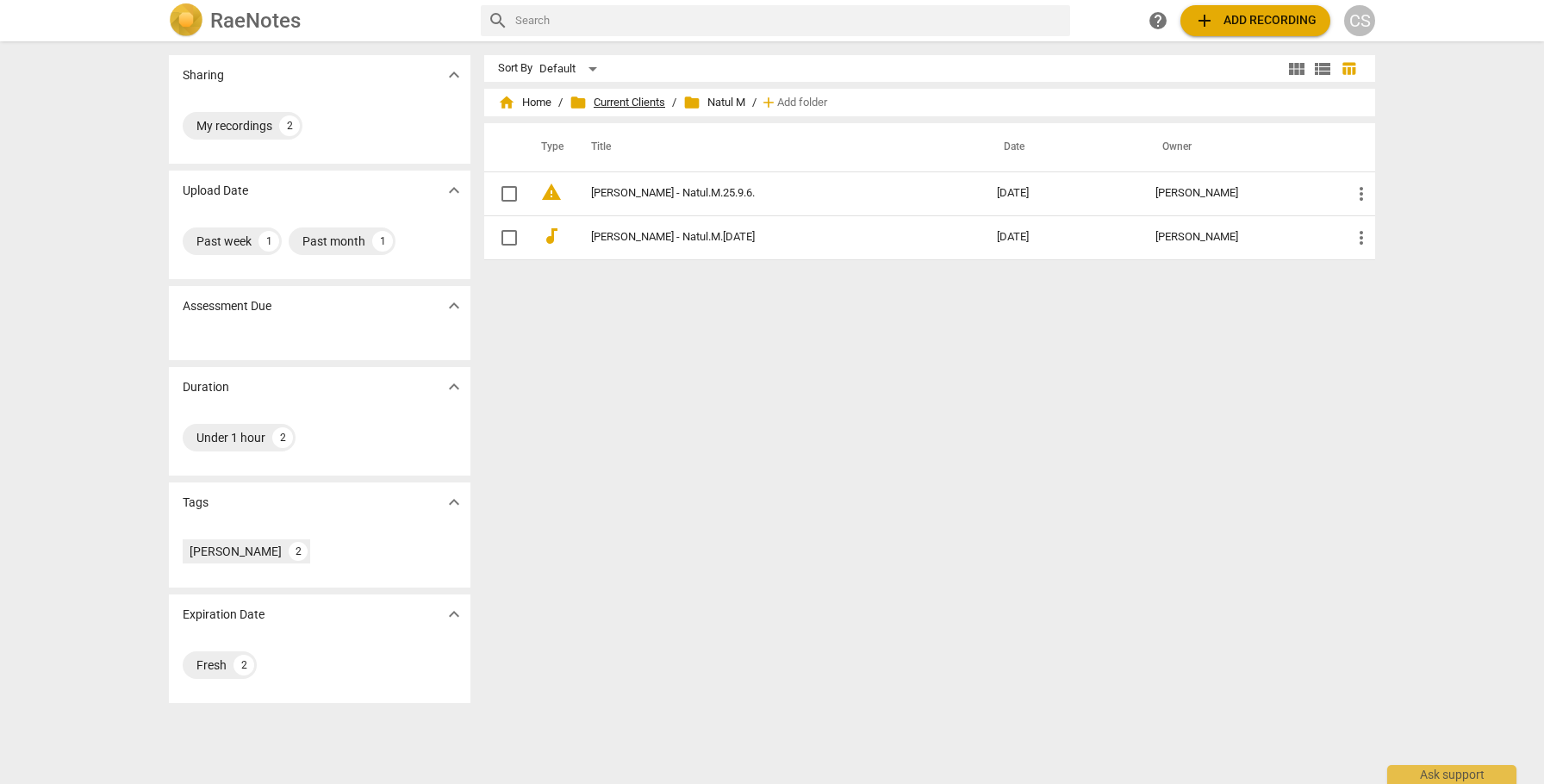
click at [620, 101] on span "folder Current Clients" at bounding box center [617, 103] width 96 height 18
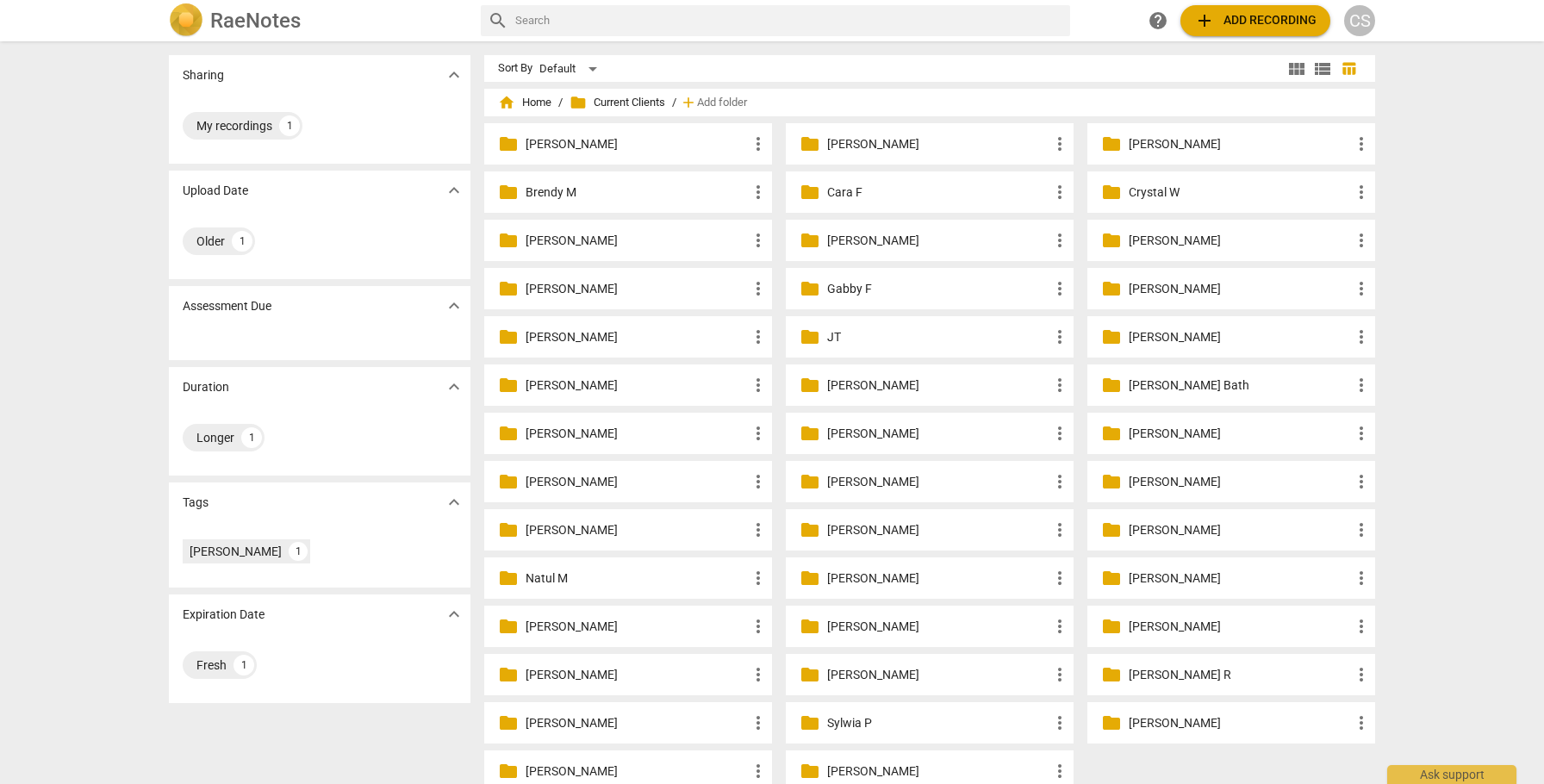
click at [1150, 185] on p "Crystal W" at bounding box center [1239, 193] width 222 height 19
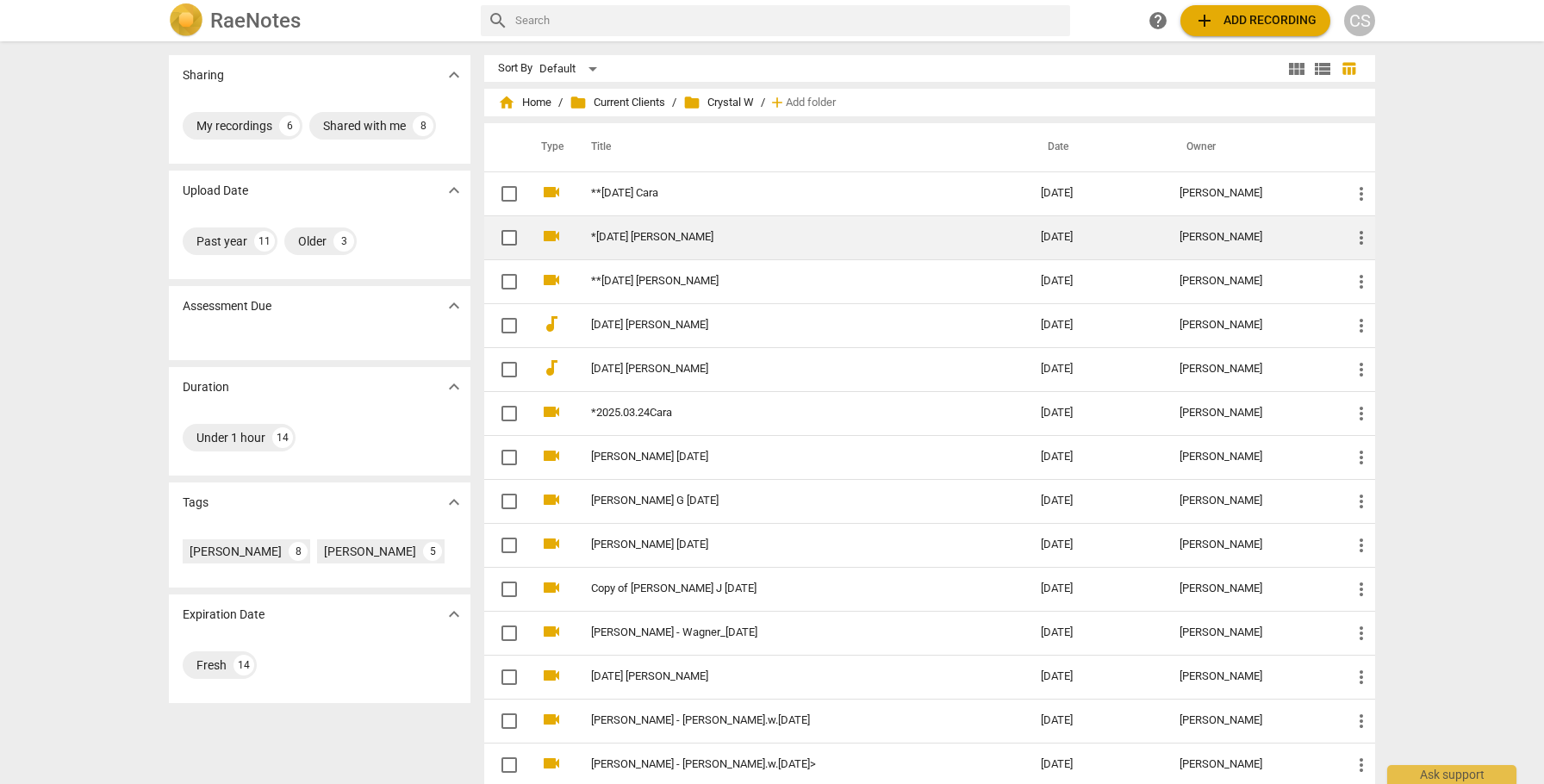
click at [692, 238] on link "*[DATE] [PERSON_NAME]" at bounding box center [784, 237] width 388 height 13
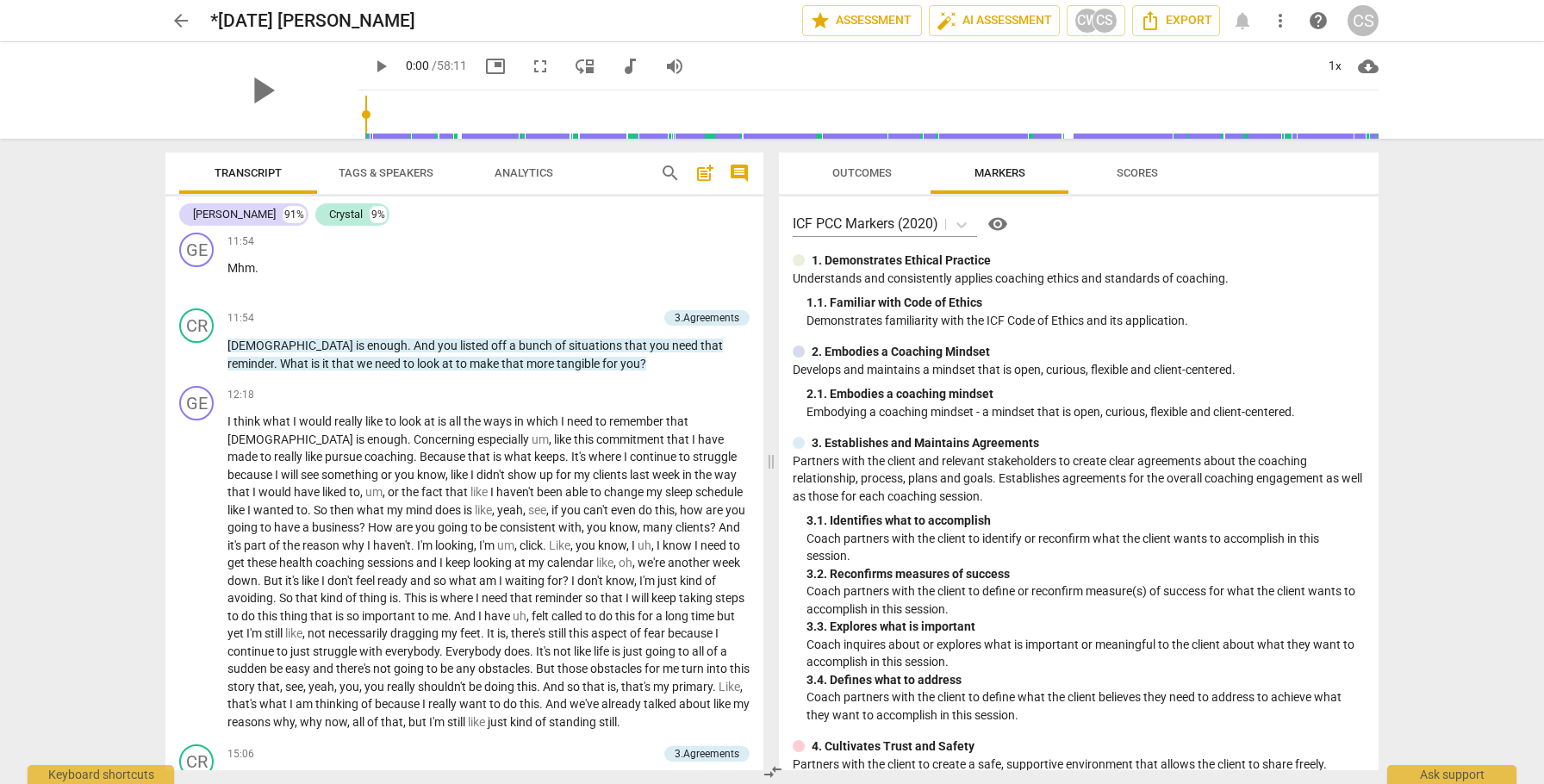
scroll to position [2847, 0]
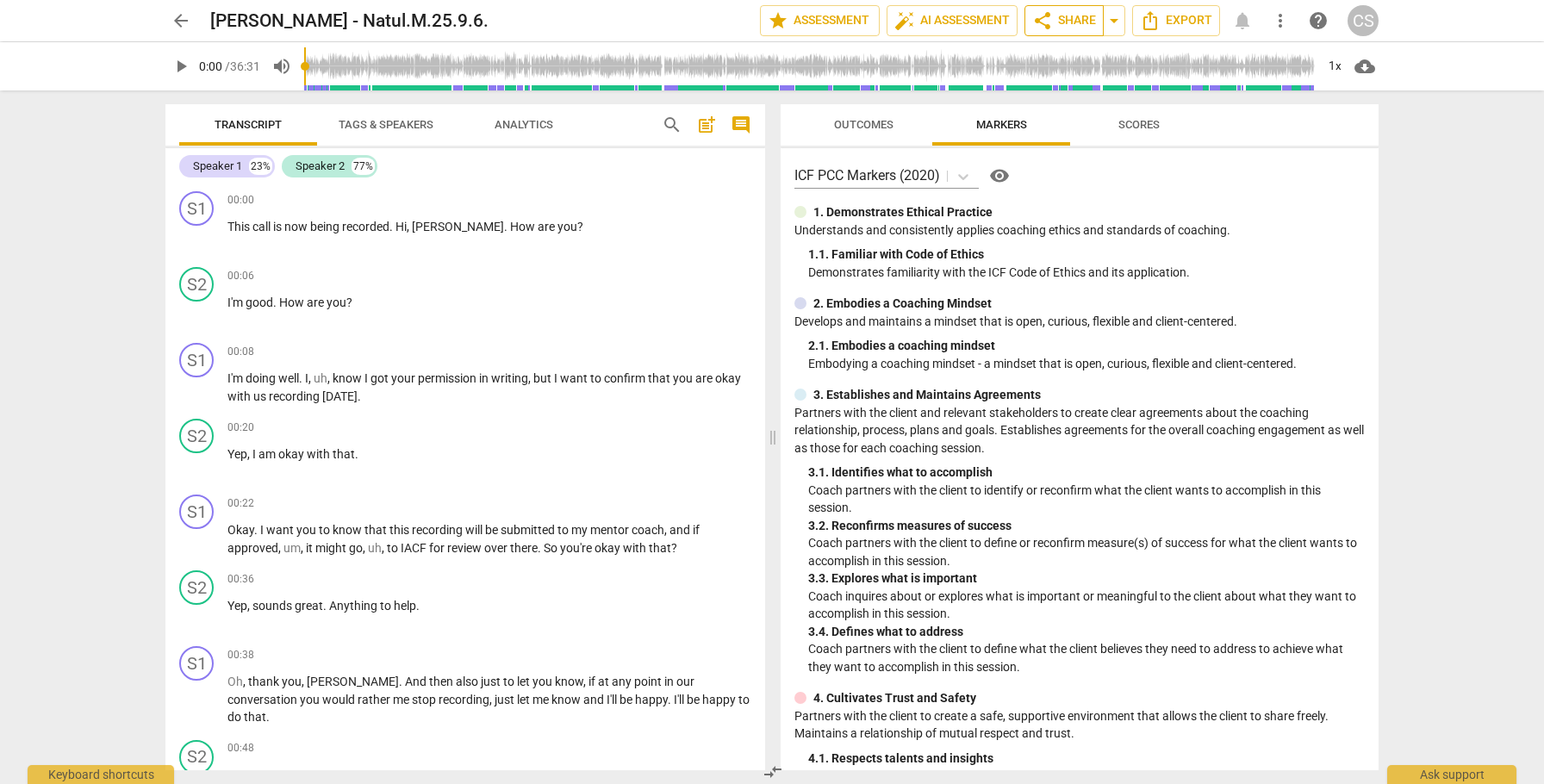
click at [1074, 17] on span "share Share" at bounding box center [1064, 21] width 64 height 21
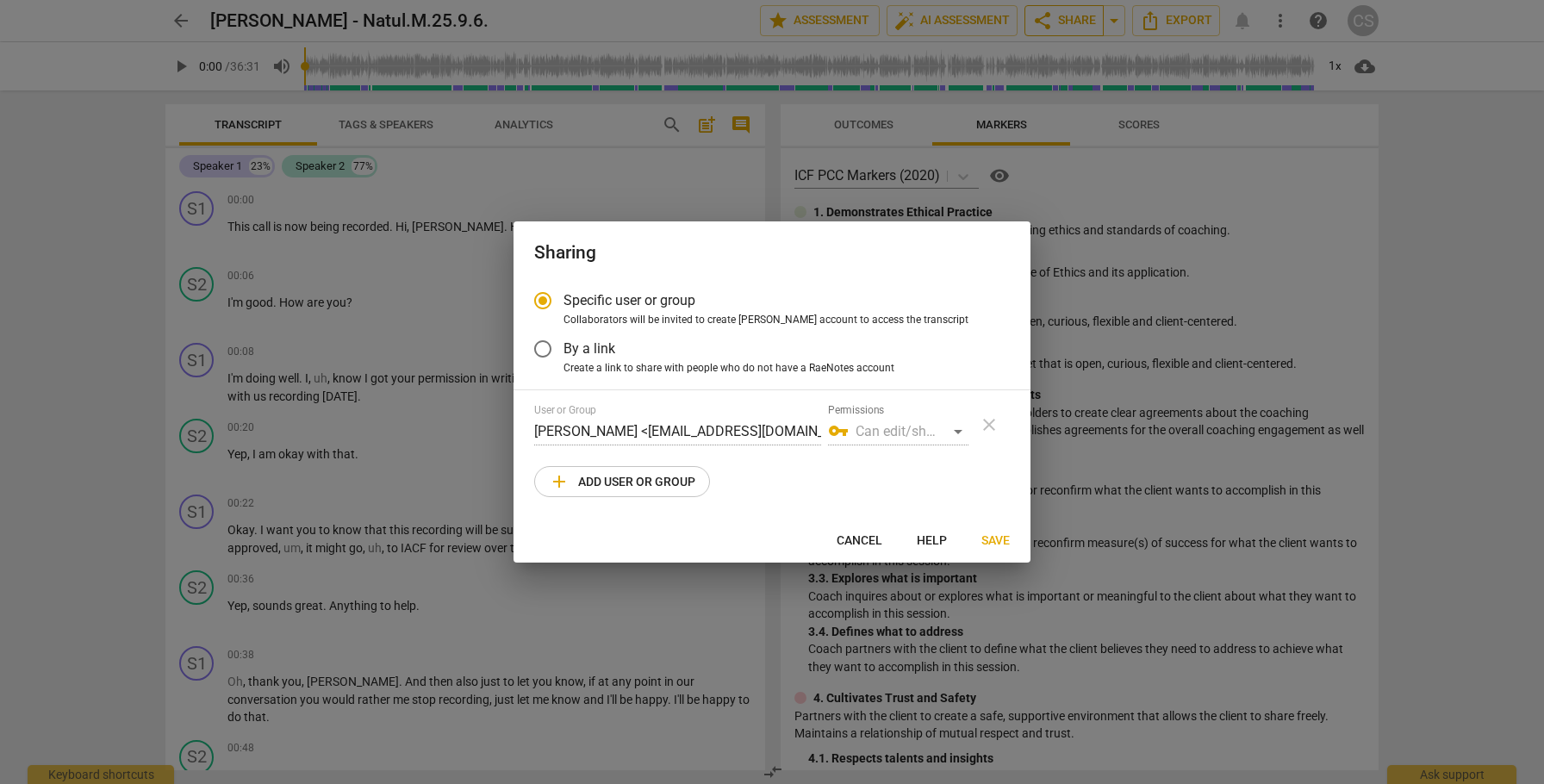
radio input "false"
click at [548, 347] on input "By a link" at bounding box center [543, 349] width 41 height 41
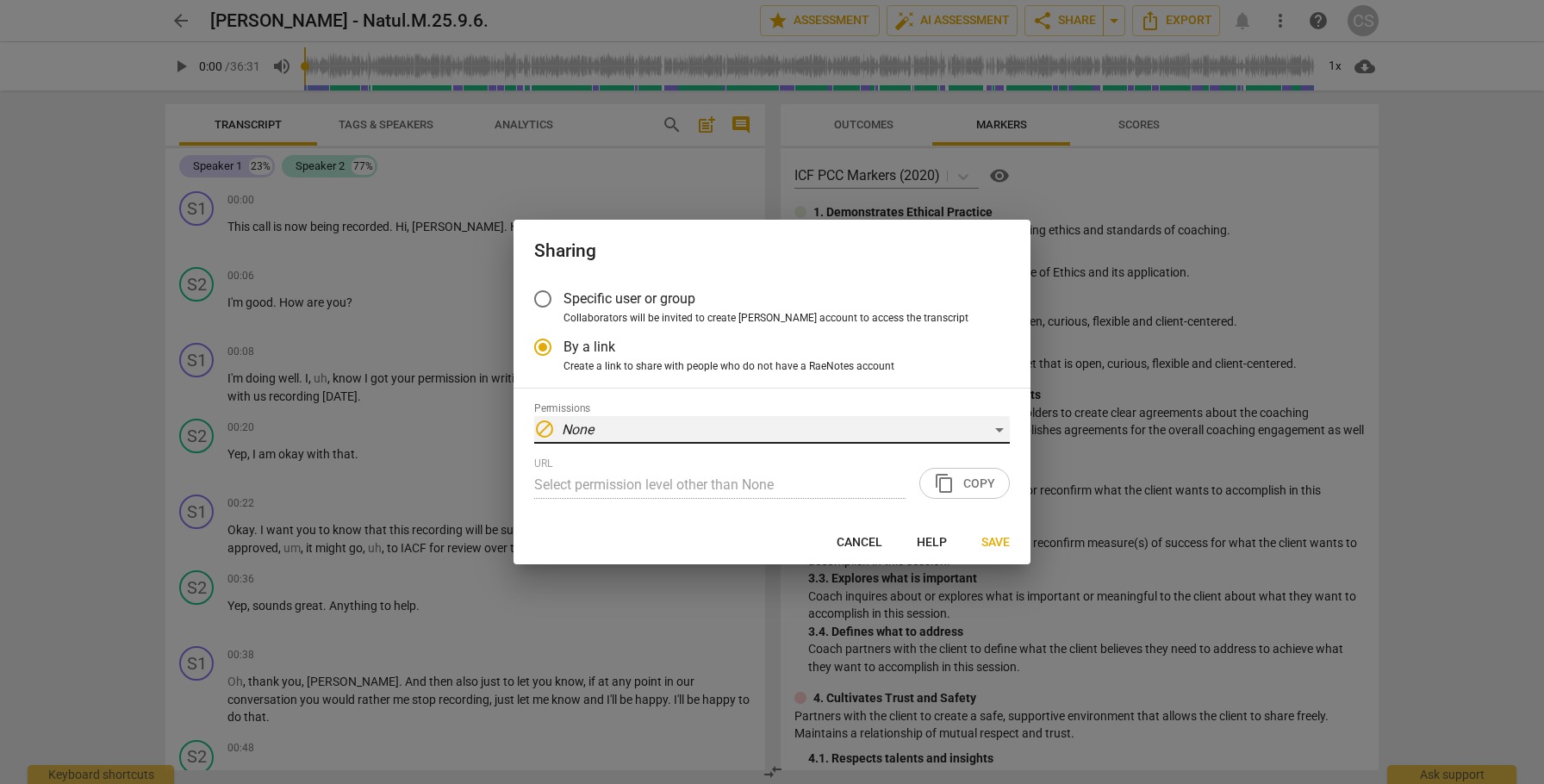
click at [999, 431] on div "block None" at bounding box center [772, 430] width 475 height 27
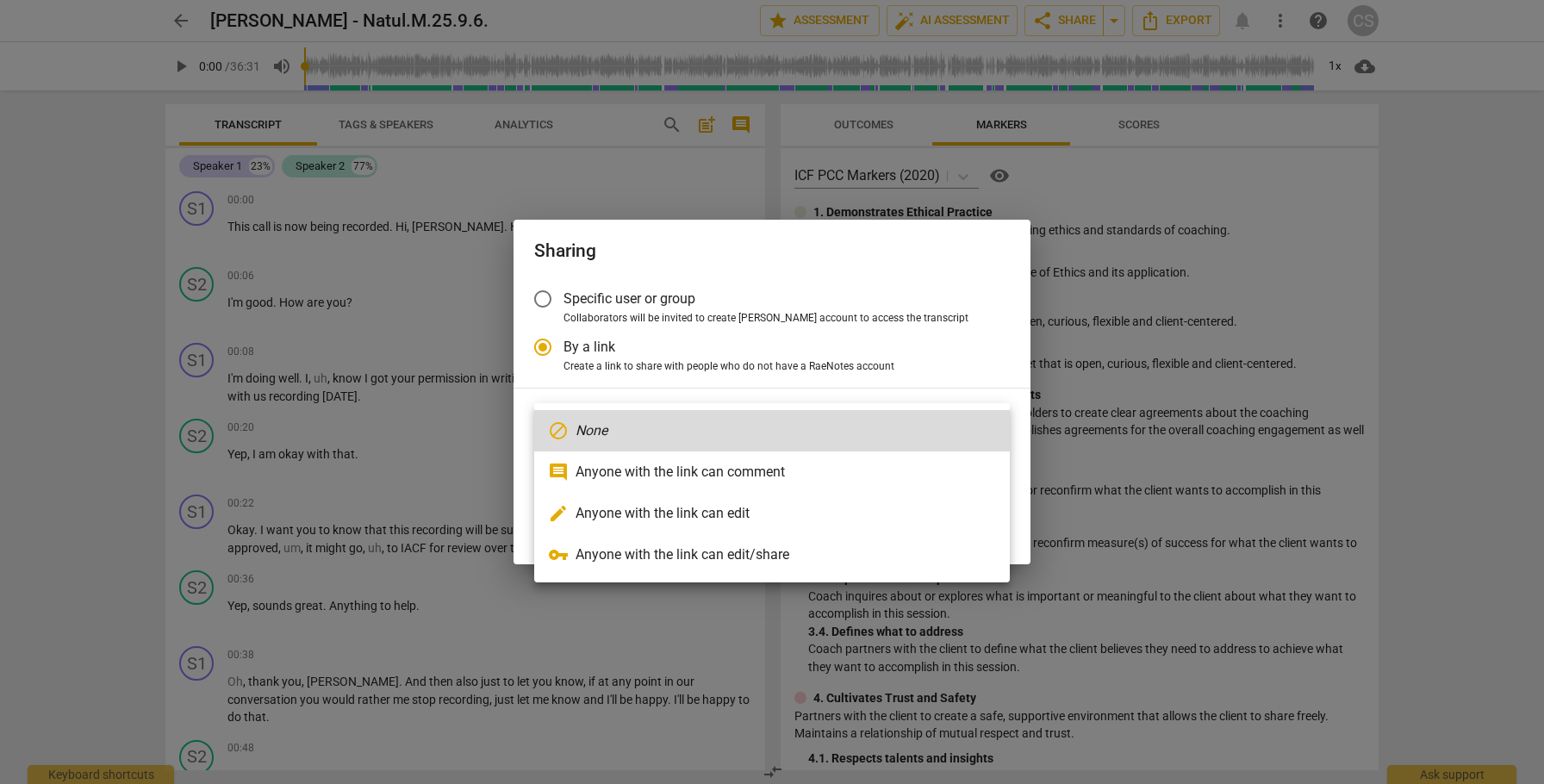
click at [890, 525] on li "edit Anyone with the link can edit" at bounding box center [772, 513] width 475 height 41
radio input "false"
type input "https://app.raenotes.com/meeting/71adf564051d46138aa192fea43441dc"
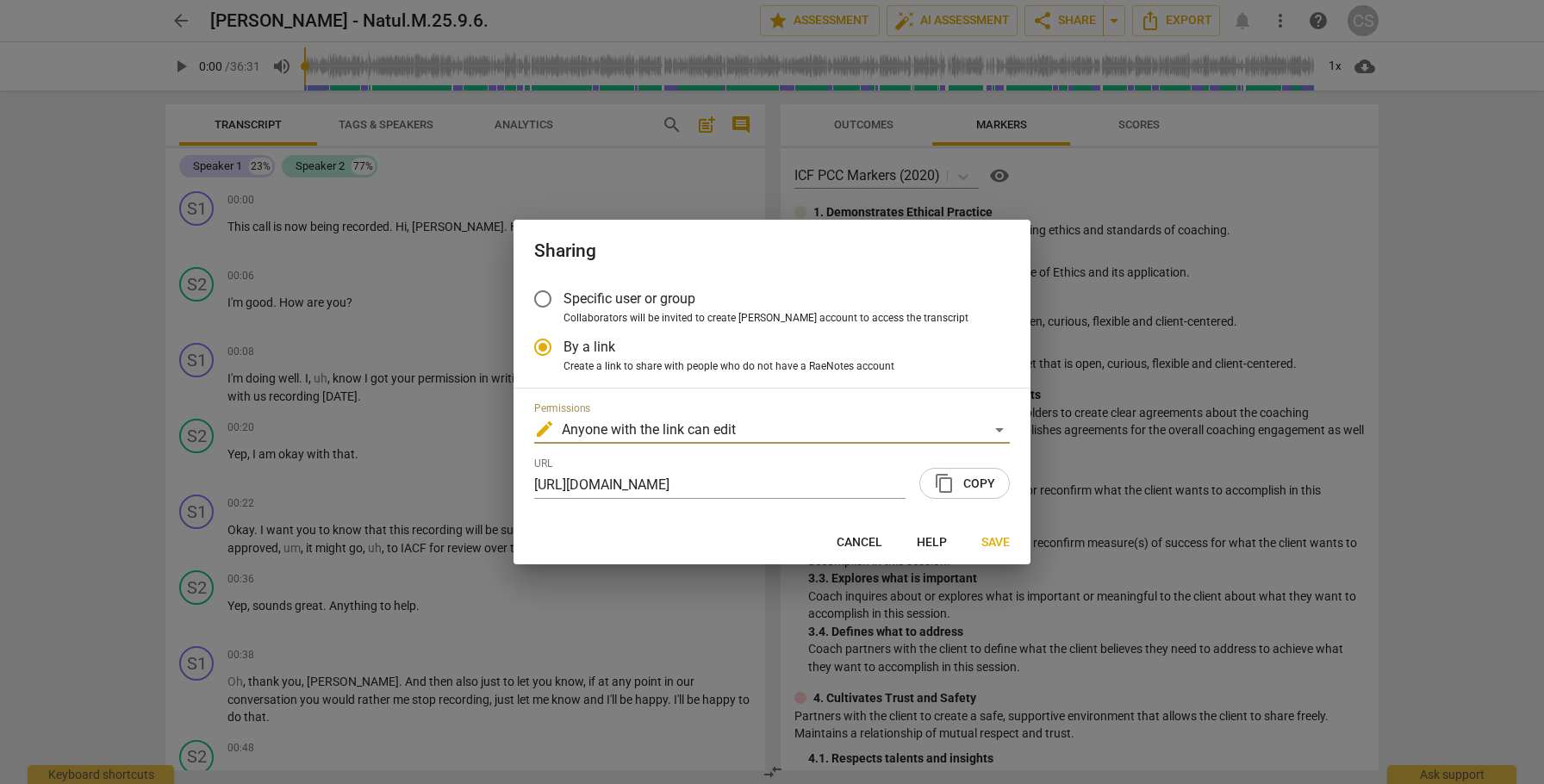
click at [964, 479] on span "content_copy Copy" at bounding box center [964, 483] width 62 height 21
click at [998, 540] on span "Save" at bounding box center [995, 543] width 28 height 18
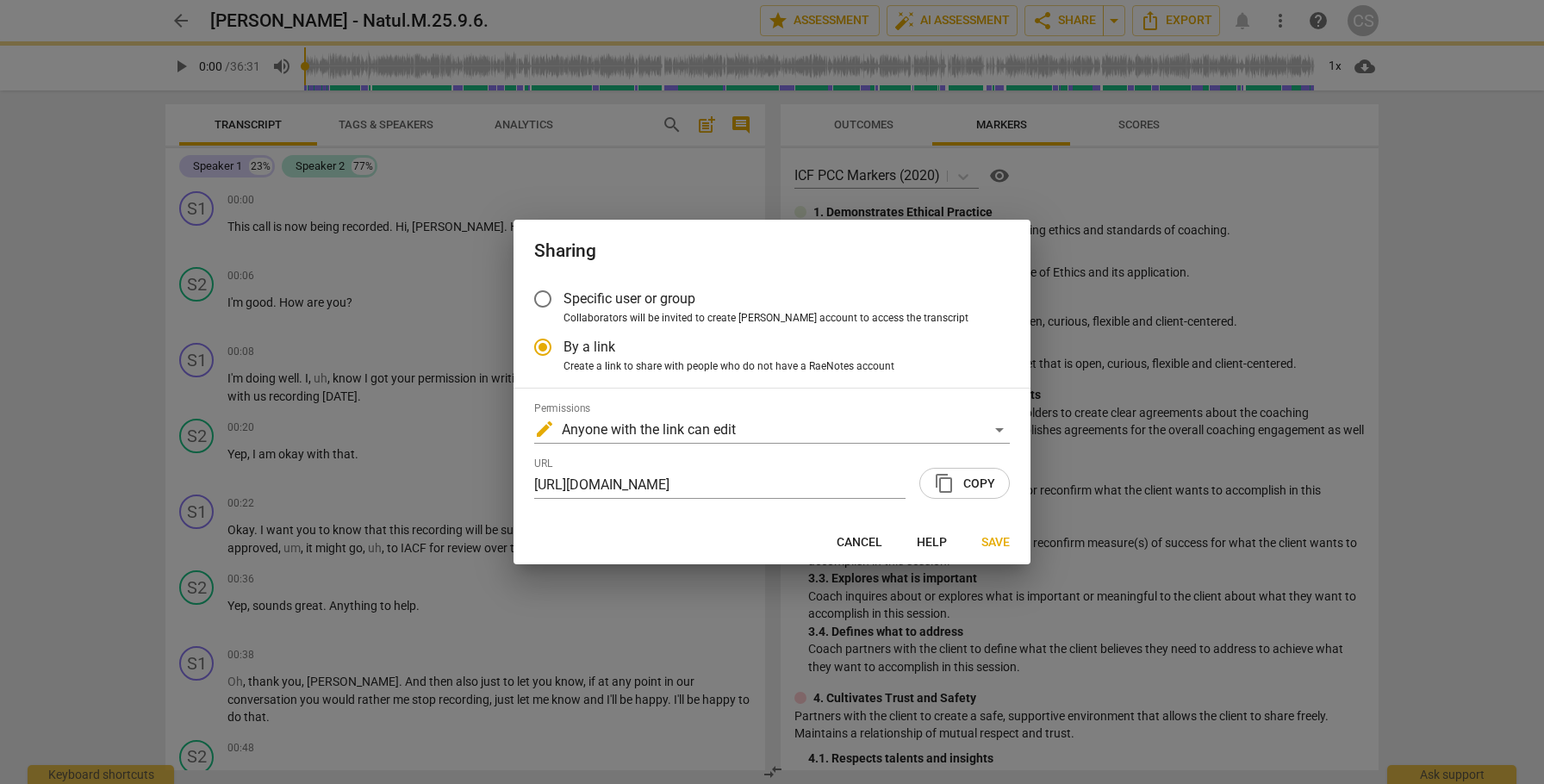
radio input "false"
